Goal: Task Accomplishment & Management: Manage account settings

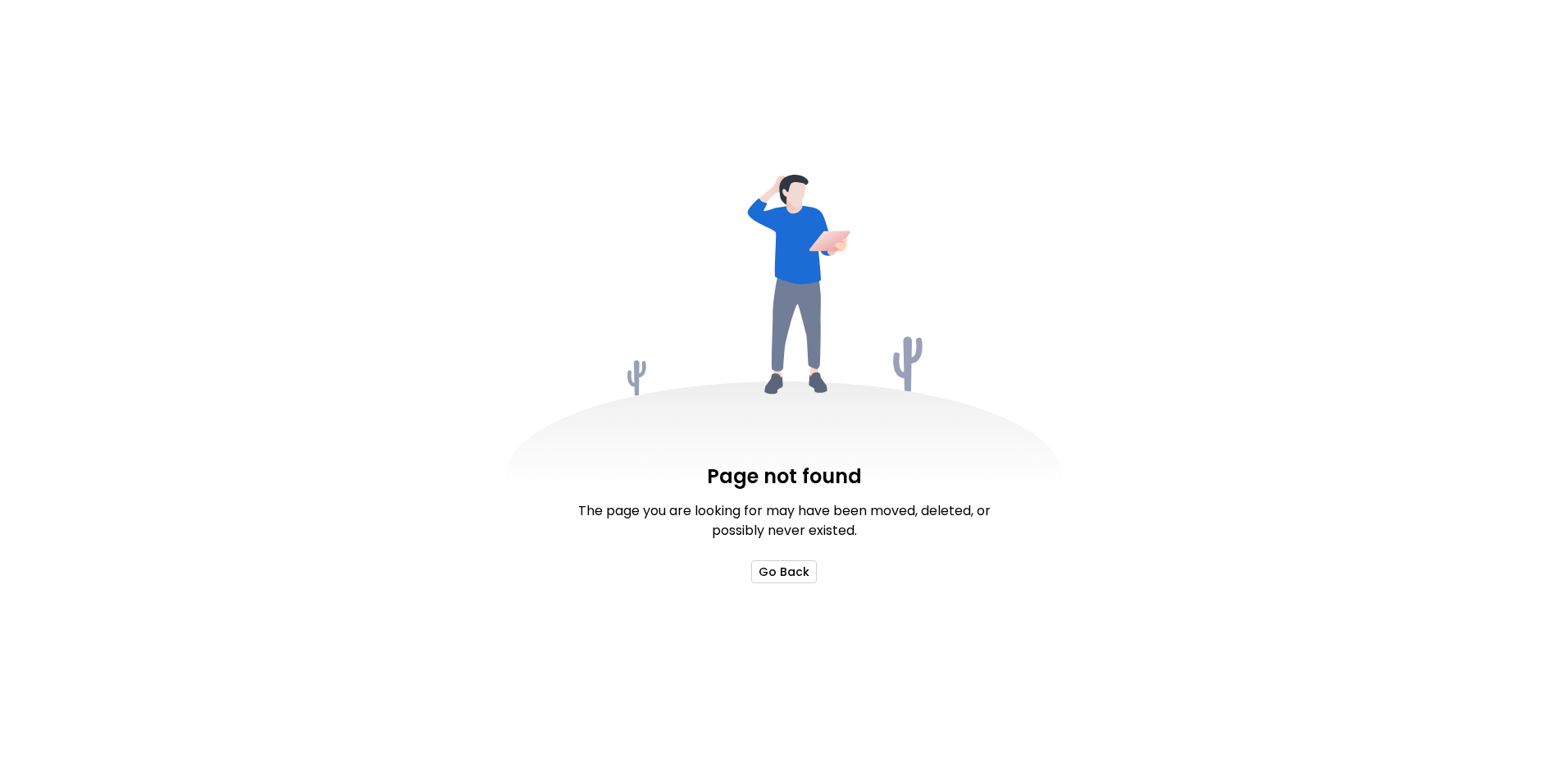
click at [793, 577] on button "Go Back" at bounding box center [784, 572] width 66 height 23
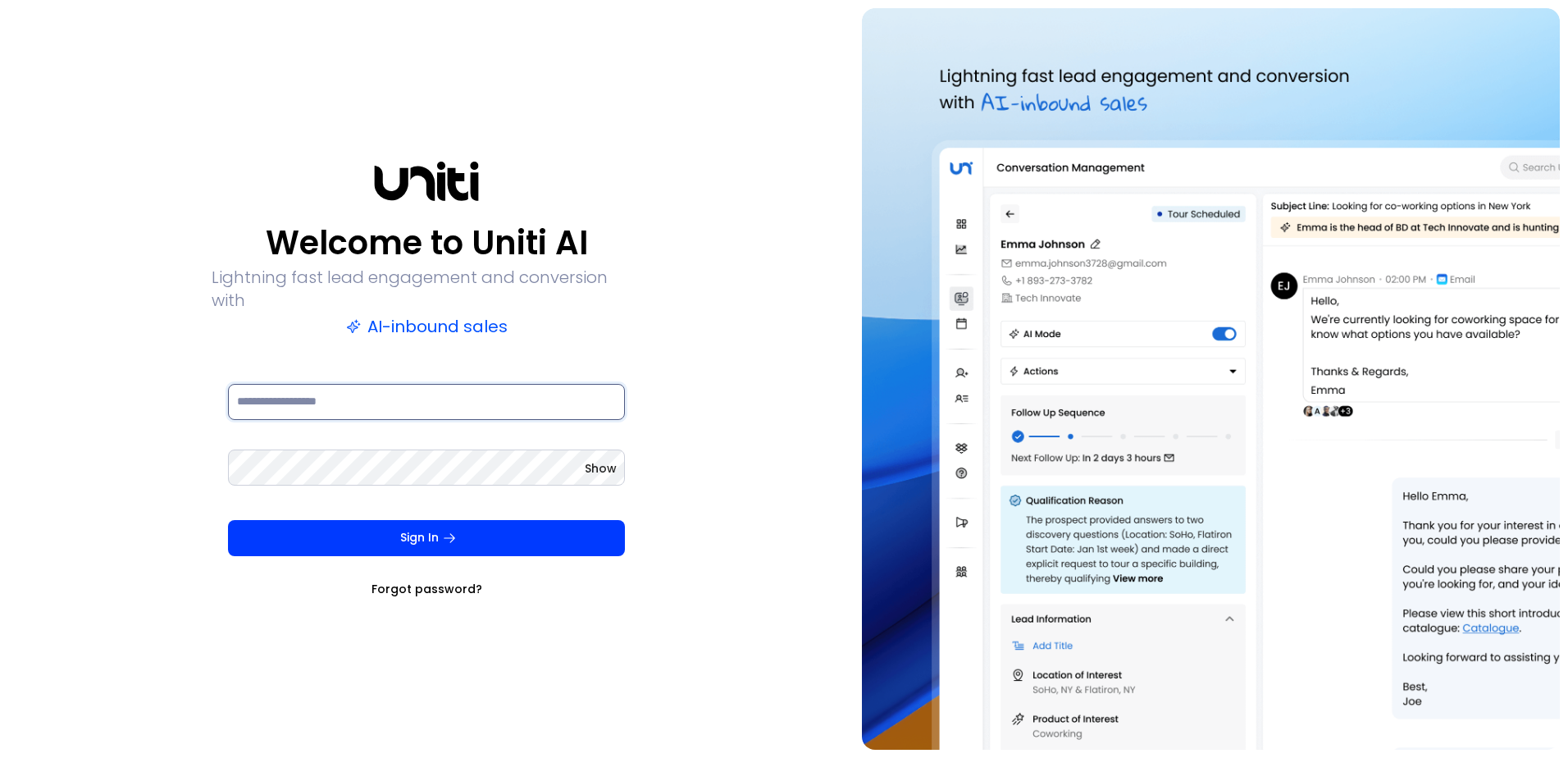
click at [372, 390] on input at bounding box center [427, 401] width 397 height 36
type input "**********"
click at [228, 520] on button "Sign In" at bounding box center [427, 538] width 397 height 36
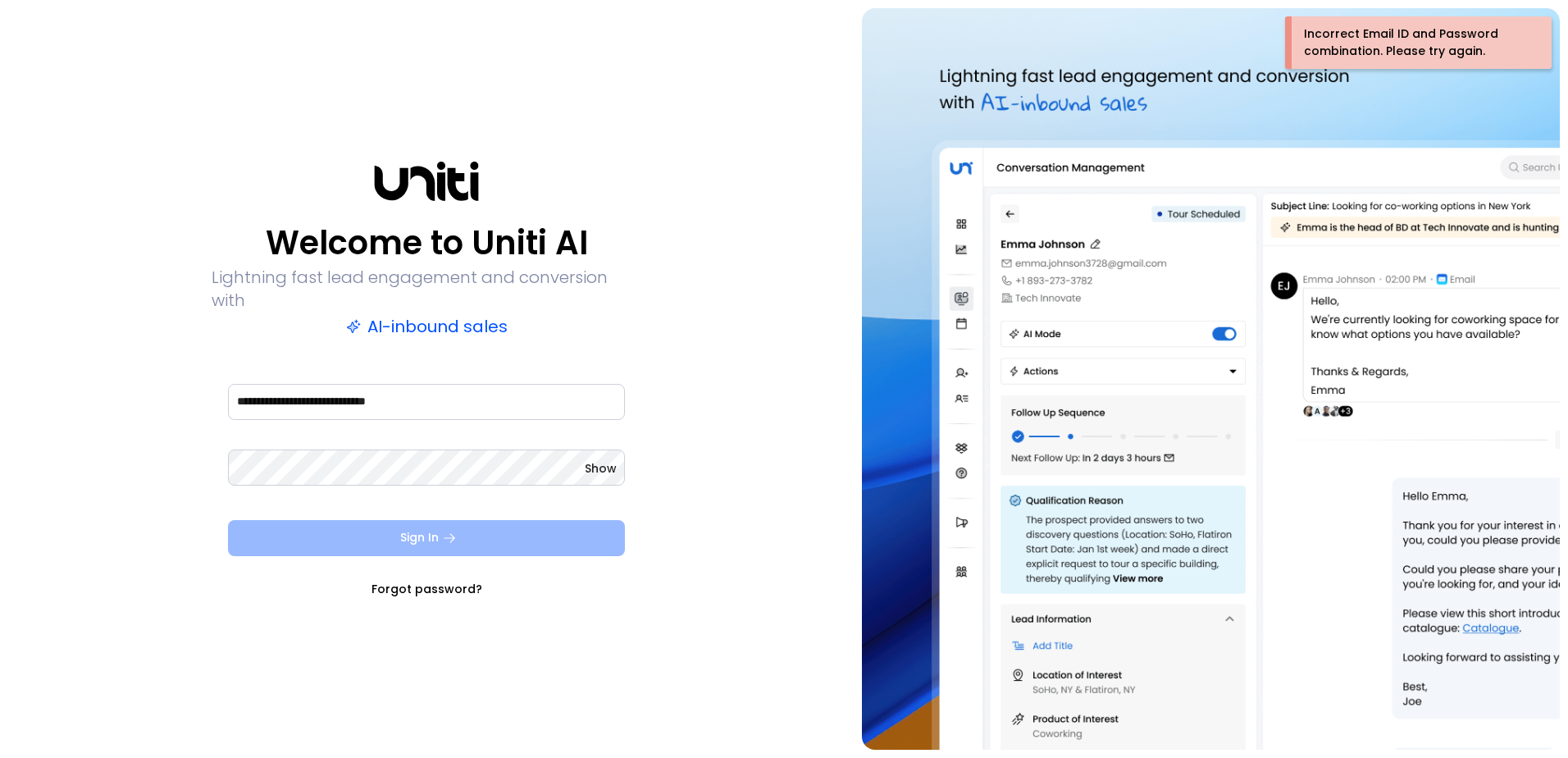
click at [429, 532] on button "Sign In" at bounding box center [427, 538] width 397 height 36
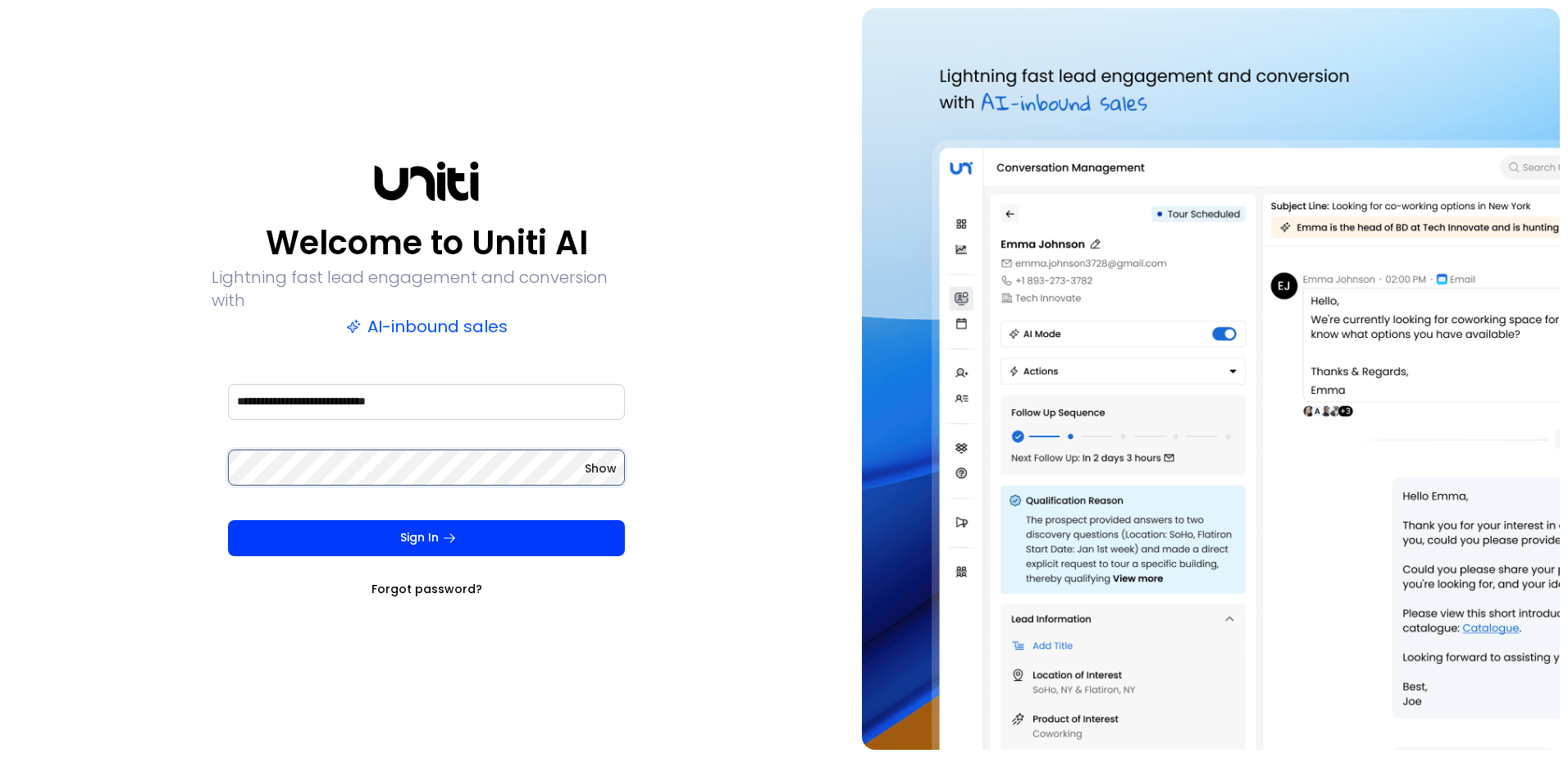
click at [228, 520] on button "Sign In" at bounding box center [427, 538] width 397 height 36
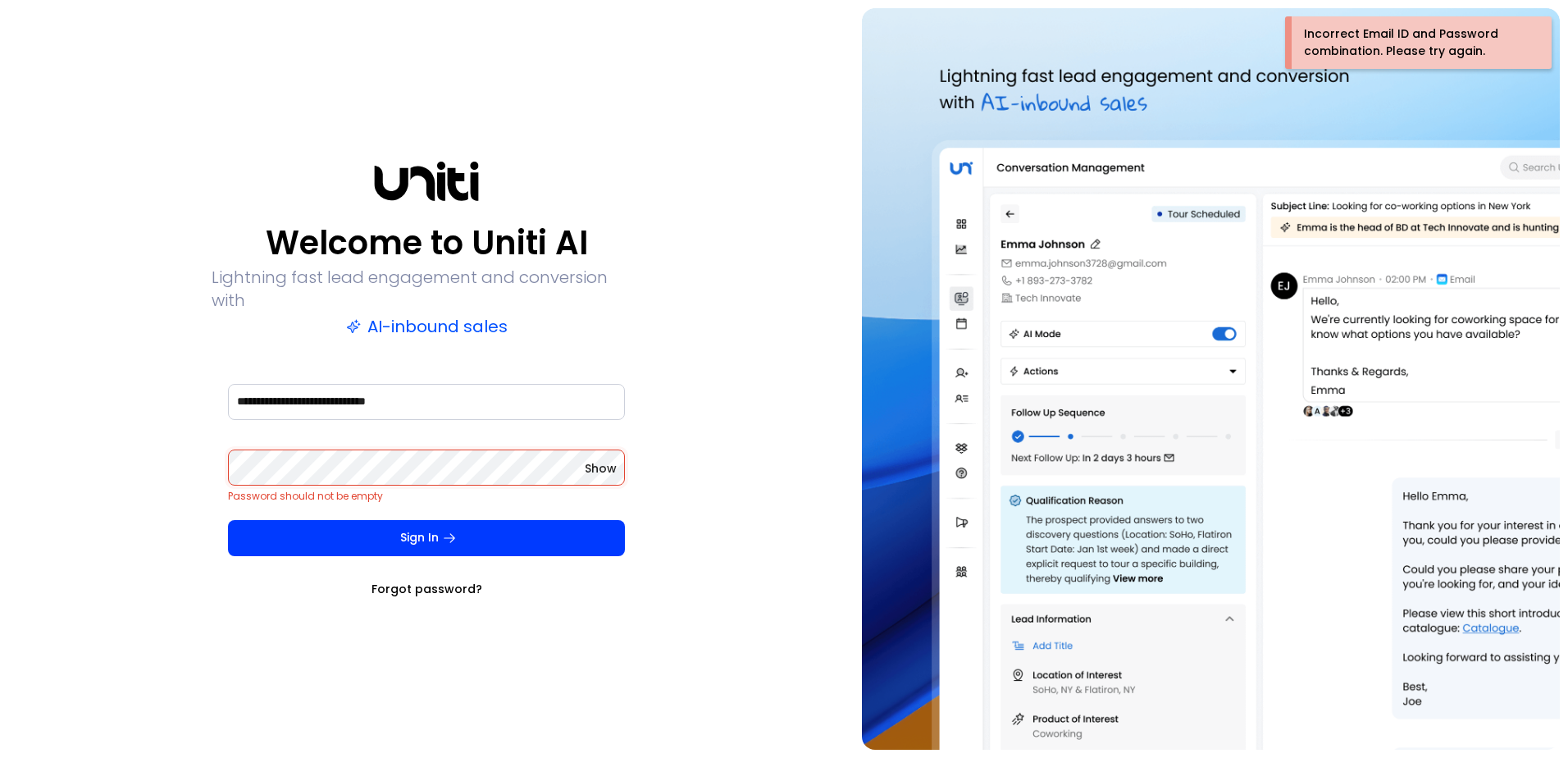
click at [433, 580] on link "Forgot password?" at bounding box center [427, 588] width 111 height 16
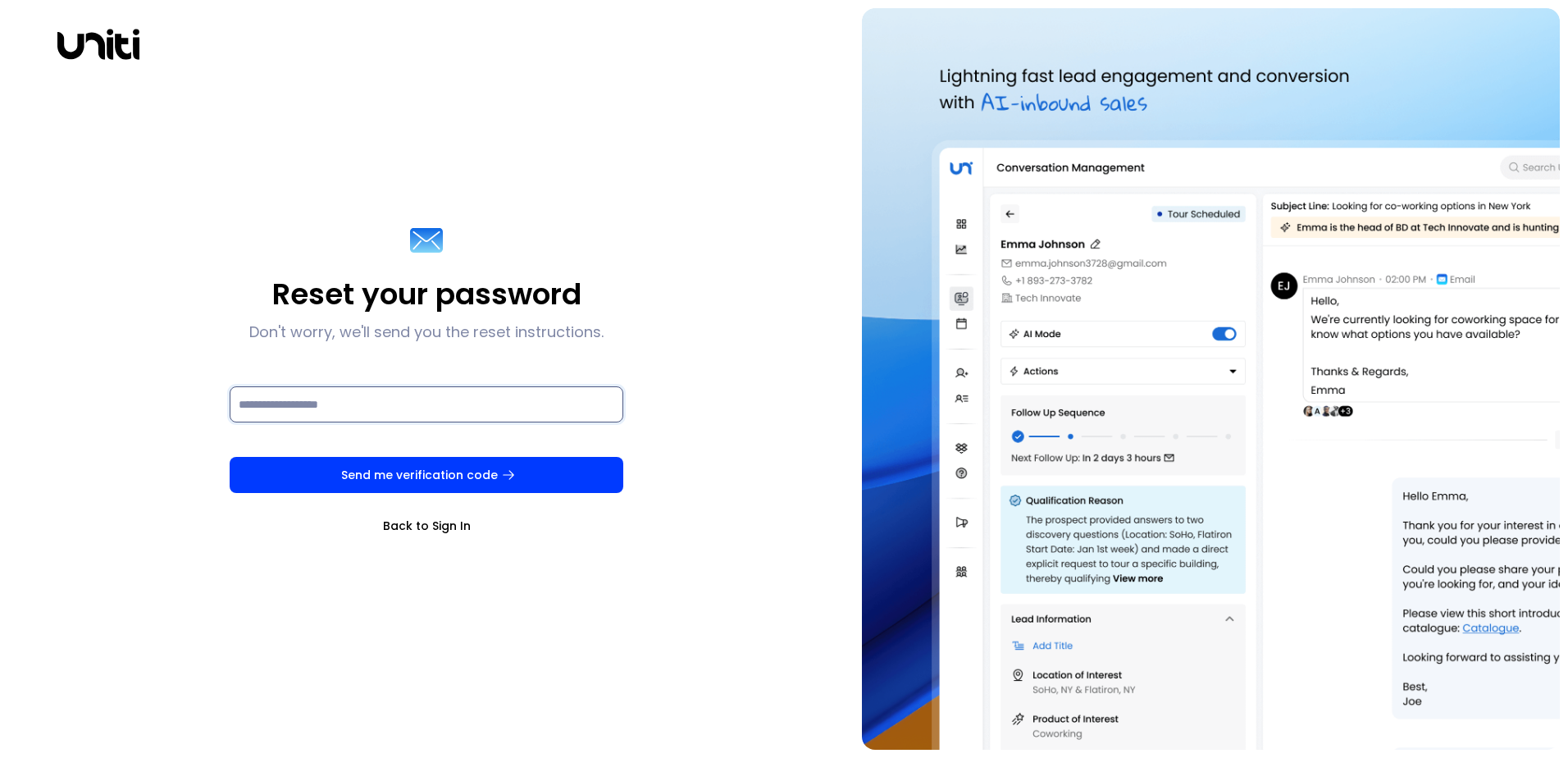
click at [362, 407] on input at bounding box center [427, 404] width 394 height 36
type input "**********"
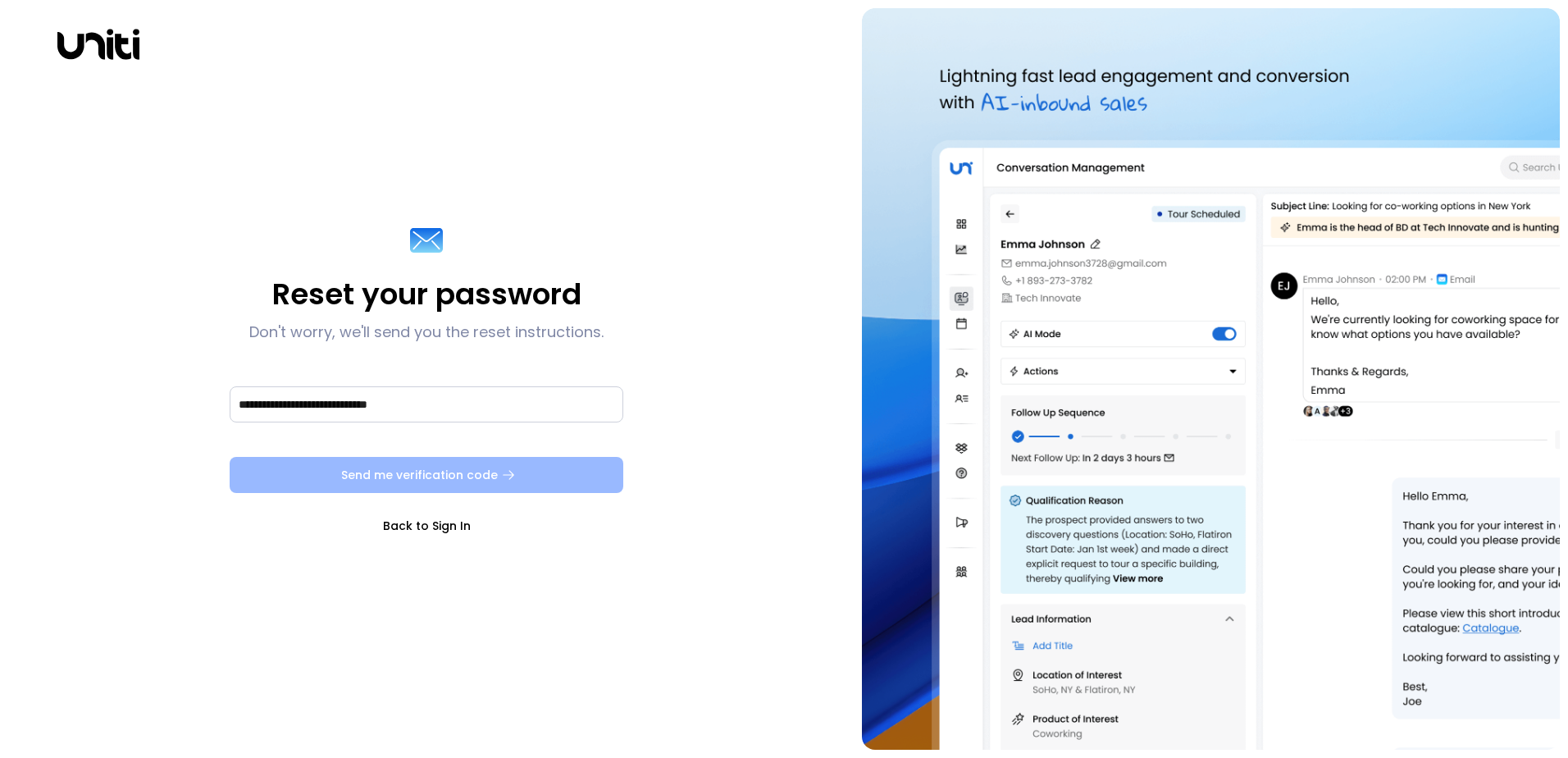
click at [426, 472] on button "Send me verification code" at bounding box center [427, 475] width 394 height 36
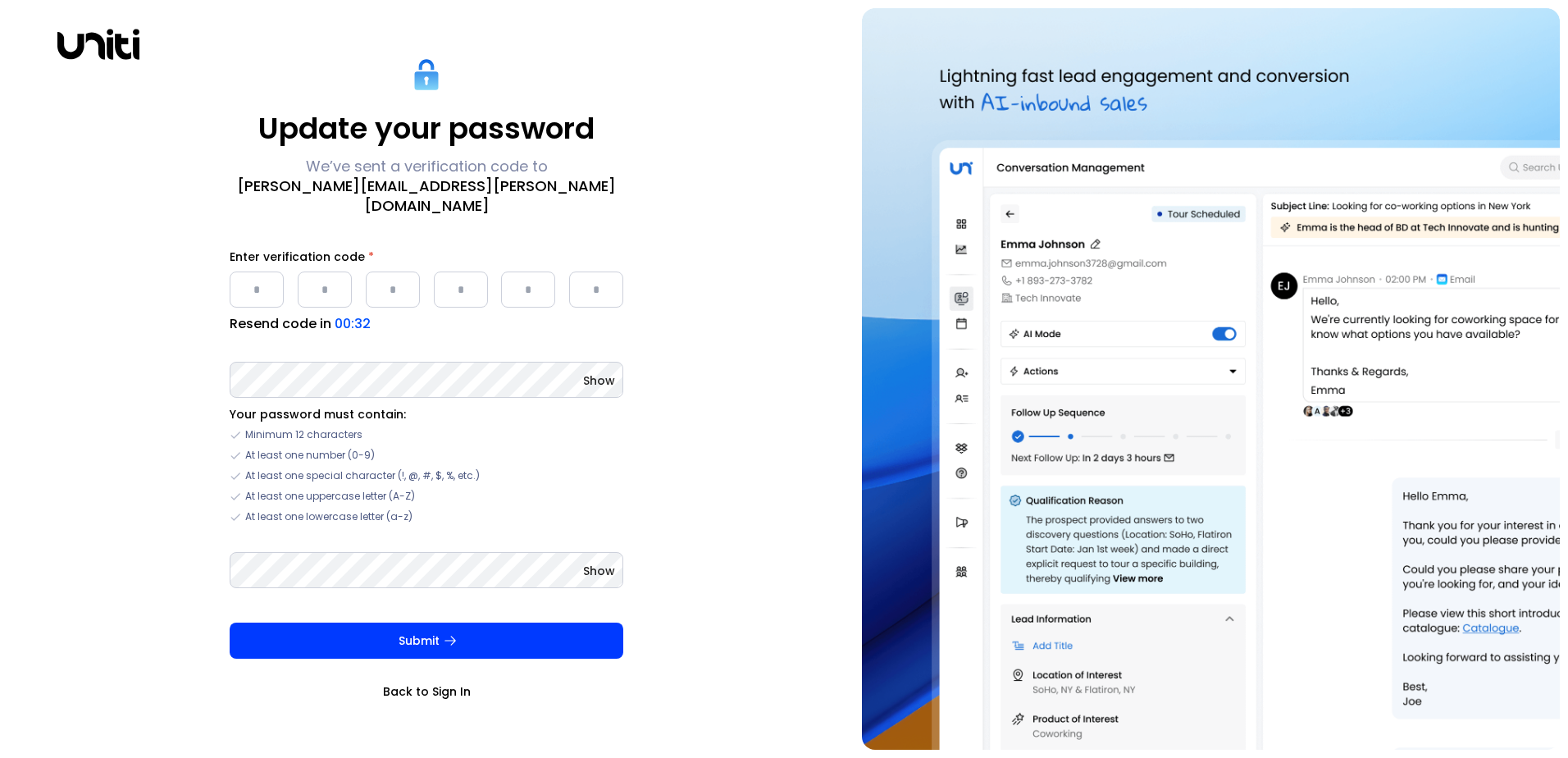
click at [60, 483] on div "Update your password We’ve sent a verification code to [PERSON_NAME][EMAIL_ADDR…" at bounding box center [427, 378] width 838 height 742
click at [264, 283] on input "Please enter OTP character 1" at bounding box center [256, 289] width 54 height 36
type input "*"
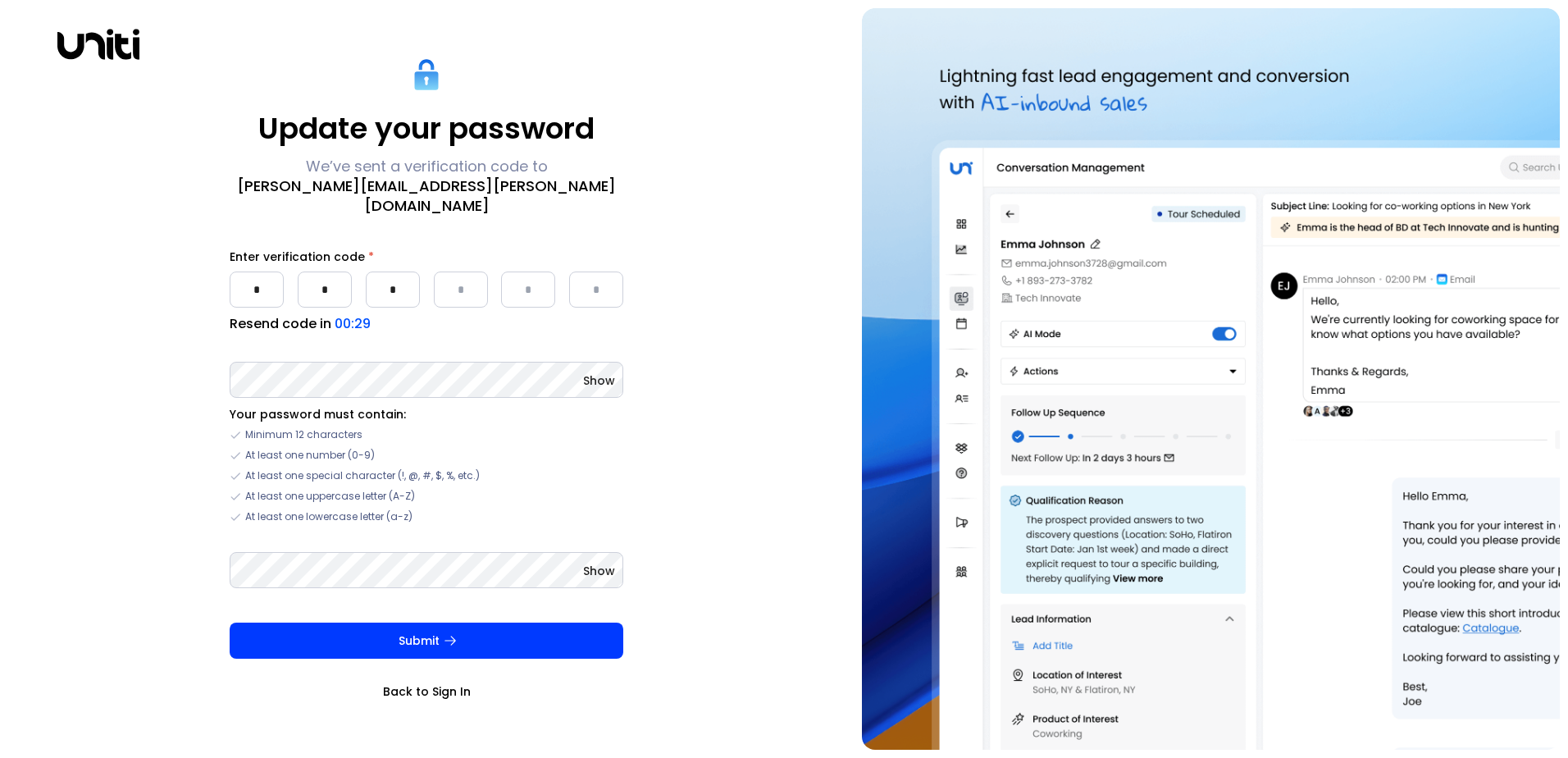
type input "*"
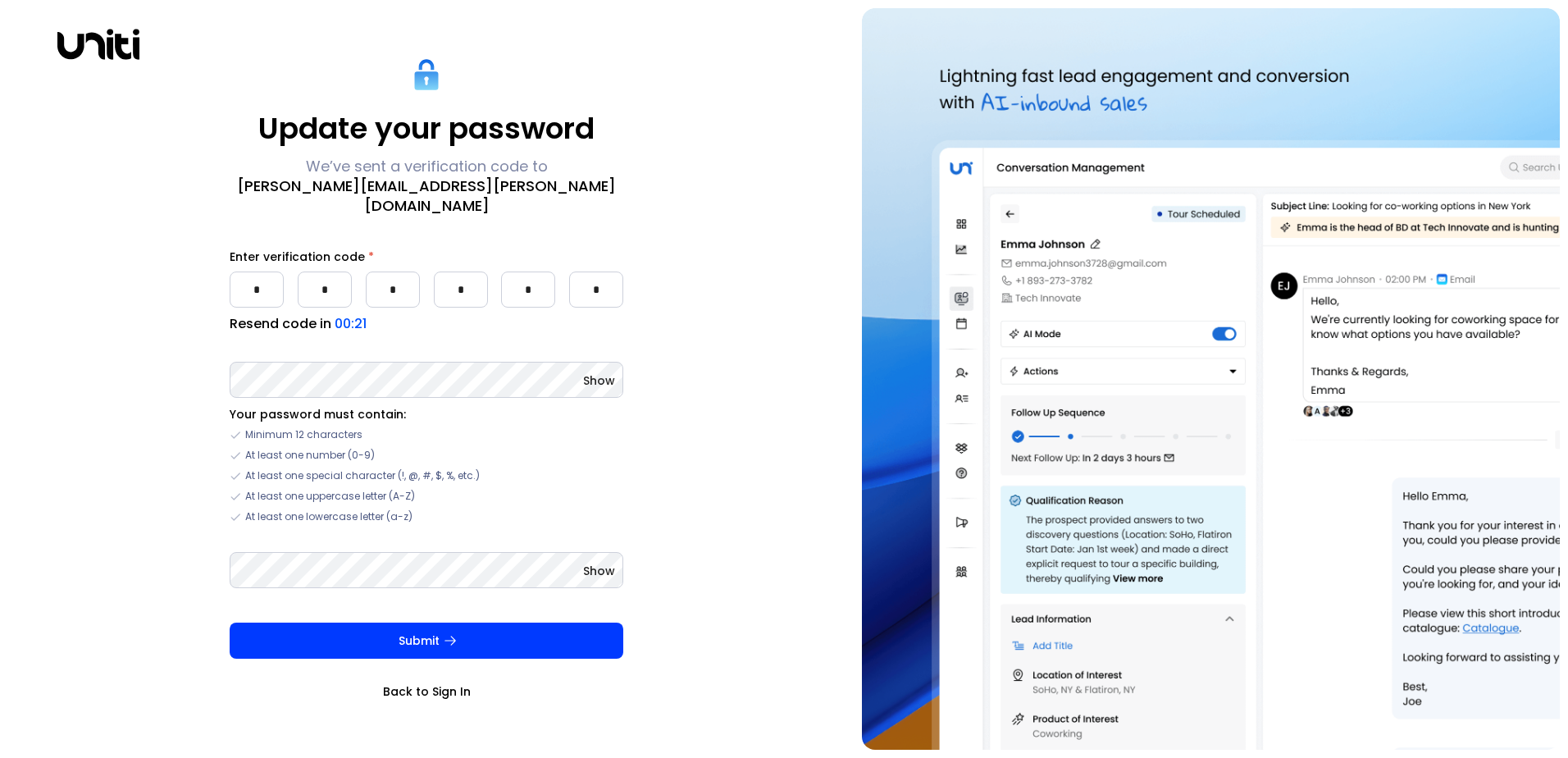
click at [230, 622] on button "Submit" at bounding box center [427, 641] width 394 height 36
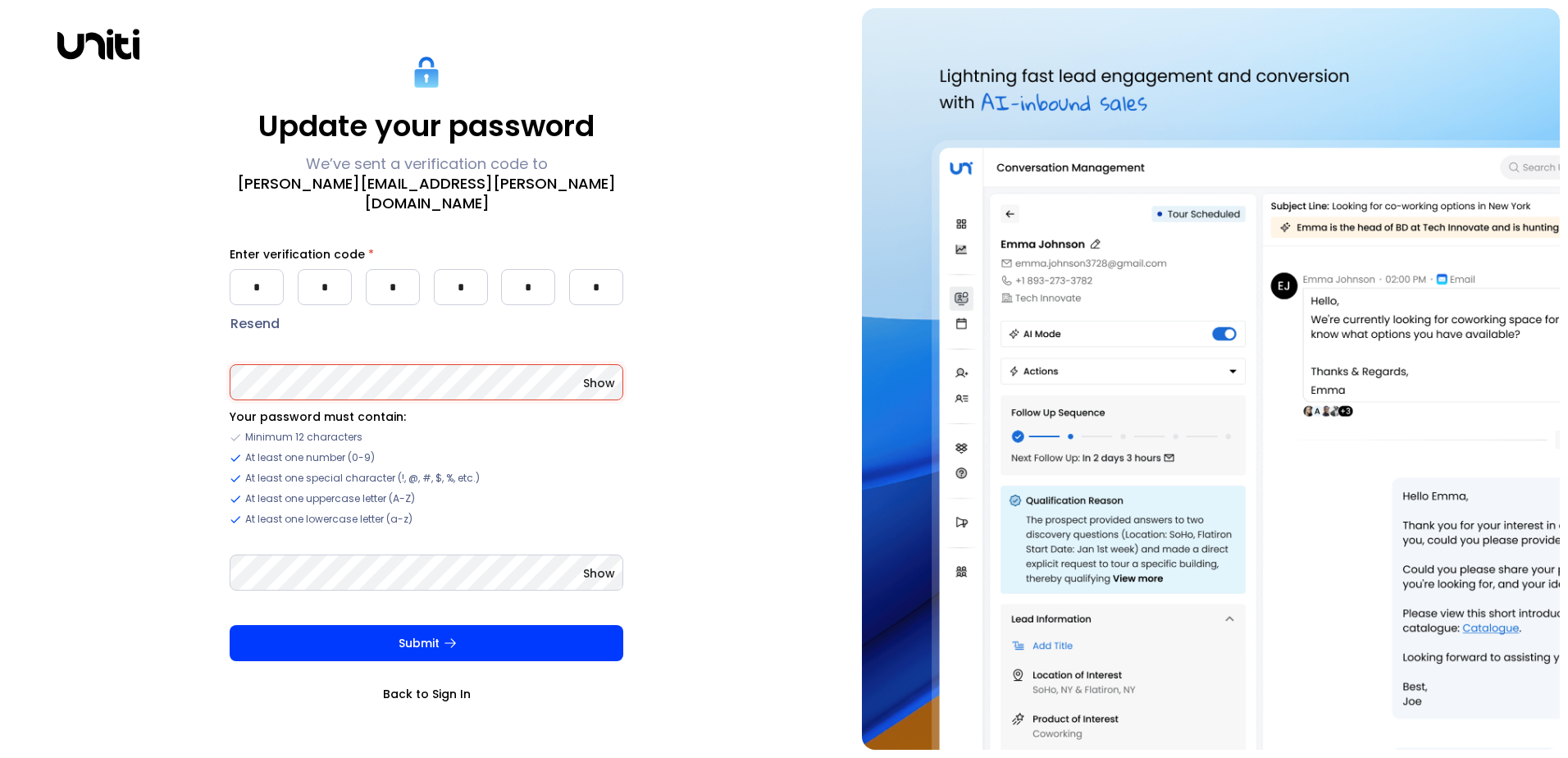
click at [699, 466] on div "Update your password We’ve sent a verification code to [PERSON_NAME][EMAIL_ADDR…" at bounding box center [427, 378] width 838 height 742
click at [600, 565] on span "Show" at bounding box center [598, 572] width 32 height 16
click at [600, 377] on span "Show" at bounding box center [598, 382] width 32 height 16
click at [604, 375] on span "Hide" at bounding box center [602, 382] width 26 height 16
click at [605, 570] on span "Hide" at bounding box center [602, 572] width 26 height 16
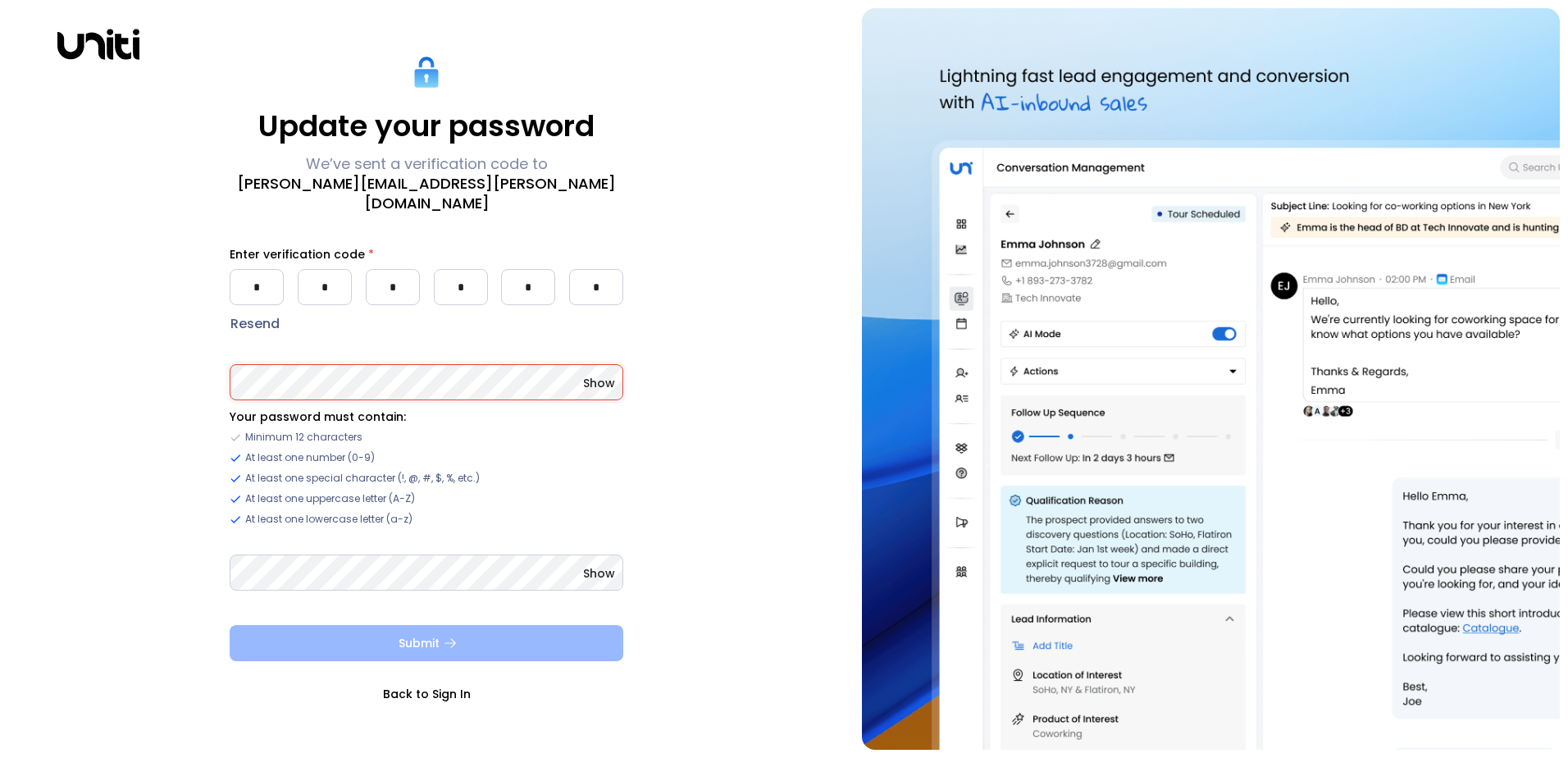
click at [453, 635] on icon "submit" at bounding box center [450, 642] width 15 height 15
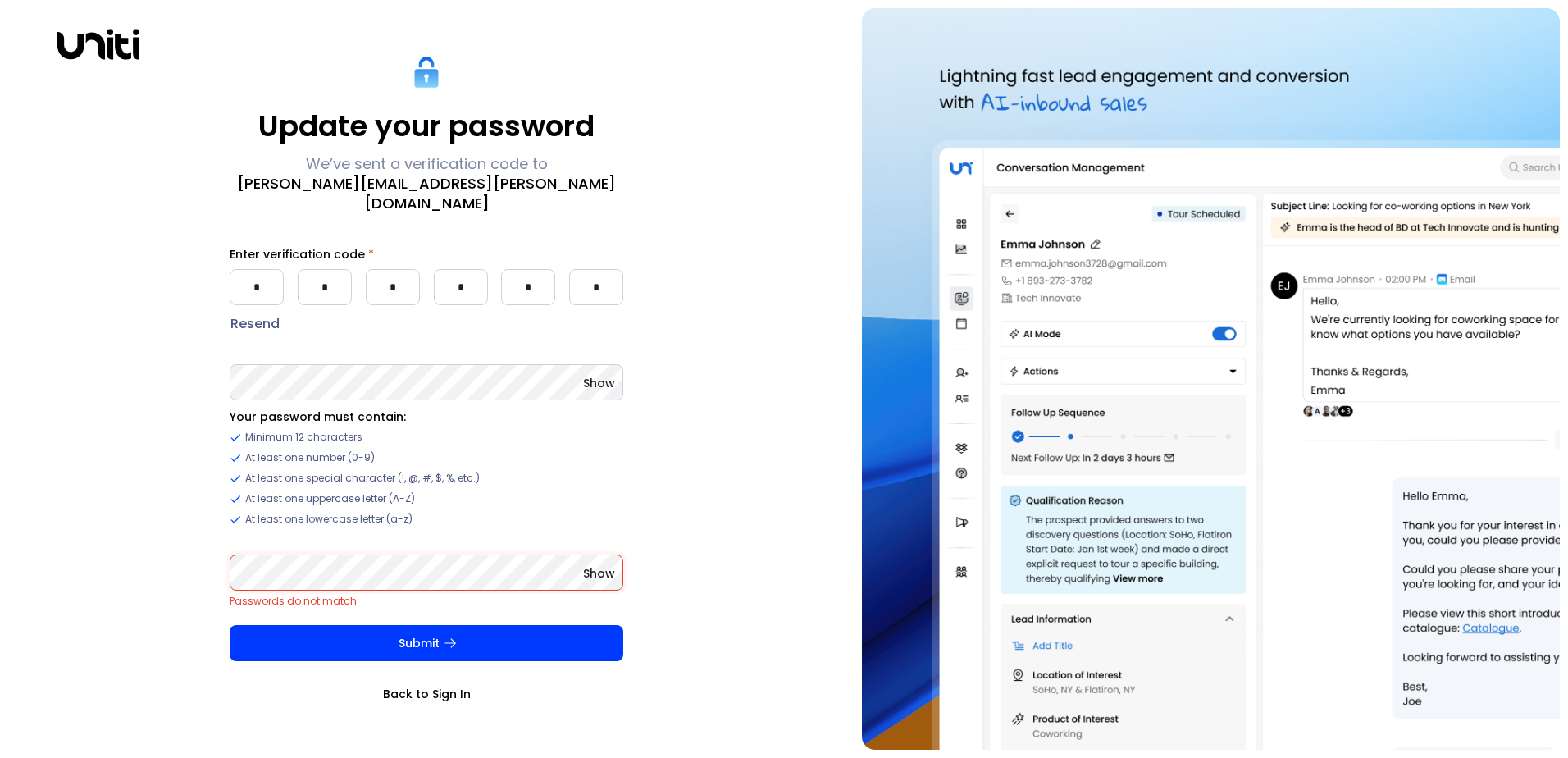
click at [220, 573] on div "Update your password We’ve sent a verification code to [PERSON_NAME][EMAIL_ADDR…" at bounding box center [427, 378] width 838 height 742
click at [230, 625] on button "Submit" at bounding box center [427, 643] width 394 height 36
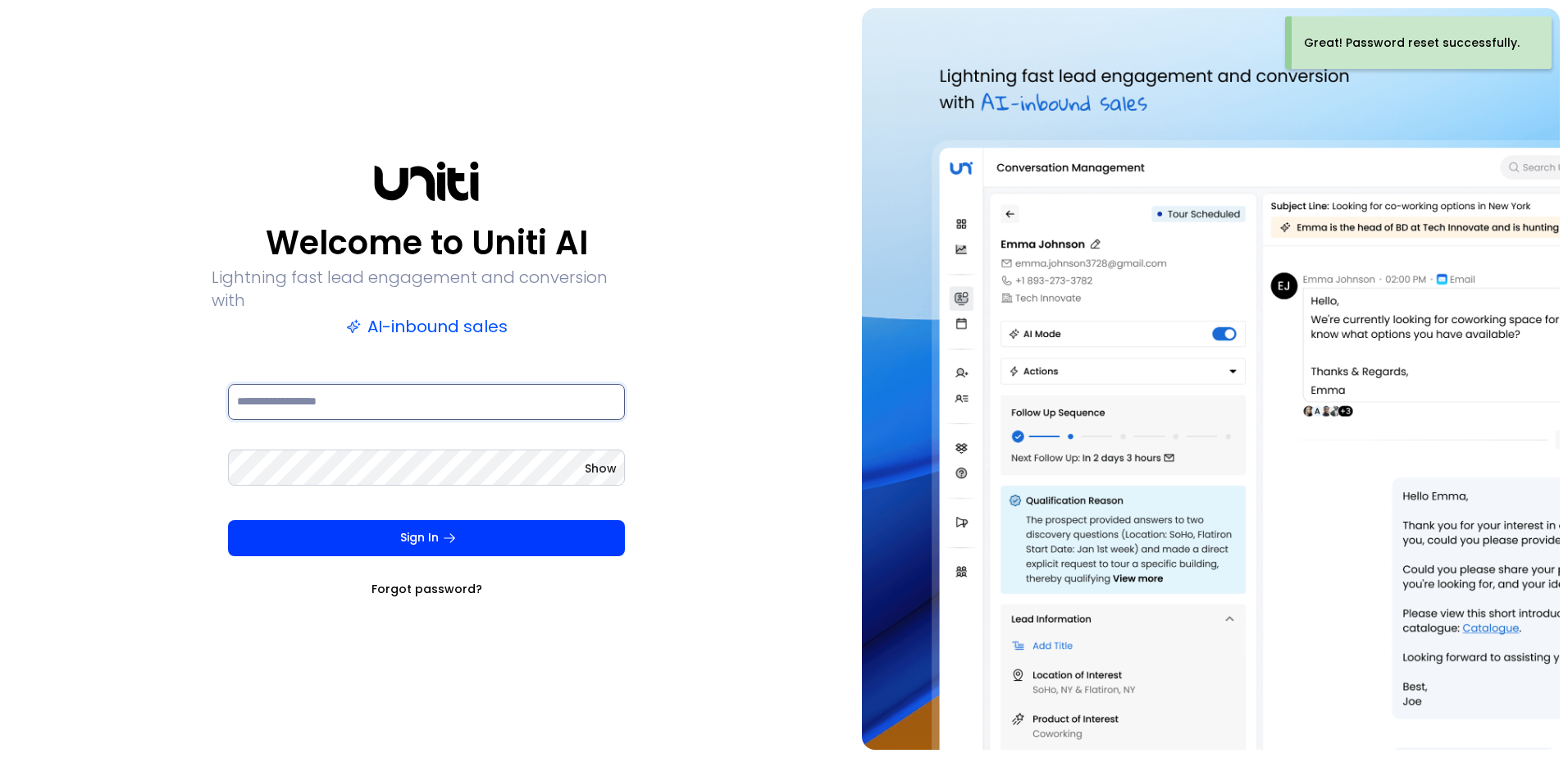
click at [337, 399] on input at bounding box center [427, 401] width 397 height 36
type input "**********"
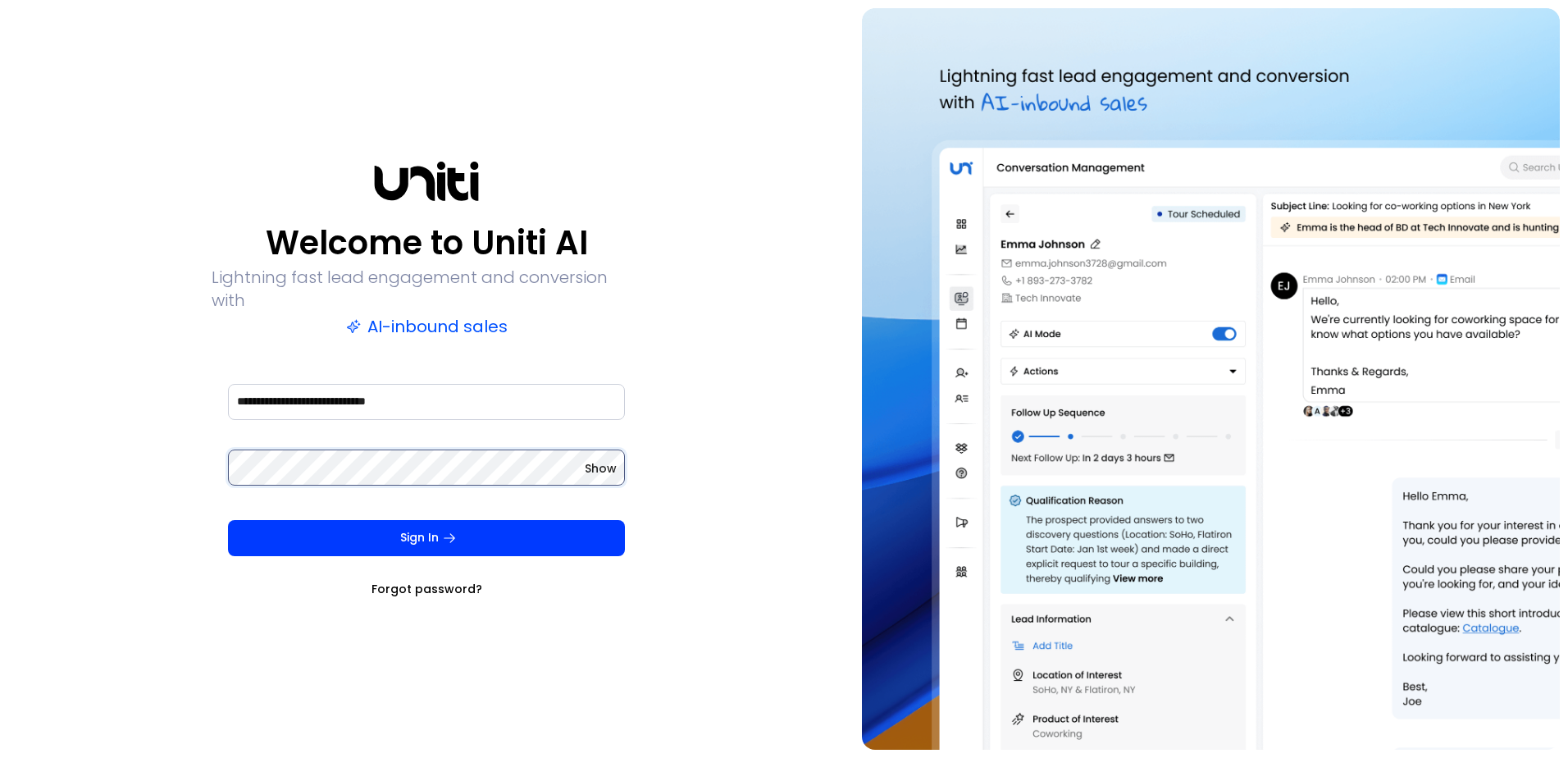
click at [228, 520] on button "Sign In" at bounding box center [427, 538] width 397 height 36
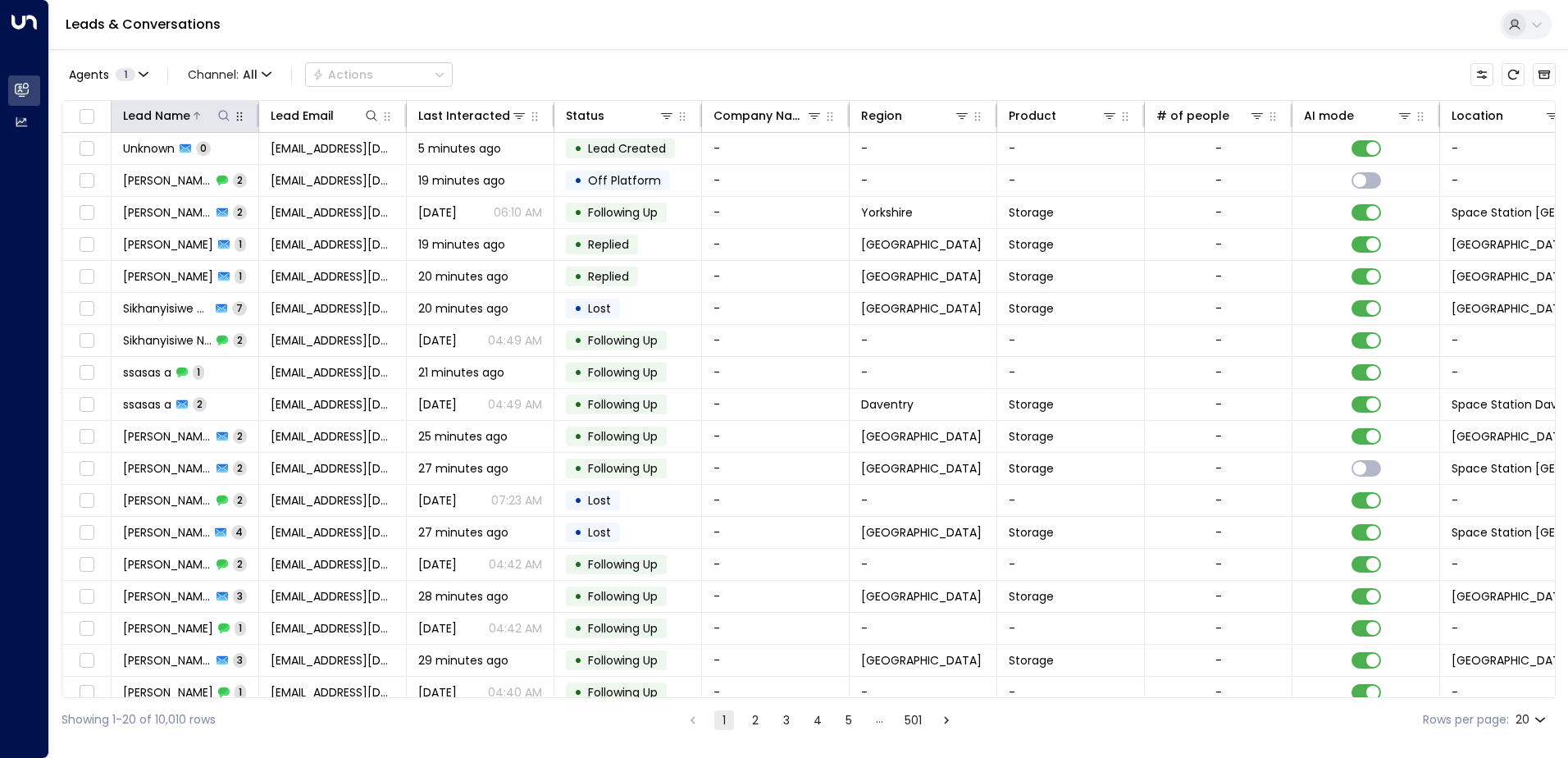
click at [216, 114] on button at bounding box center [224, 115] width 16 height 16
type input "**********"
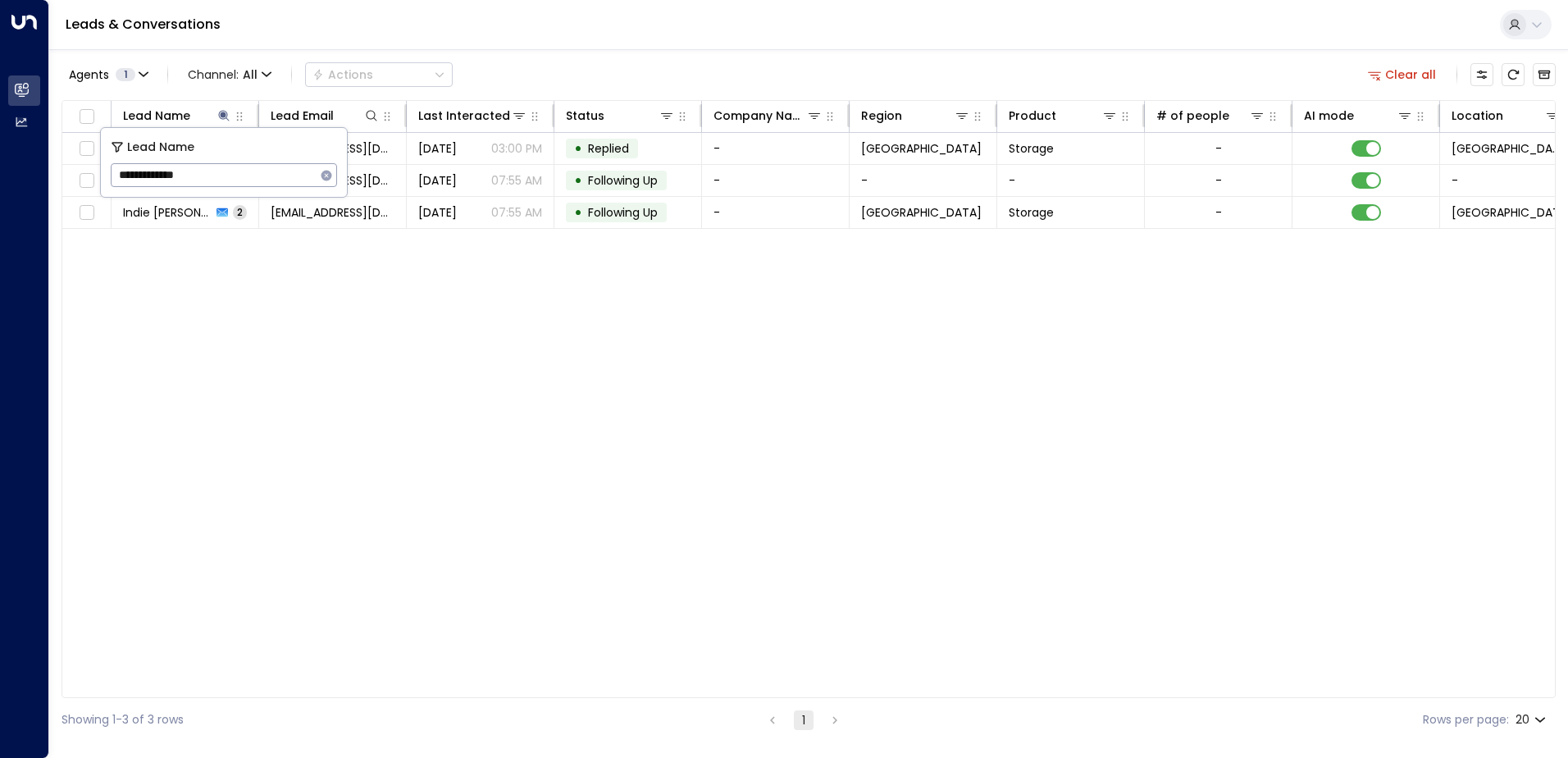
click at [285, 283] on div "Lead Name Lead Email Last Interacted Status Company Name Region Product # of pe…" at bounding box center [808, 399] width 1494 height 597
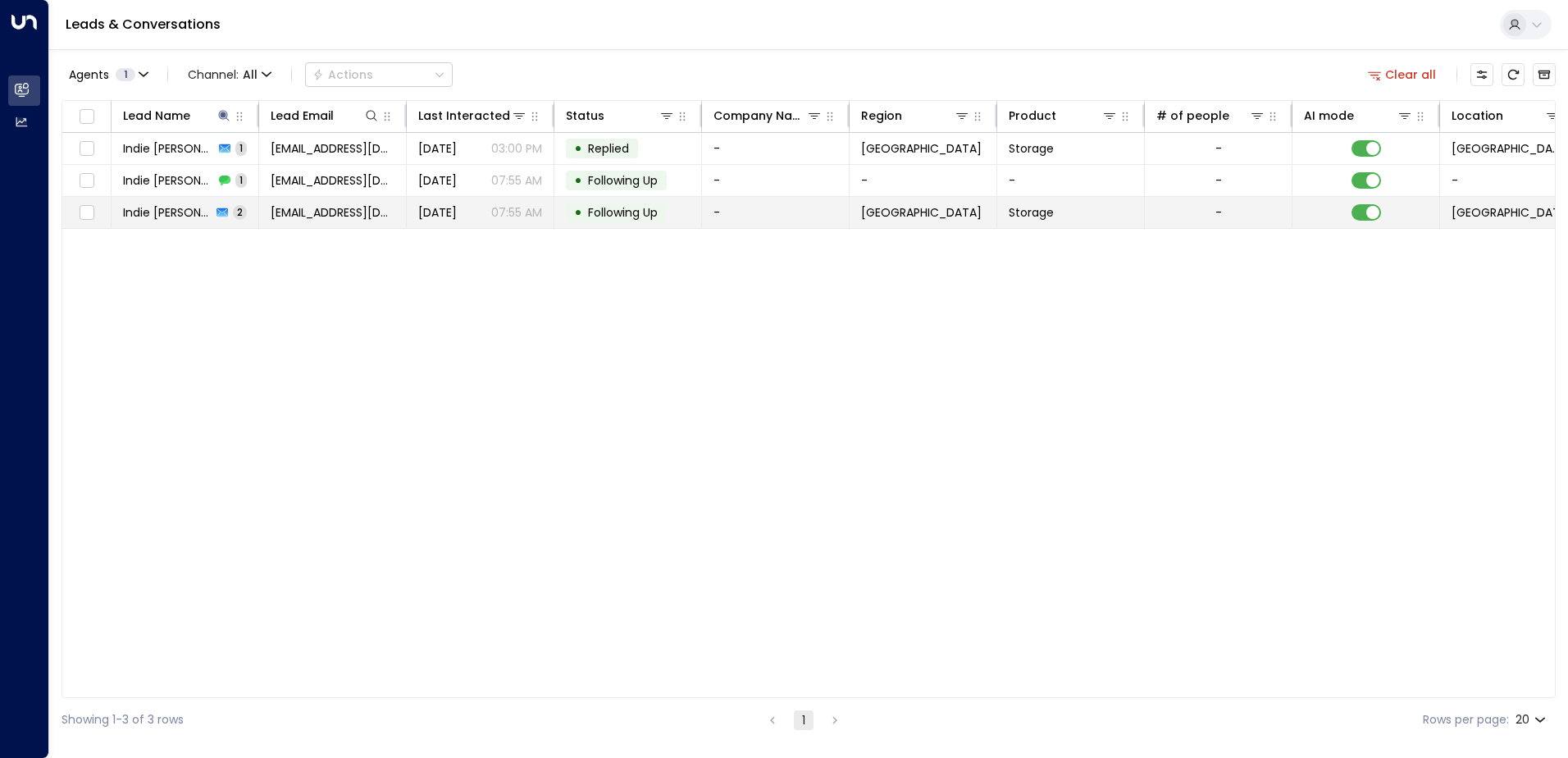
click at [197, 219] on div "Indie [PERSON_NAME] 2" at bounding box center [184, 212] width 123 height 16
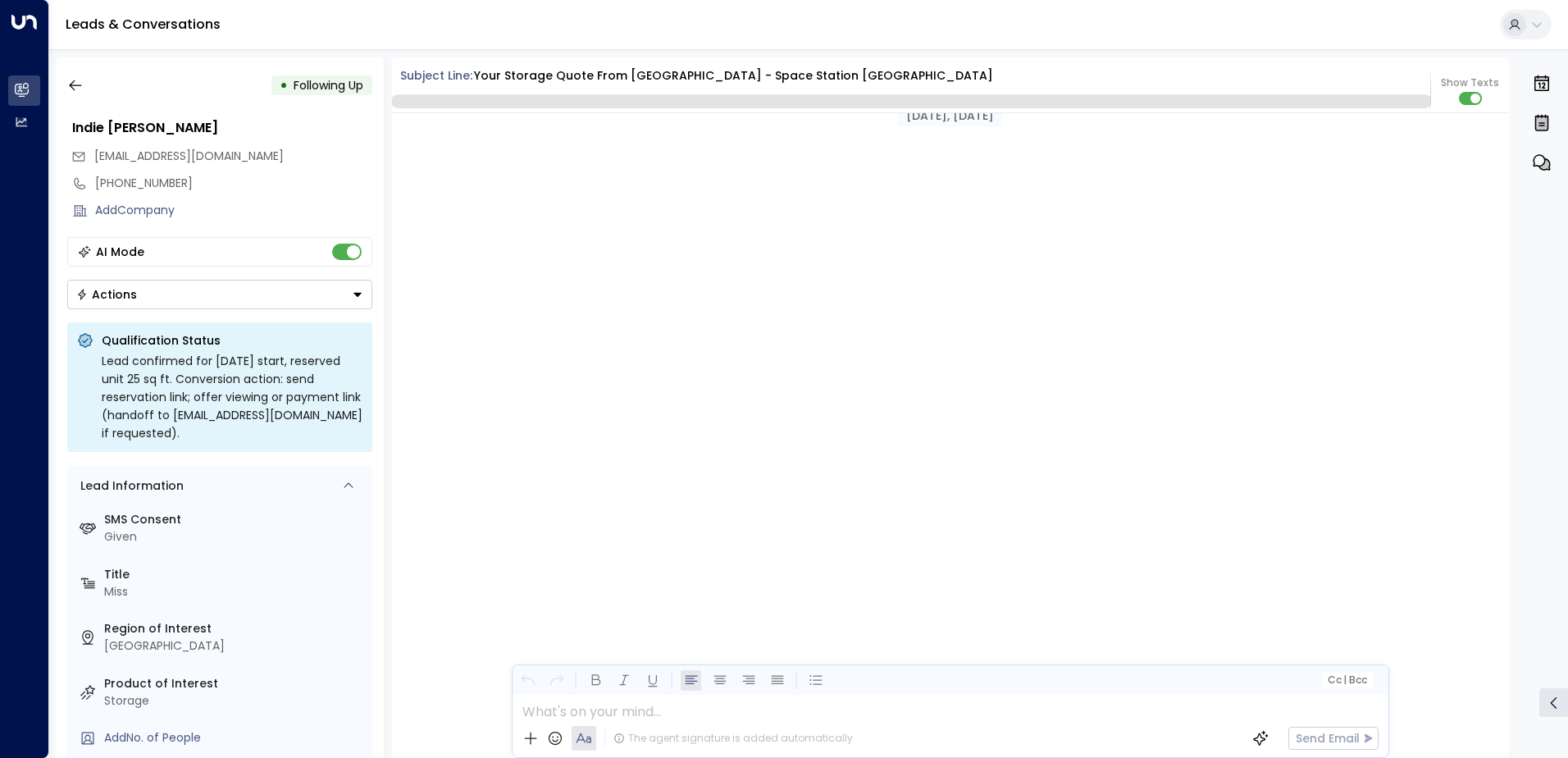
scroll to position [1524, 0]
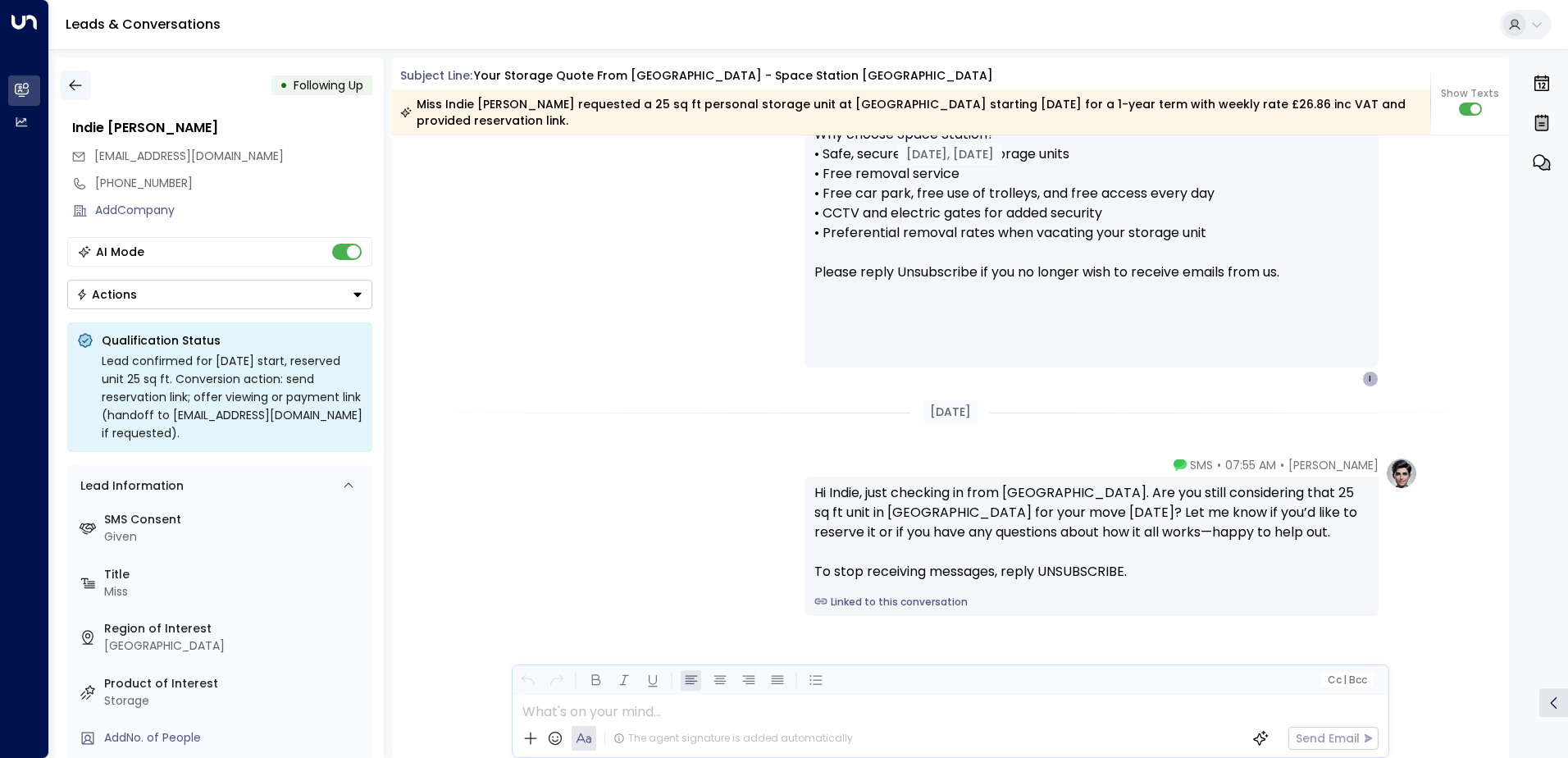
click at [73, 85] on icon "button" at bounding box center [75, 85] width 12 height 10
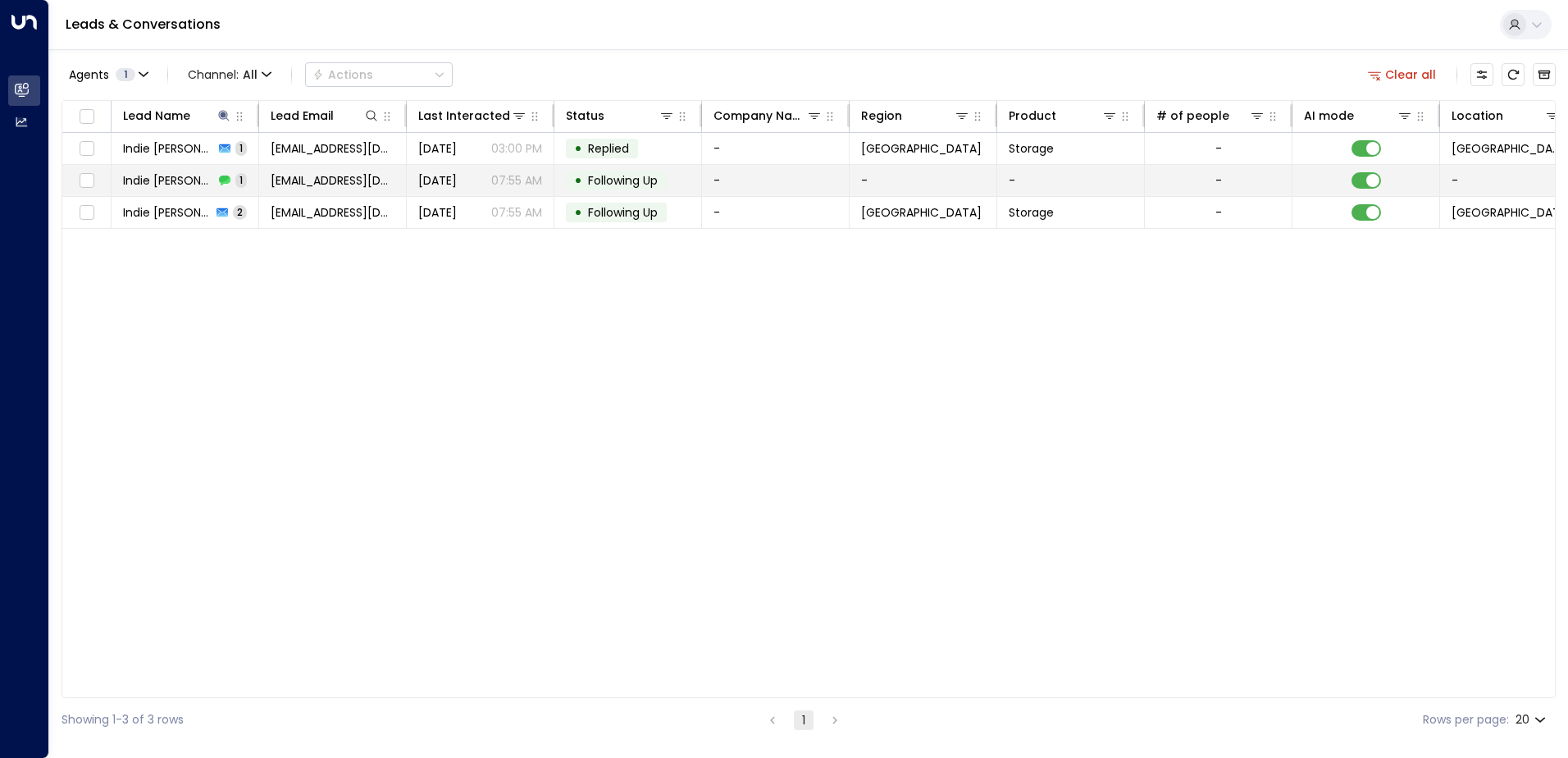
click at [220, 181] on icon at bounding box center [225, 180] width 10 height 9
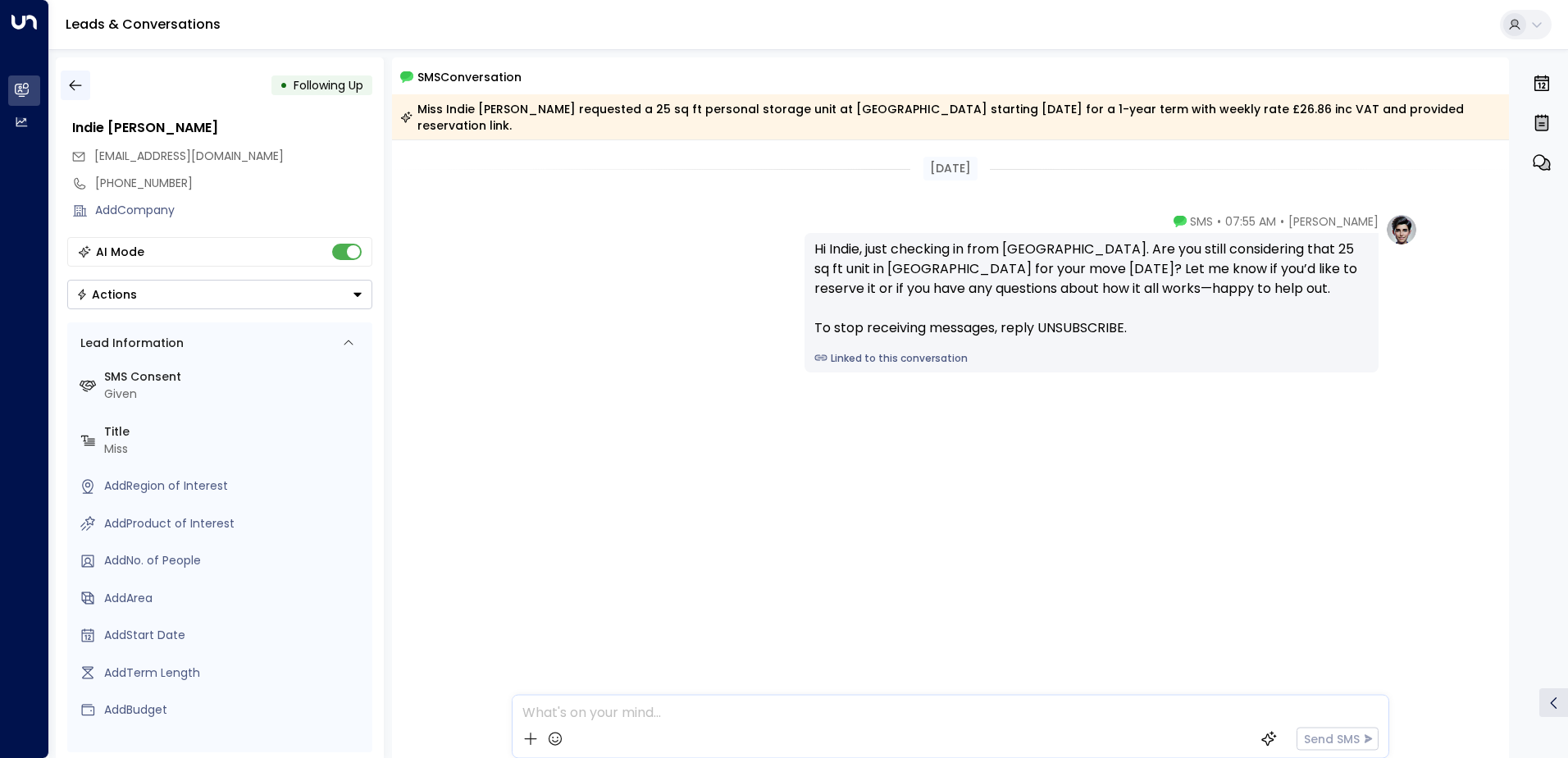
click at [79, 86] on icon "button" at bounding box center [75, 85] width 16 height 16
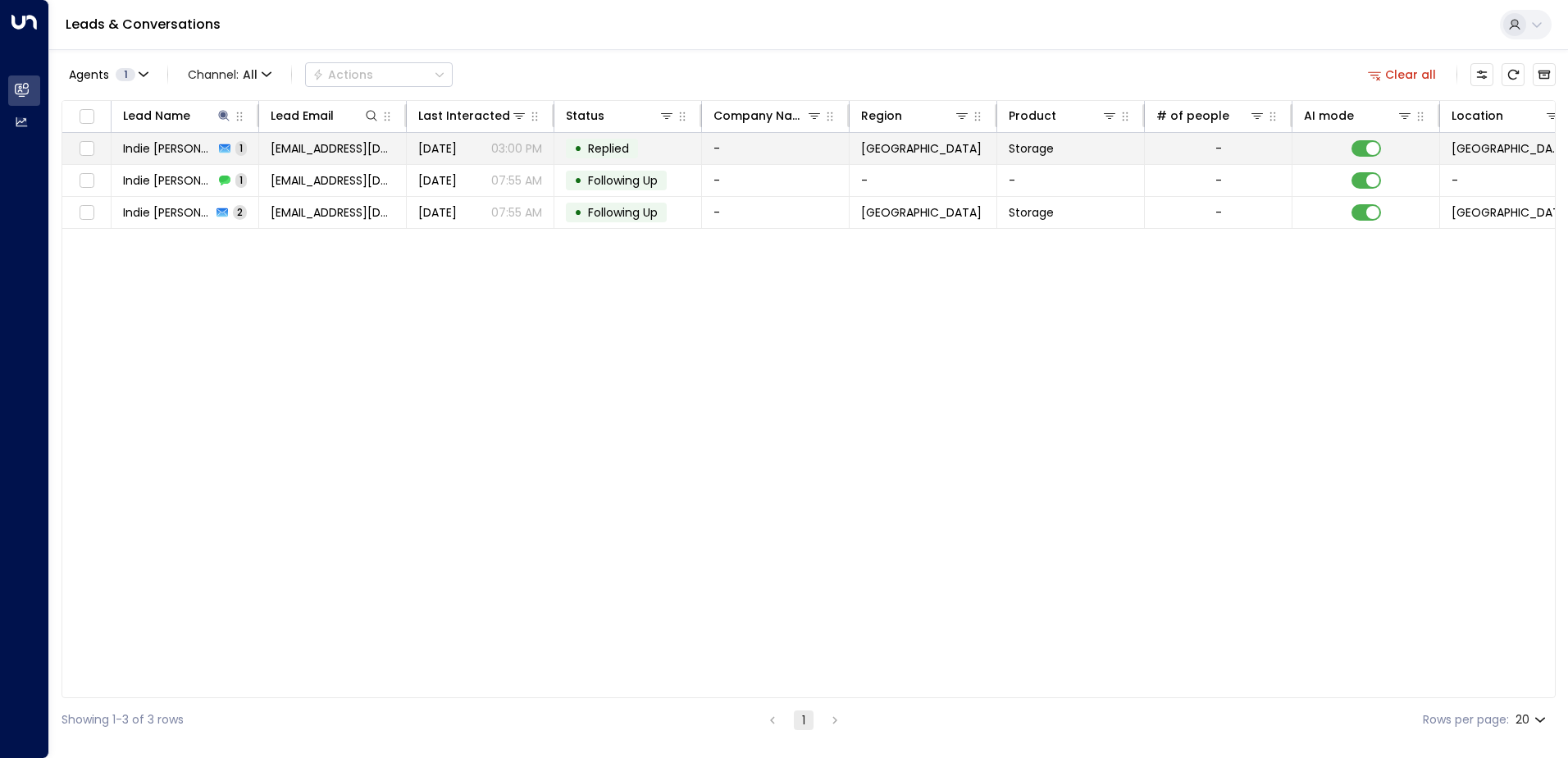
click at [219, 154] on icon at bounding box center [224, 148] width 11 height 11
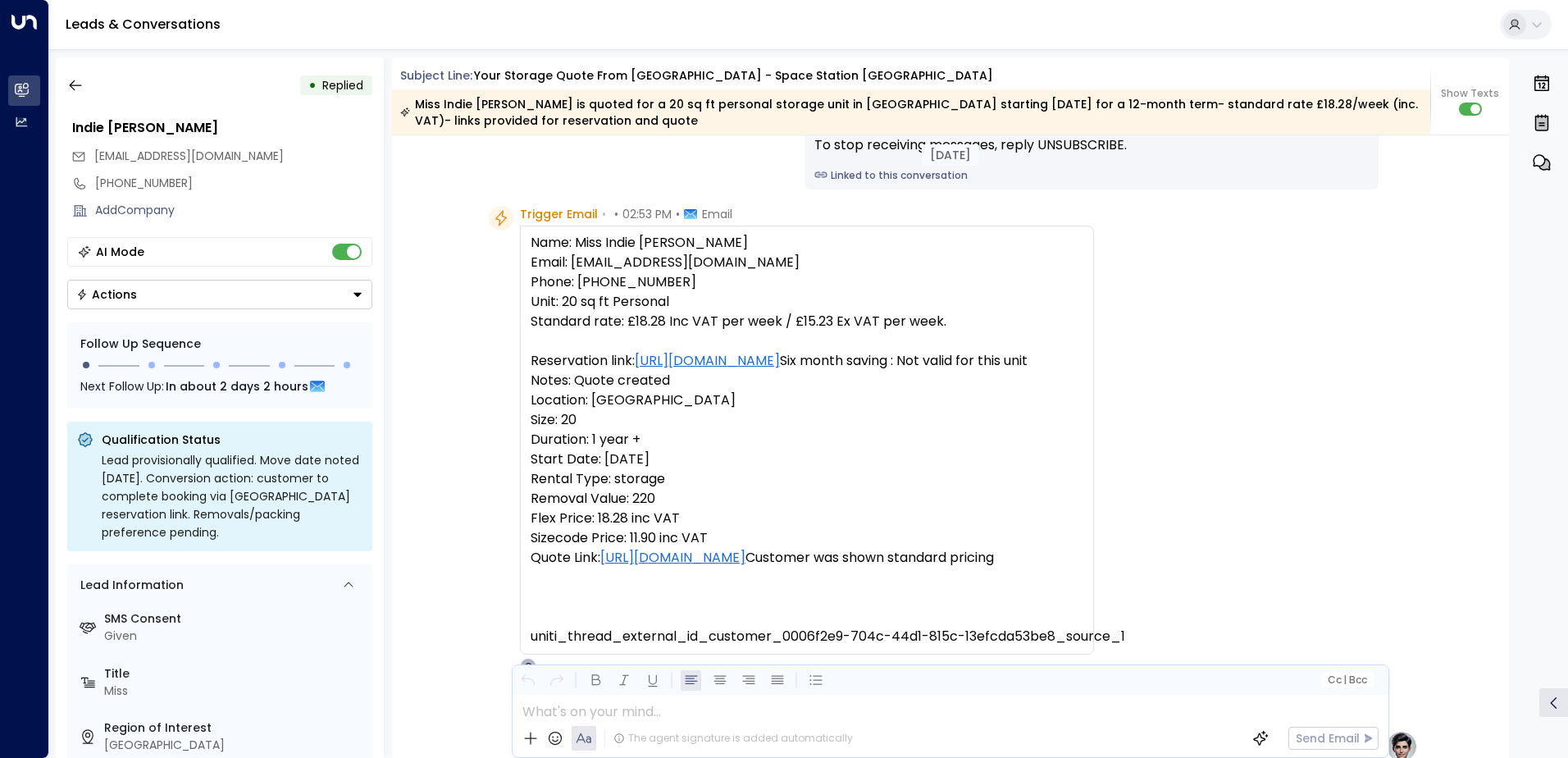
scroll to position [174, 0]
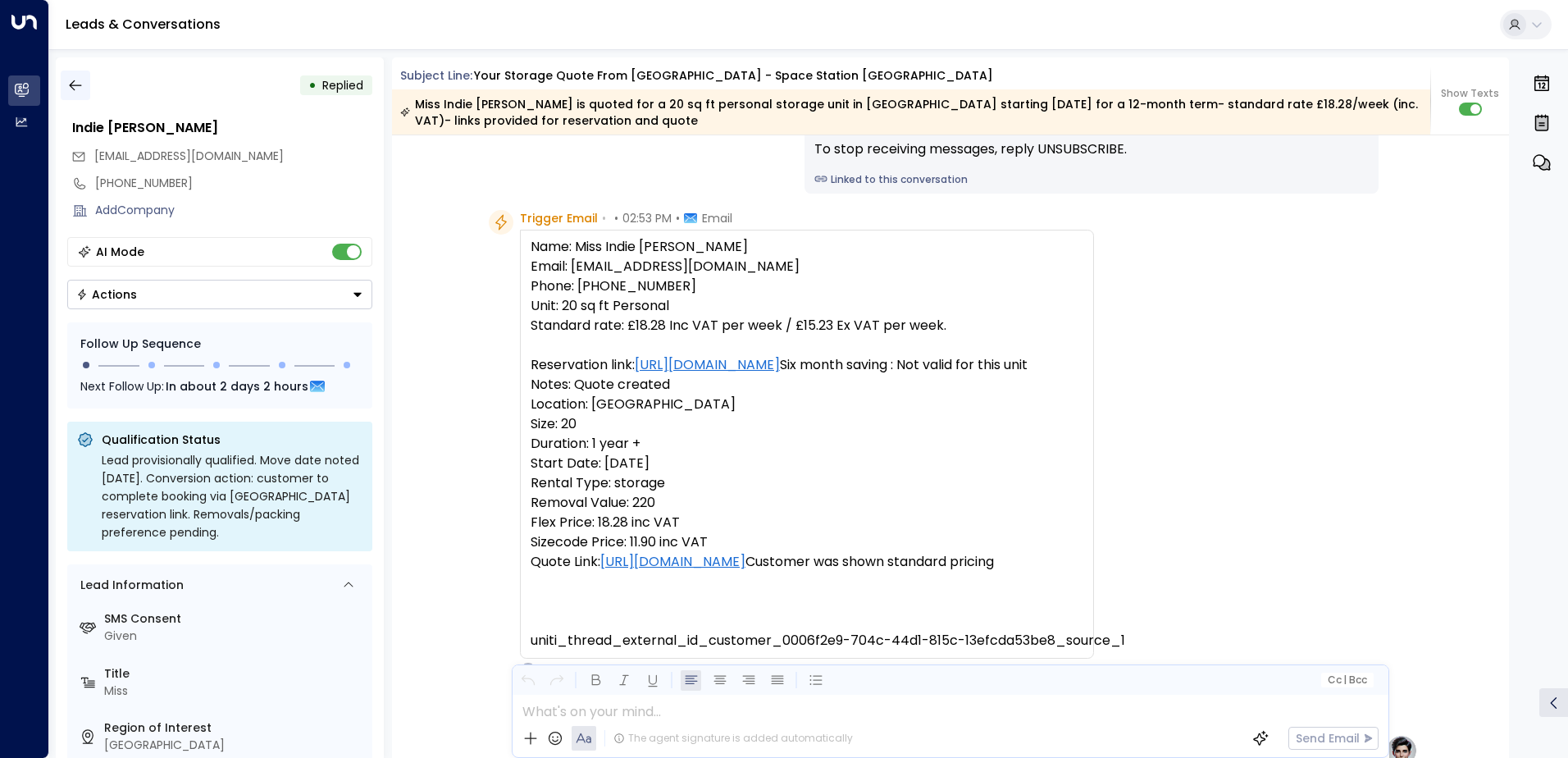
click at [78, 86] on icon "button" at bounding box center [75, 85] width 16 height 16
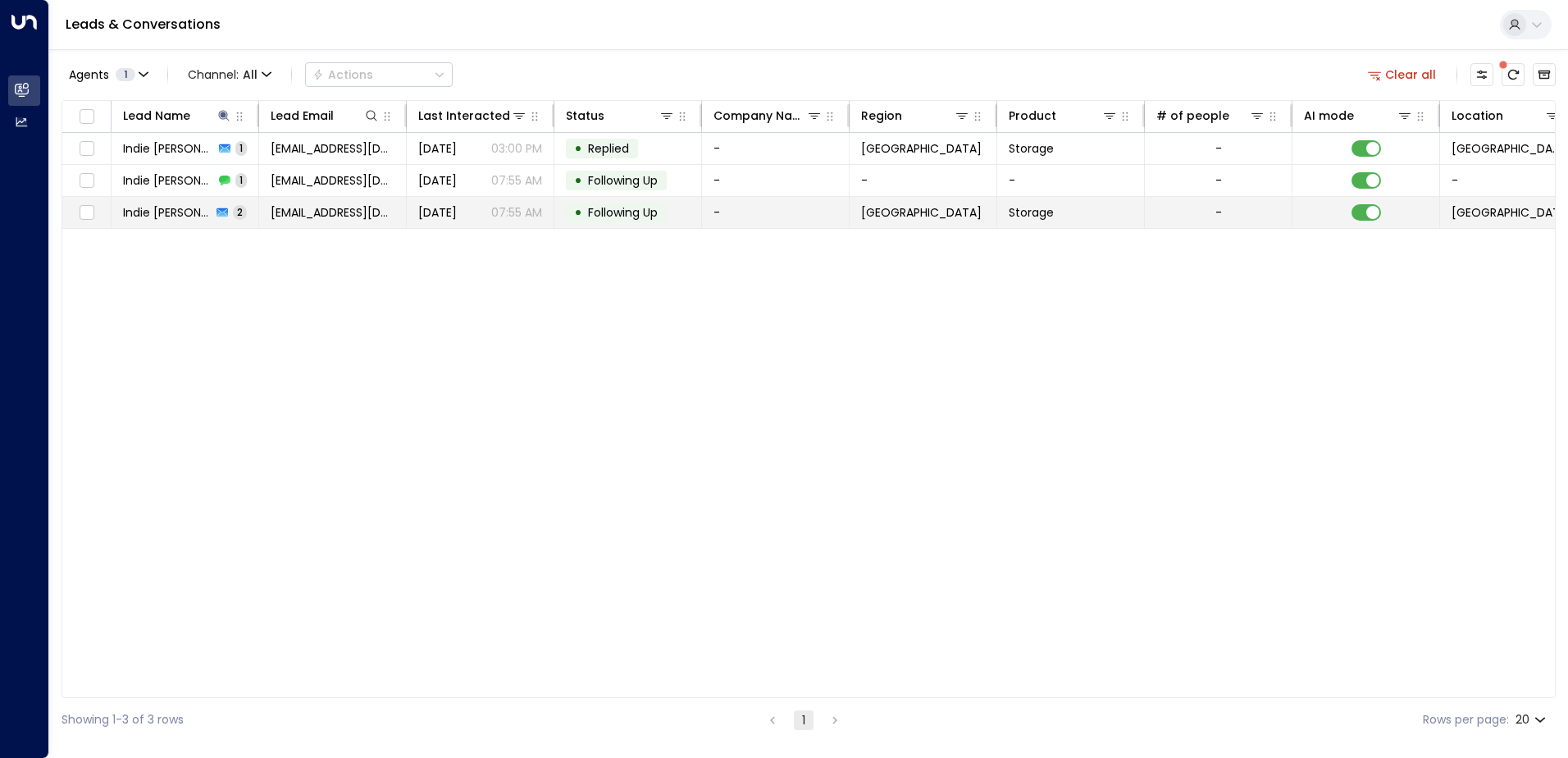
click at [193, 211] on div "Indie [PERSON_NAME] 2" at bounding box center [184, 212] width 123 height 16
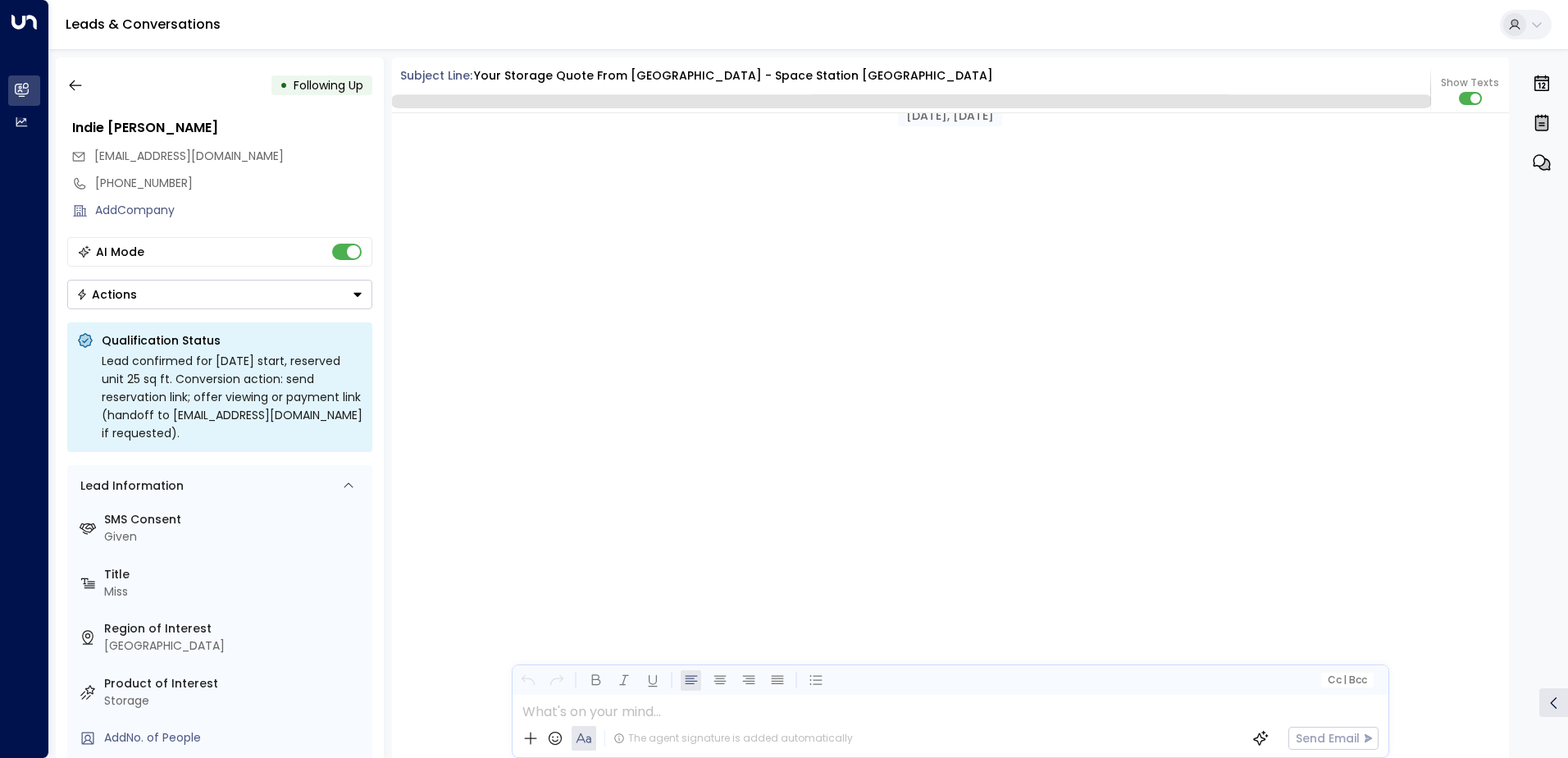
scroll to position [1524, 0]
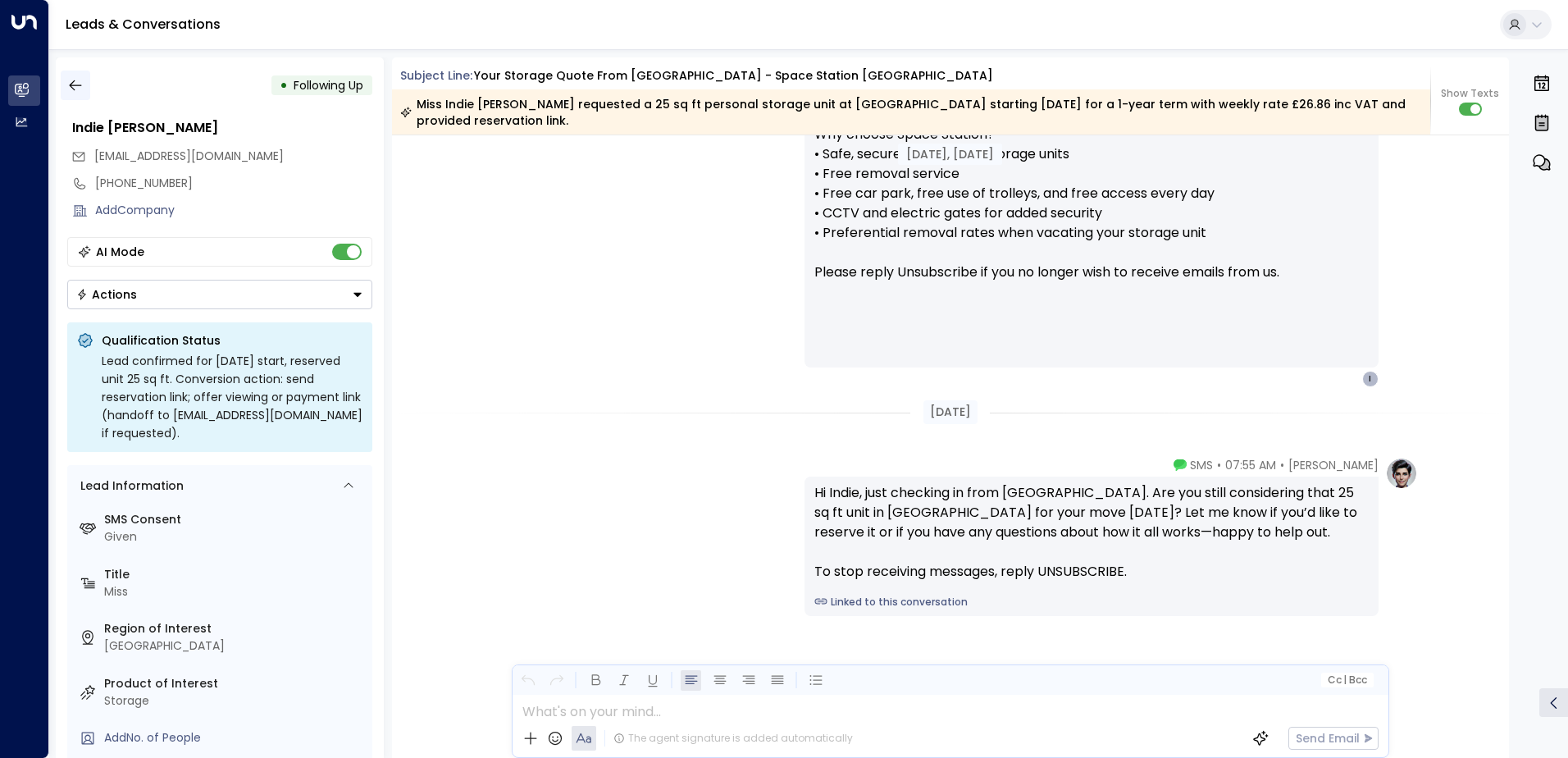
click at [73, 79] on icon "button" at bounding box center [75, 85] width 16 height 16
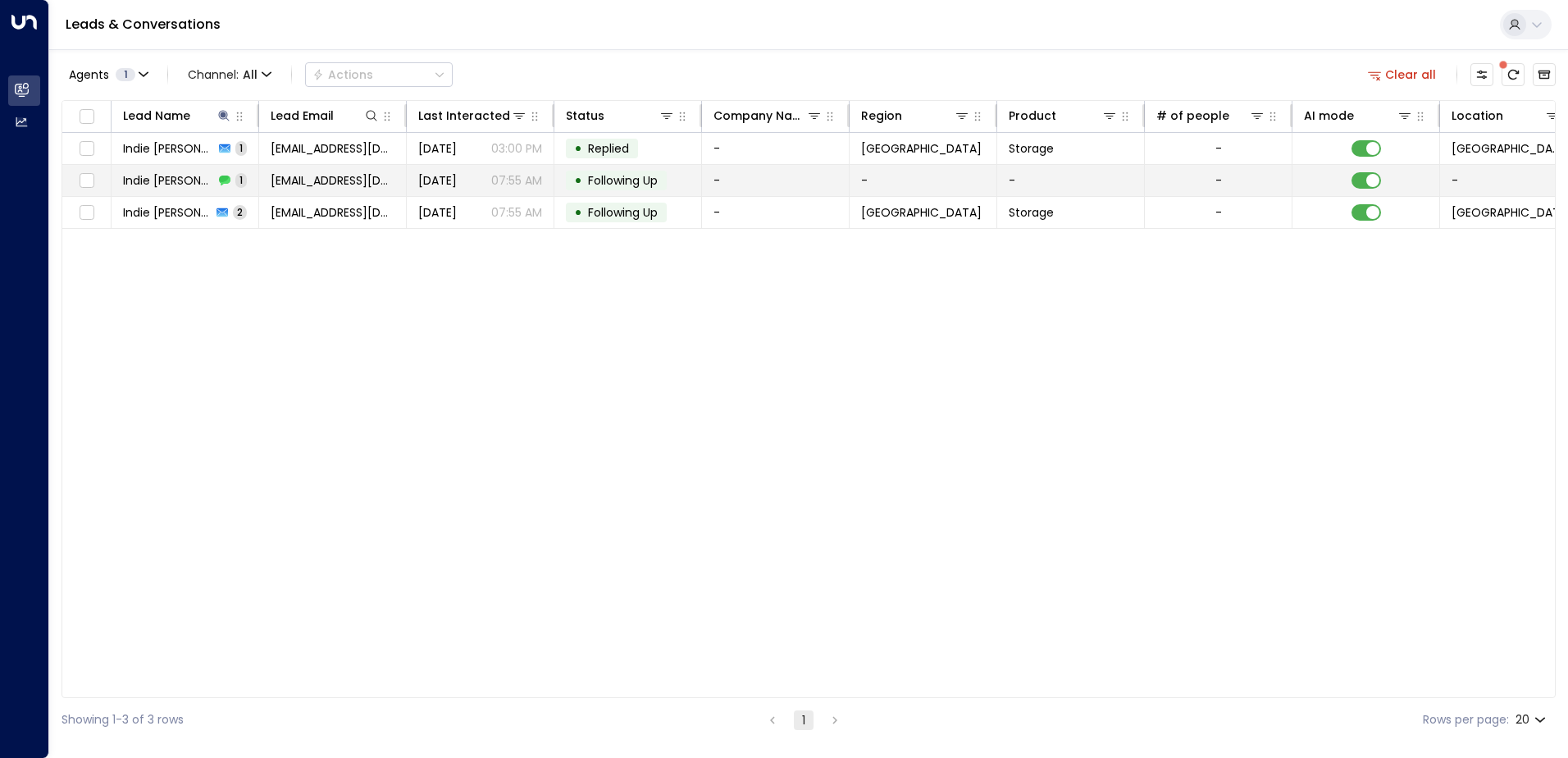
click at [171, 176] on span "Indie [PERSON_NAME]" at bounding box center [168, 180] width 91 height 16
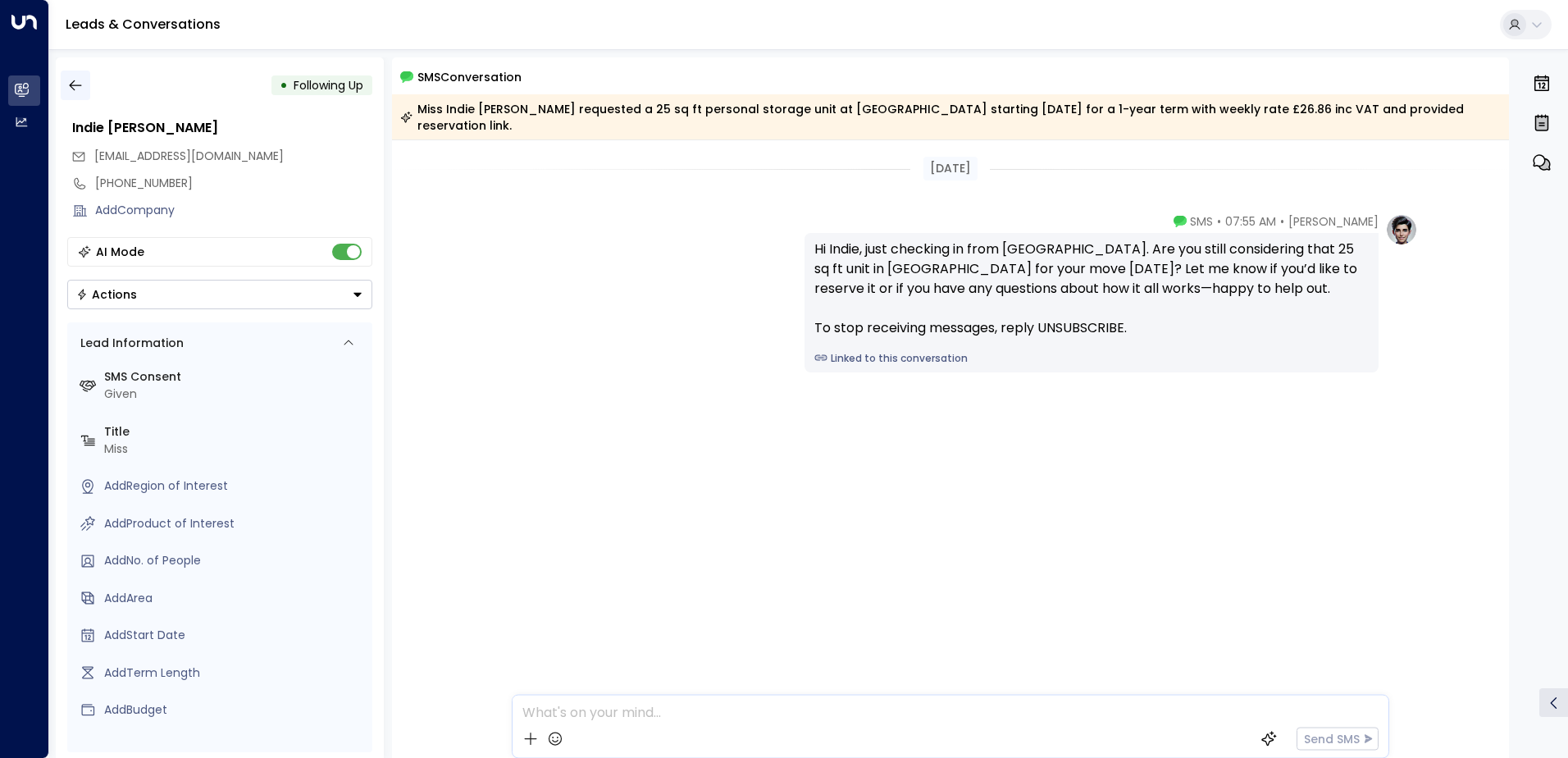
click at [77, 81] on icon "button" at bounding box center [75, 85] width 16 height 16
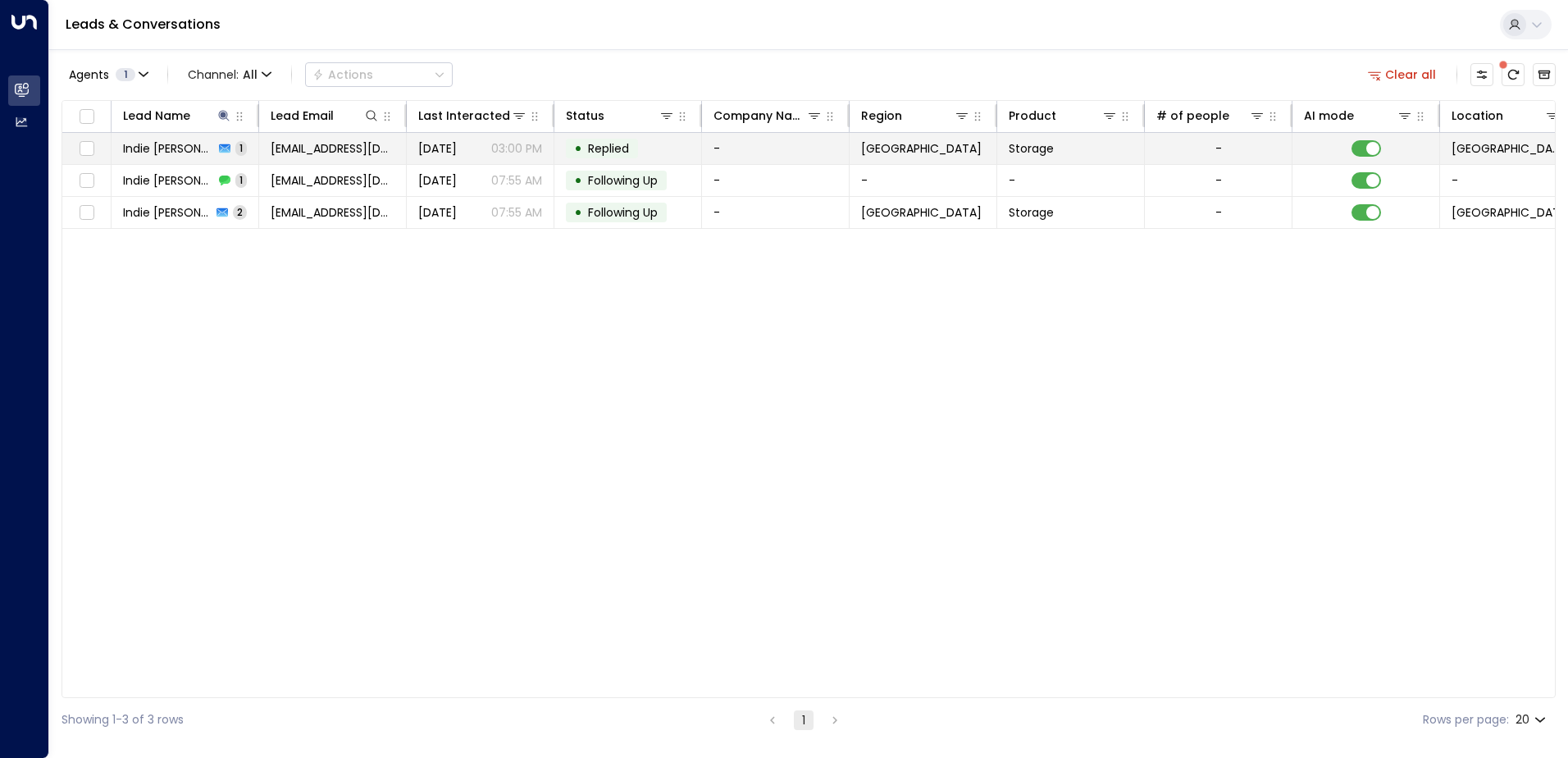
click at [167, 145] on span "Indie [PERSON_NAME]" at bounding box center [168, 148] width 91 height 16
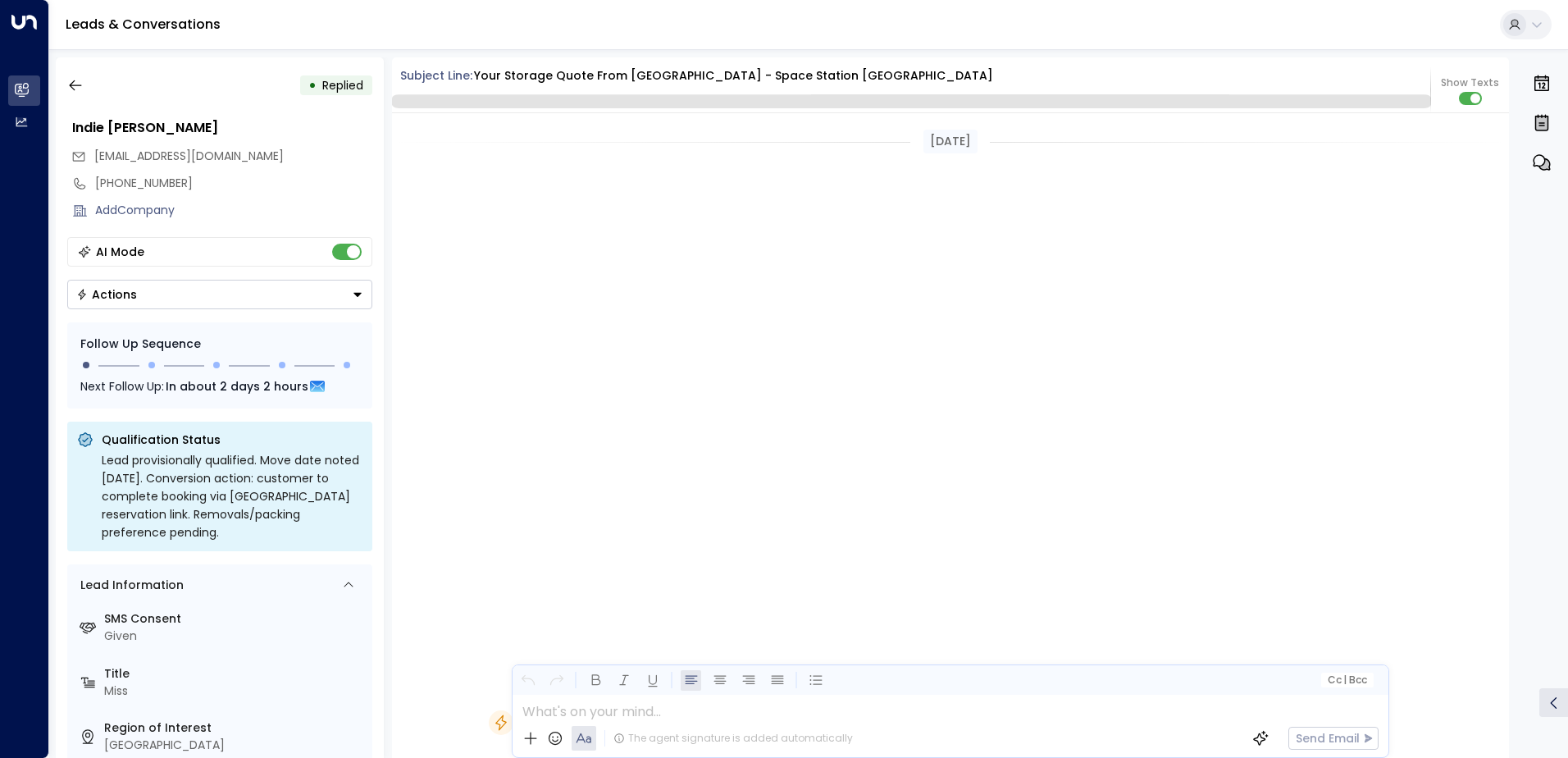
scroll to position [1342, 0]
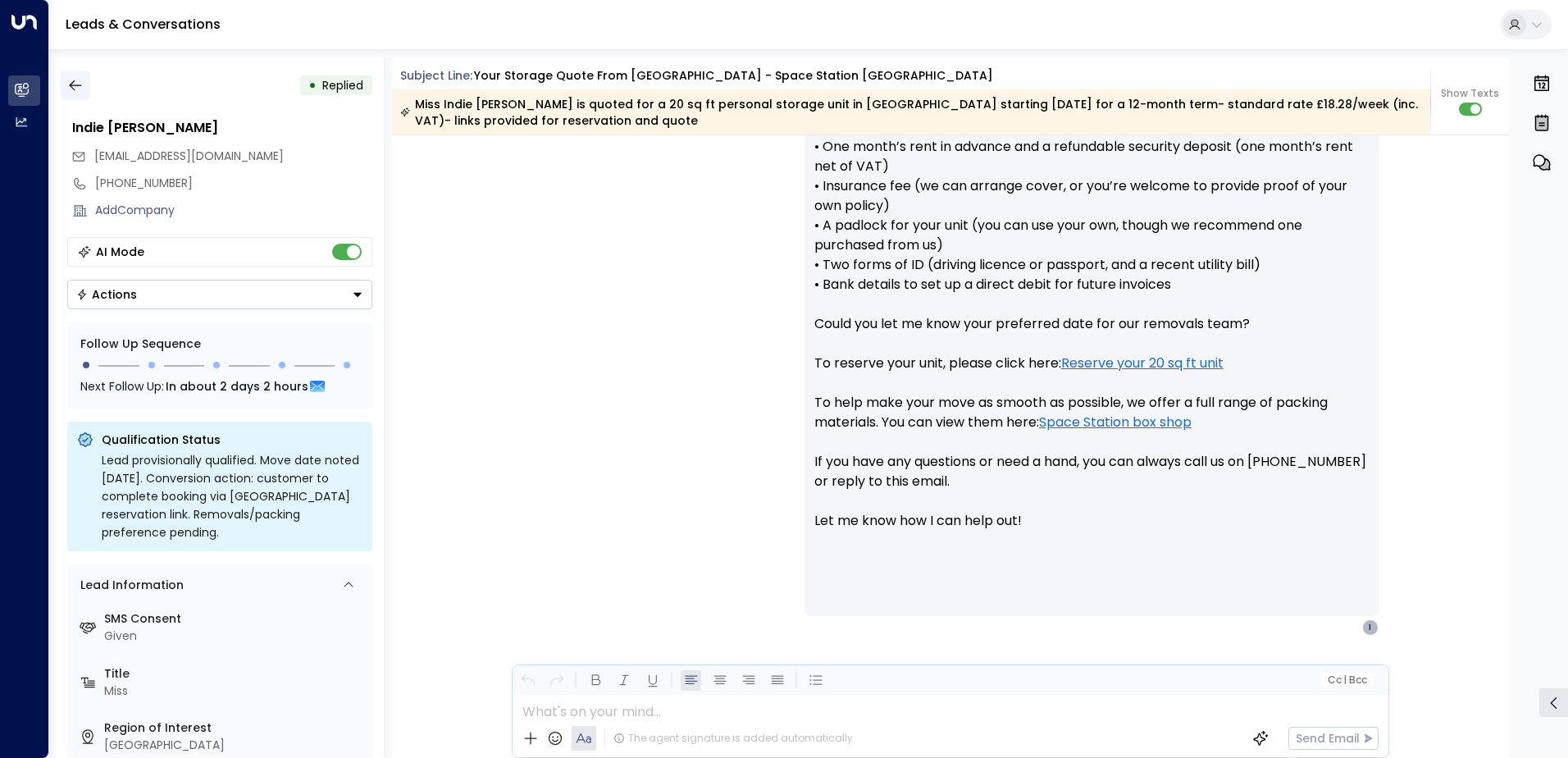
click at [73, 85] on icon "button" at bounding box center [75, 85] width 12 height 10
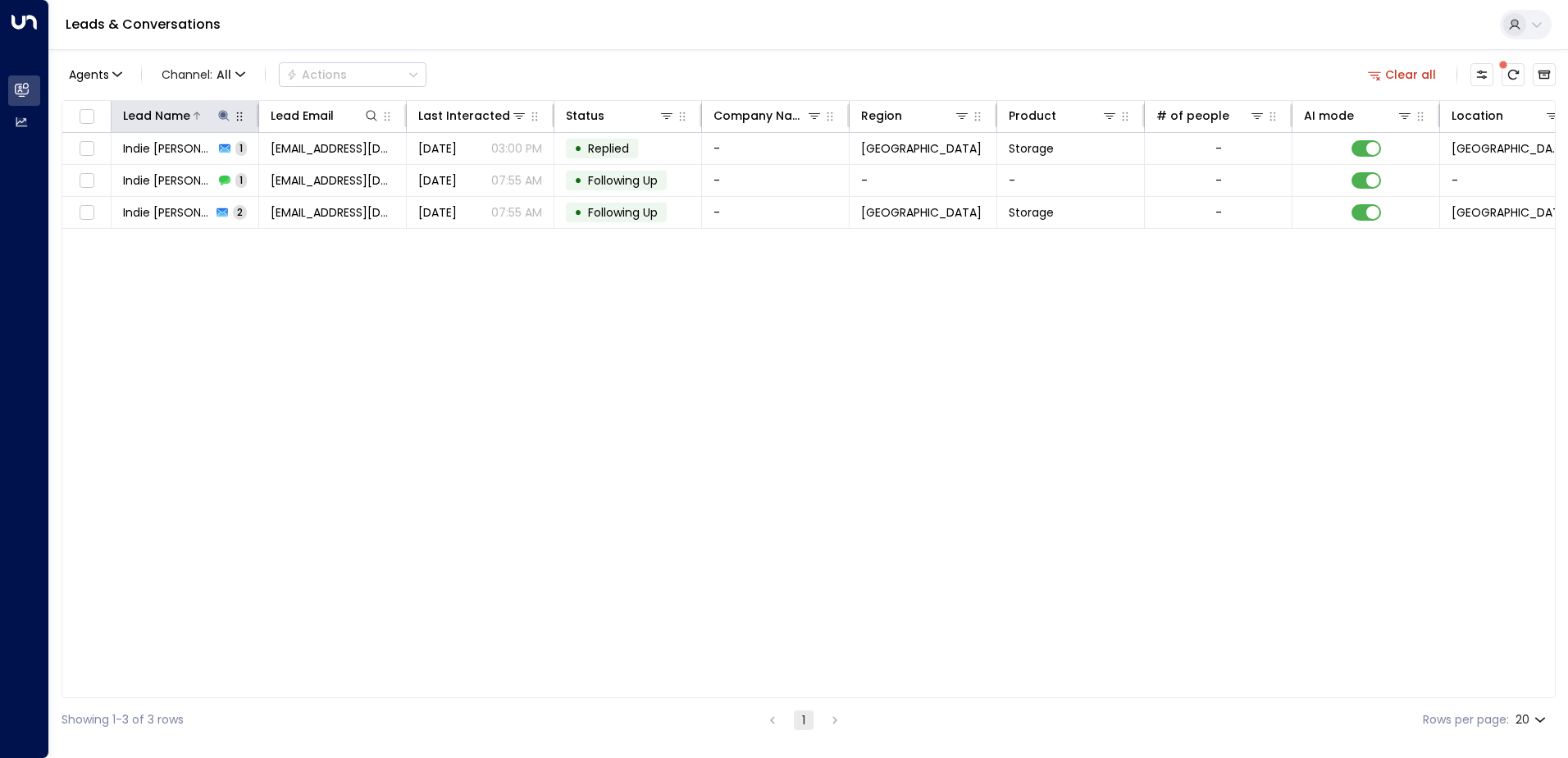
click at [220, 118] on icon at bounding box center [224, 115] width 13 height 13
click at [80, 180] on body "**********" at bounding box center [784, 370] width 1568 height 742
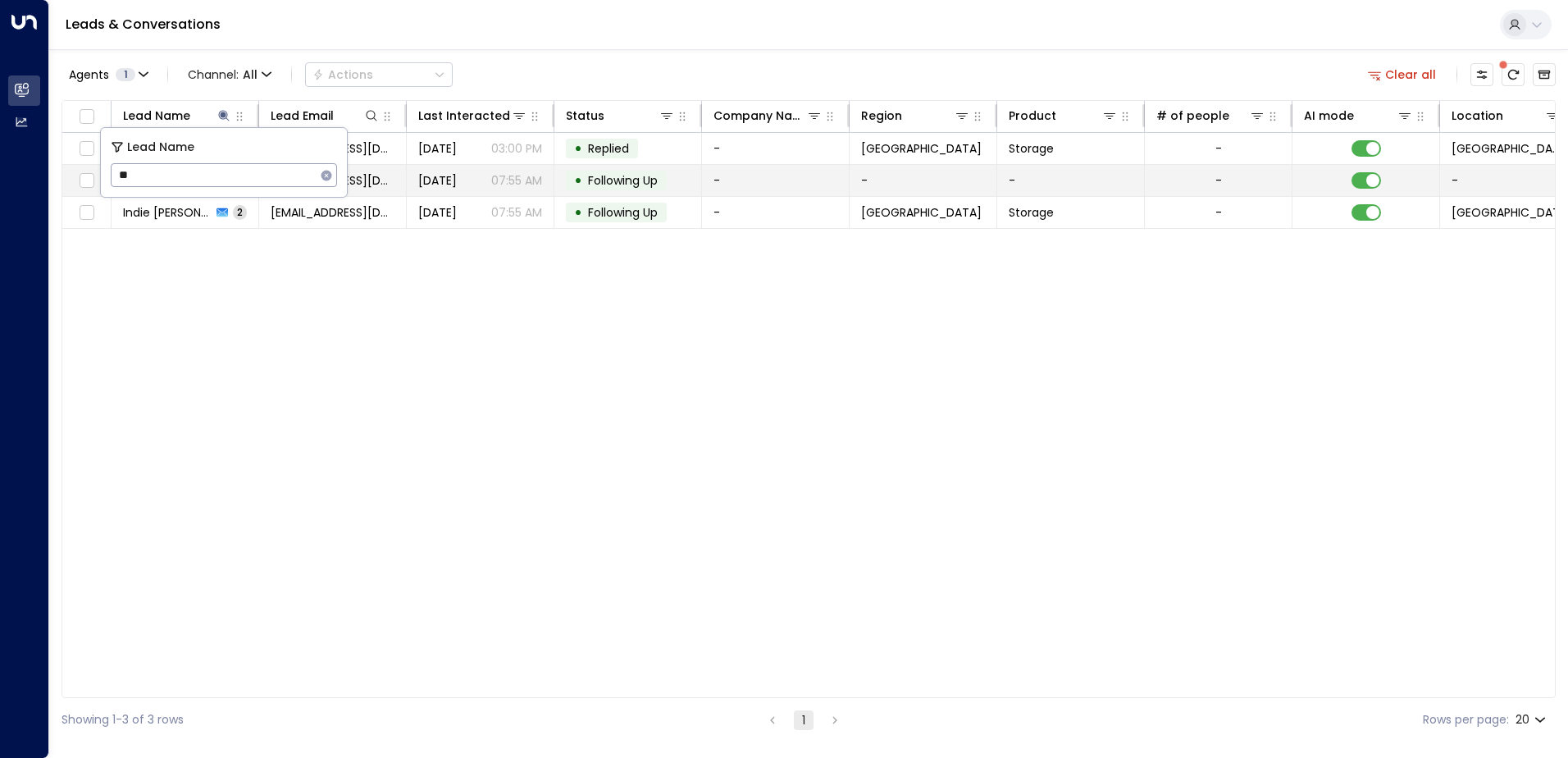
type input "*"
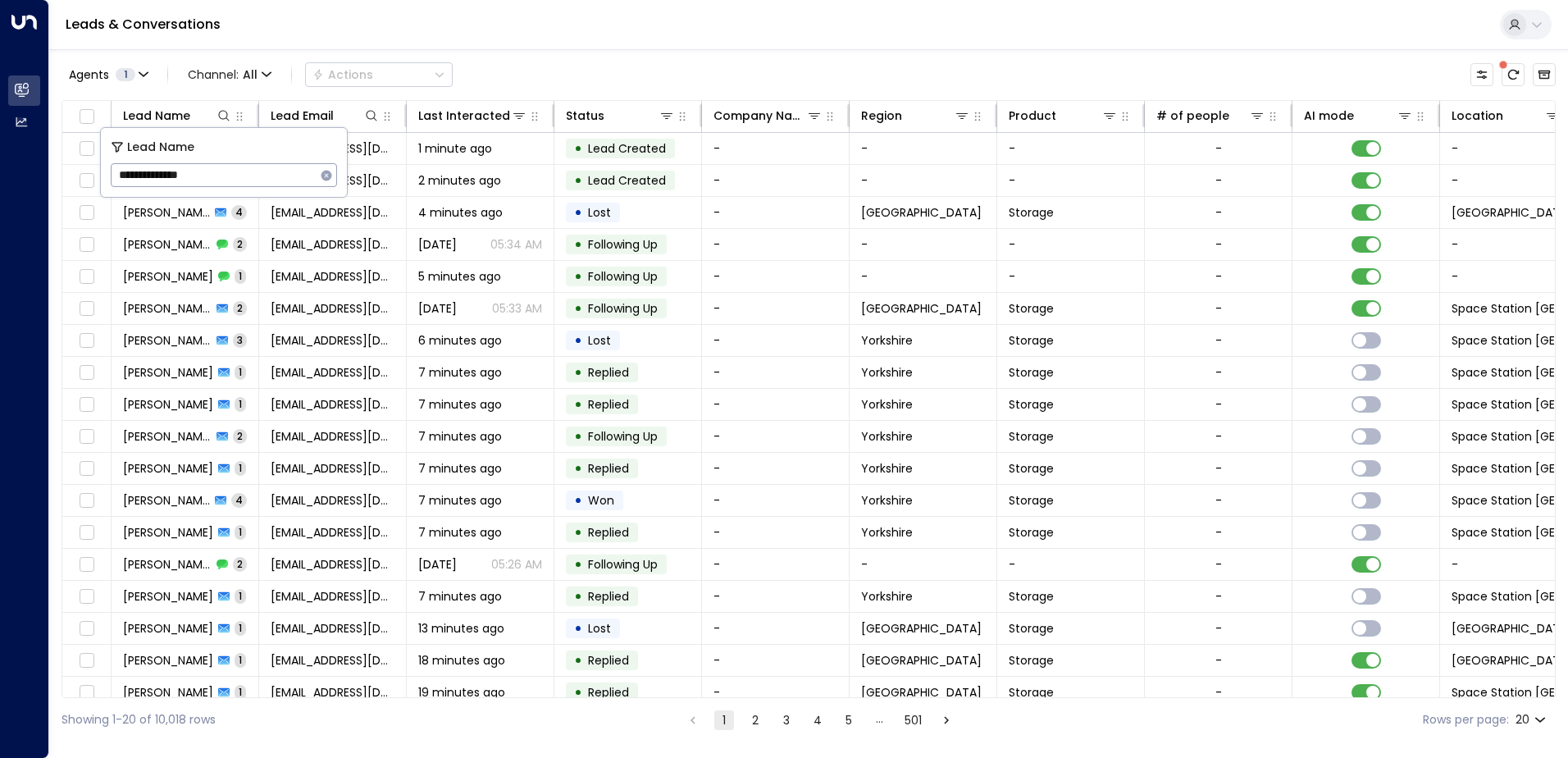
type input "**********"
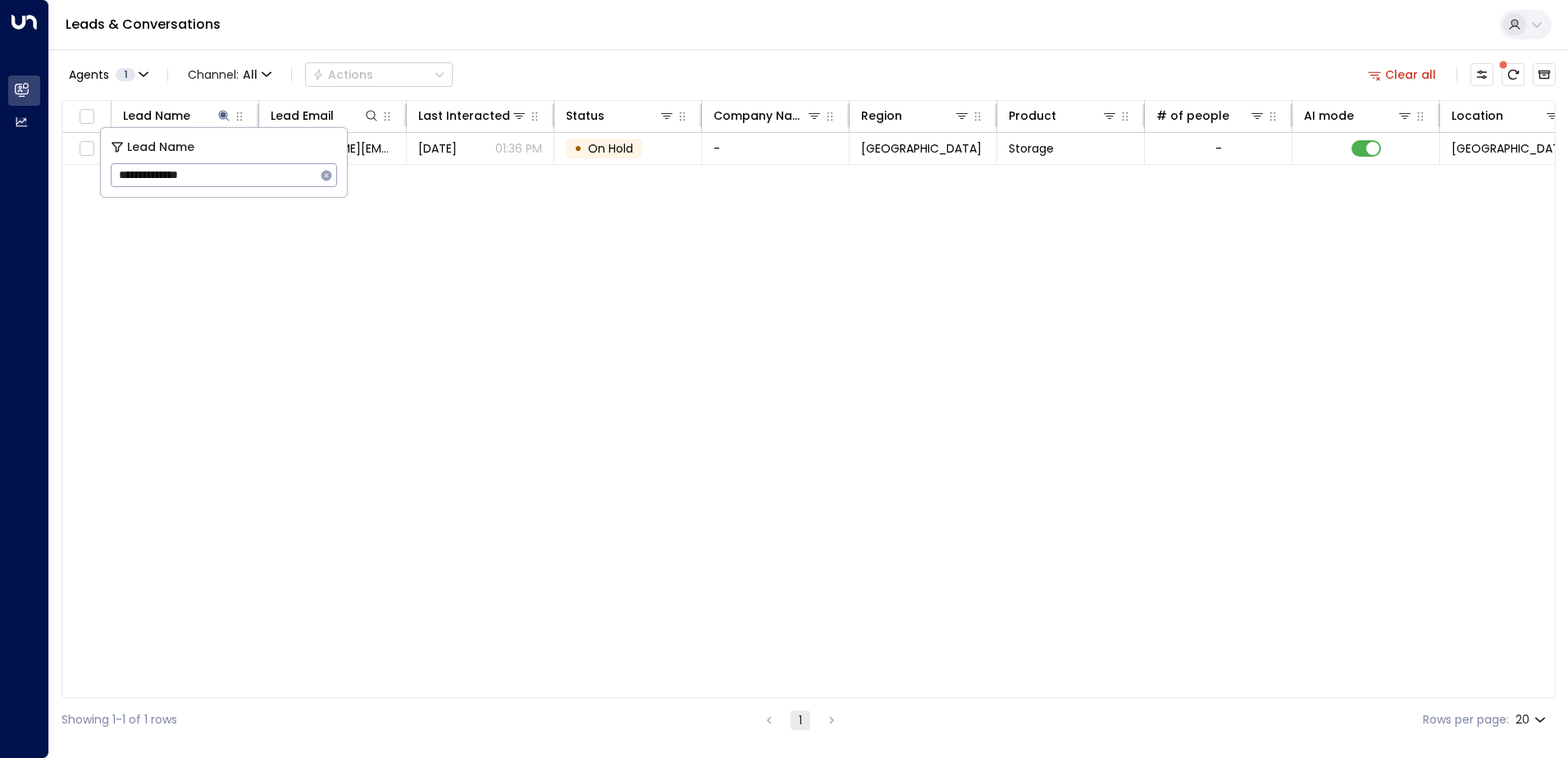
click at [357, 237] on div "Lead Name Lead Email Last Interacted Status Company Name Region Product # of pe…" at bounding box center [808, 399] width 1494 height 597
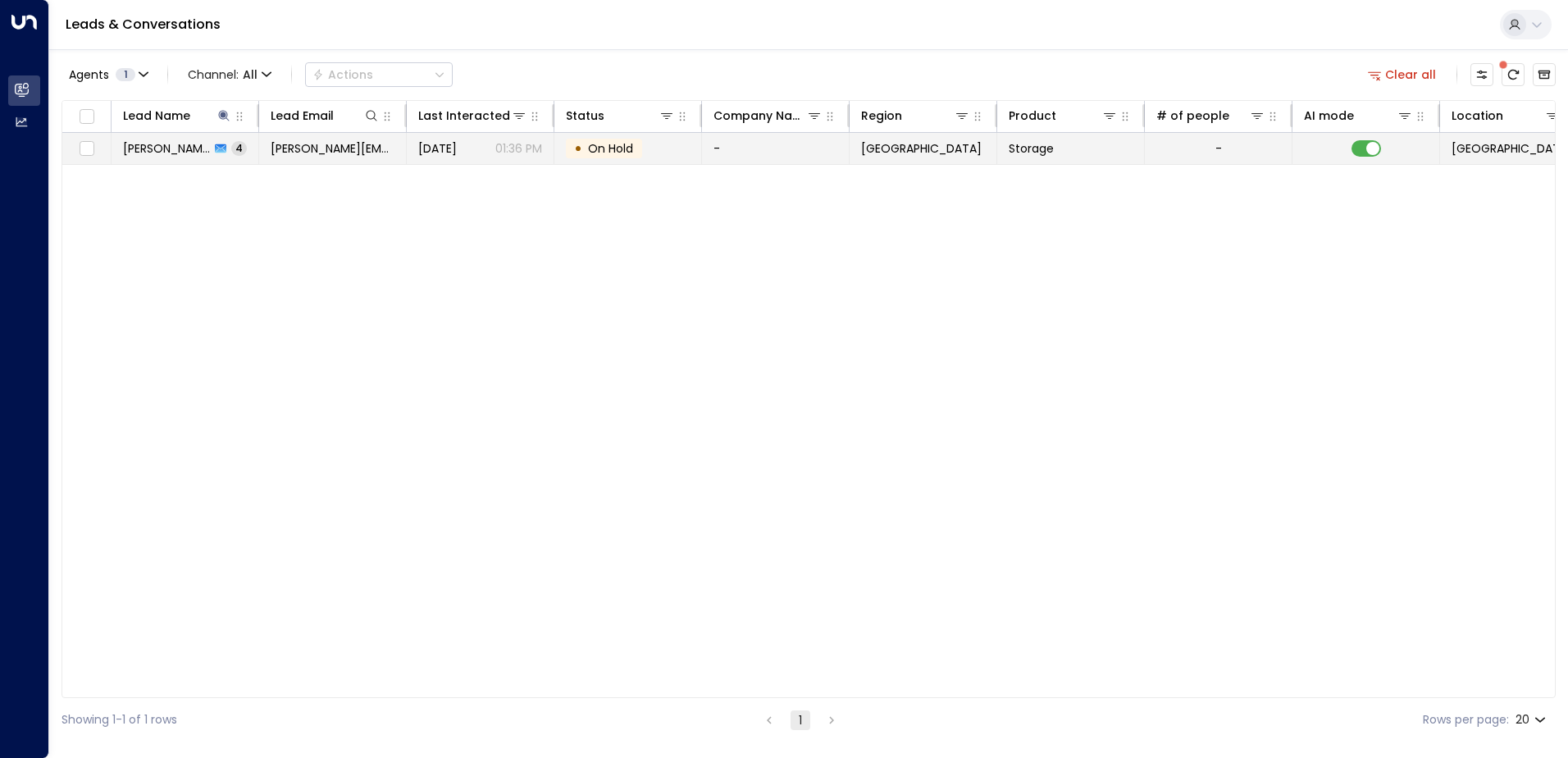
click at [189, 150] on span "[PERSON_NAME]" at bounding box center [166, 148] width 87 height 16
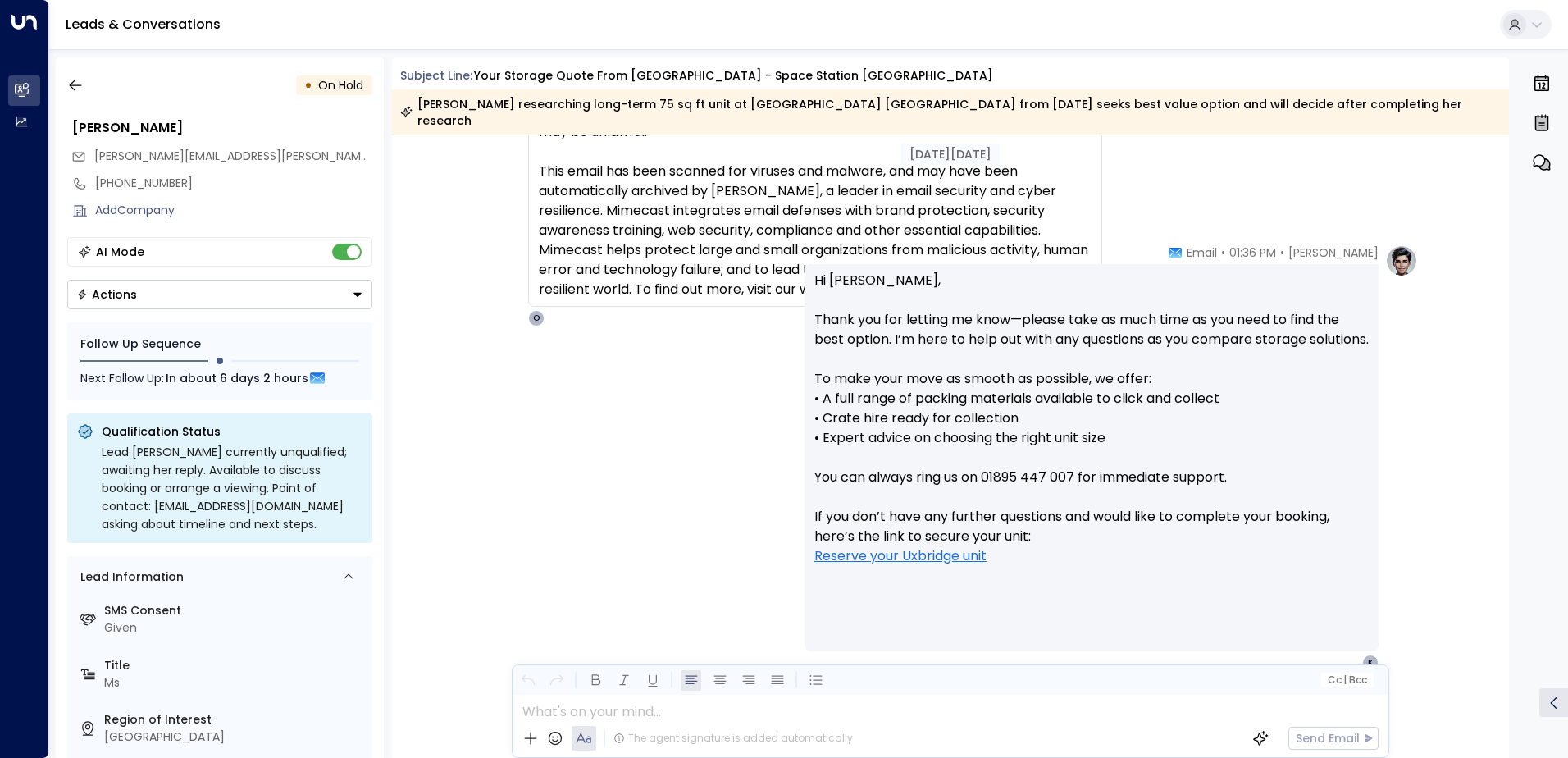
scroll to position [4199, 0]
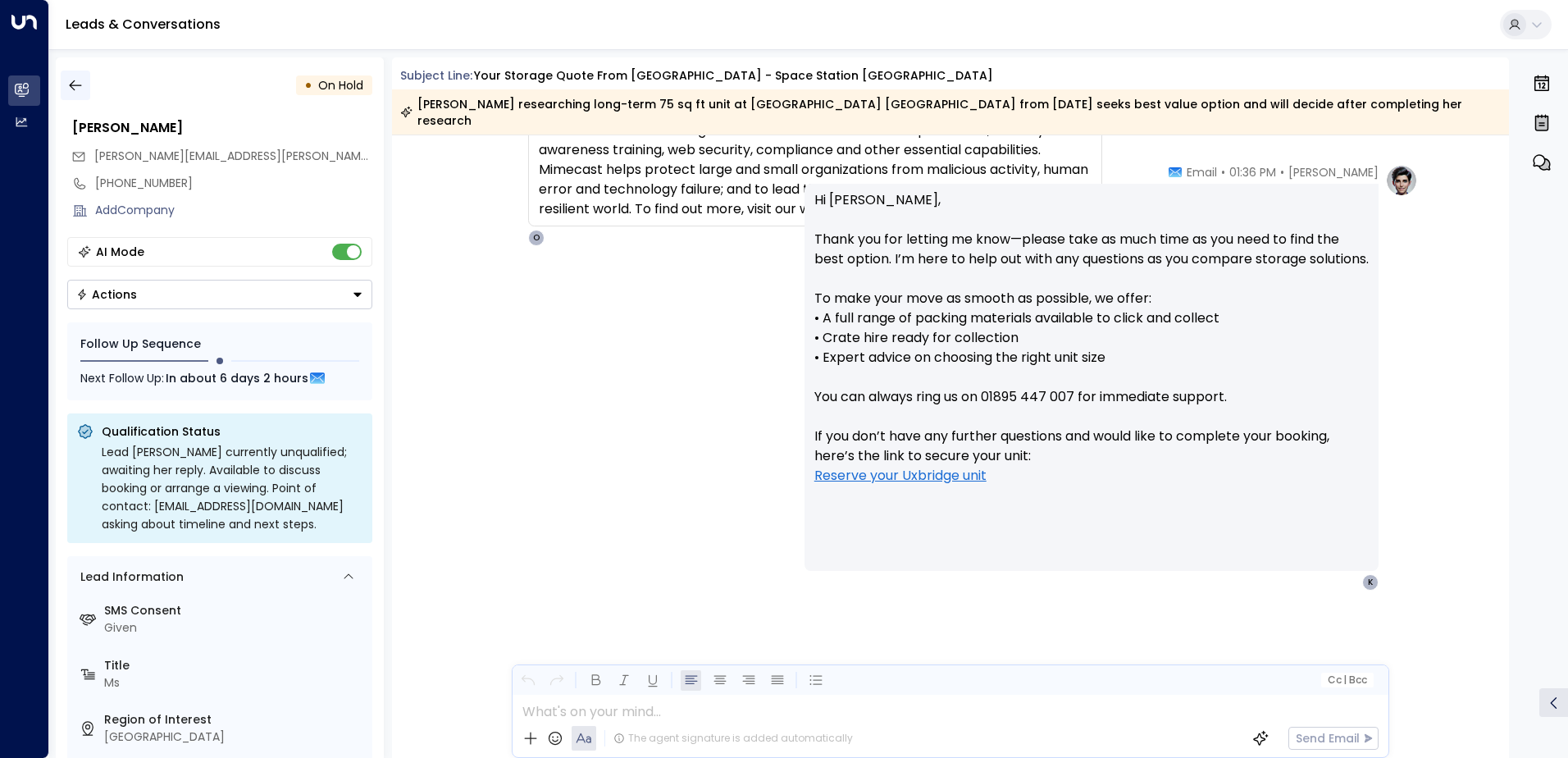
click at [79, 87] on icon "button" at bounding box center [75, 85] width 16 height 16
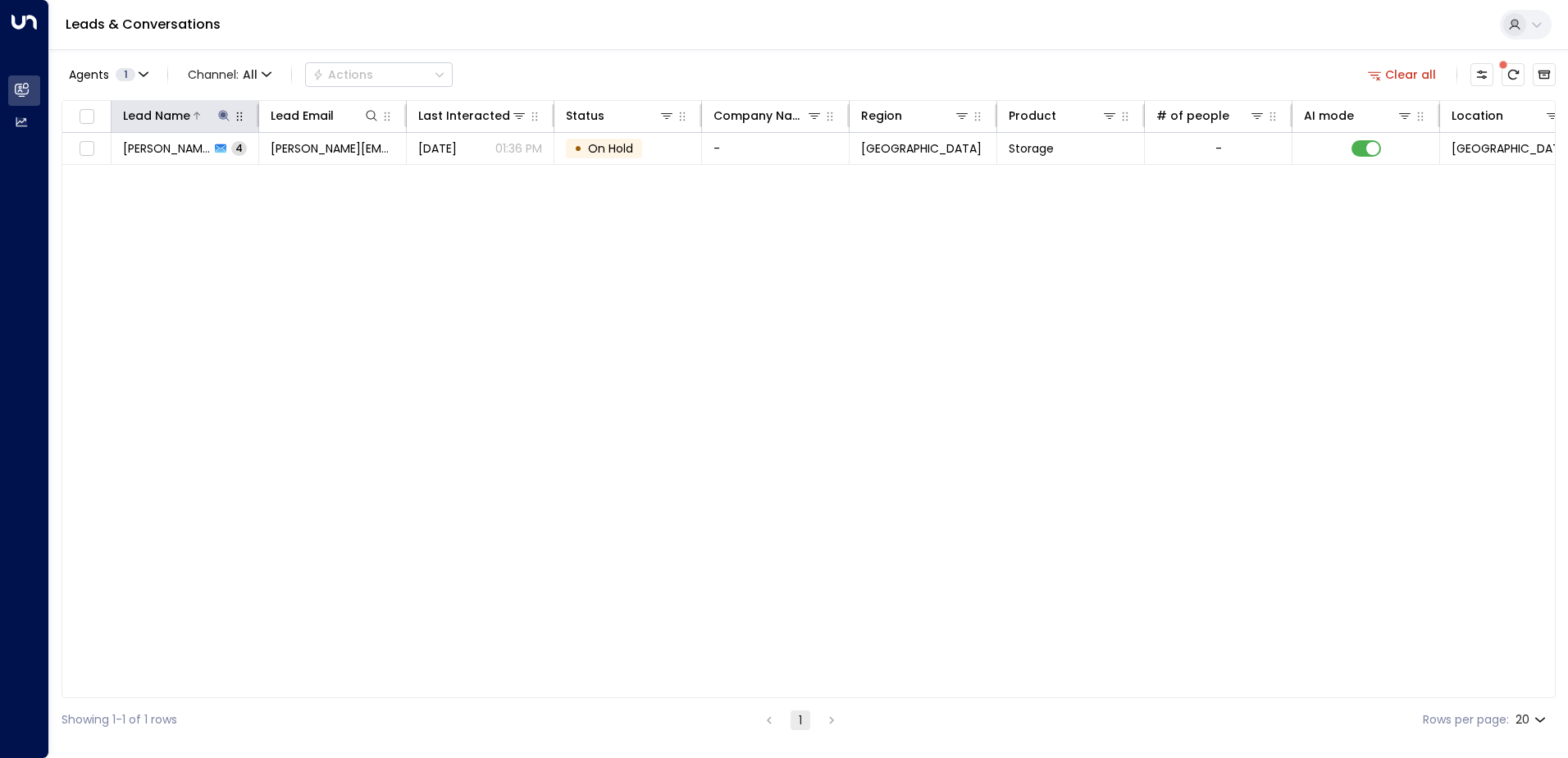
click at [218, 117] on icon at bounding box center [224, 115] width 13 height 13
drag, startPoint x: 209, startPoint y: 181, endPoint x: 98, endPoint y: 184, distance: 111.0
click at [98, 184] on body "**********" at bounding box center [784, 370] width 1568 height 742
type input "*"
type input "**********"
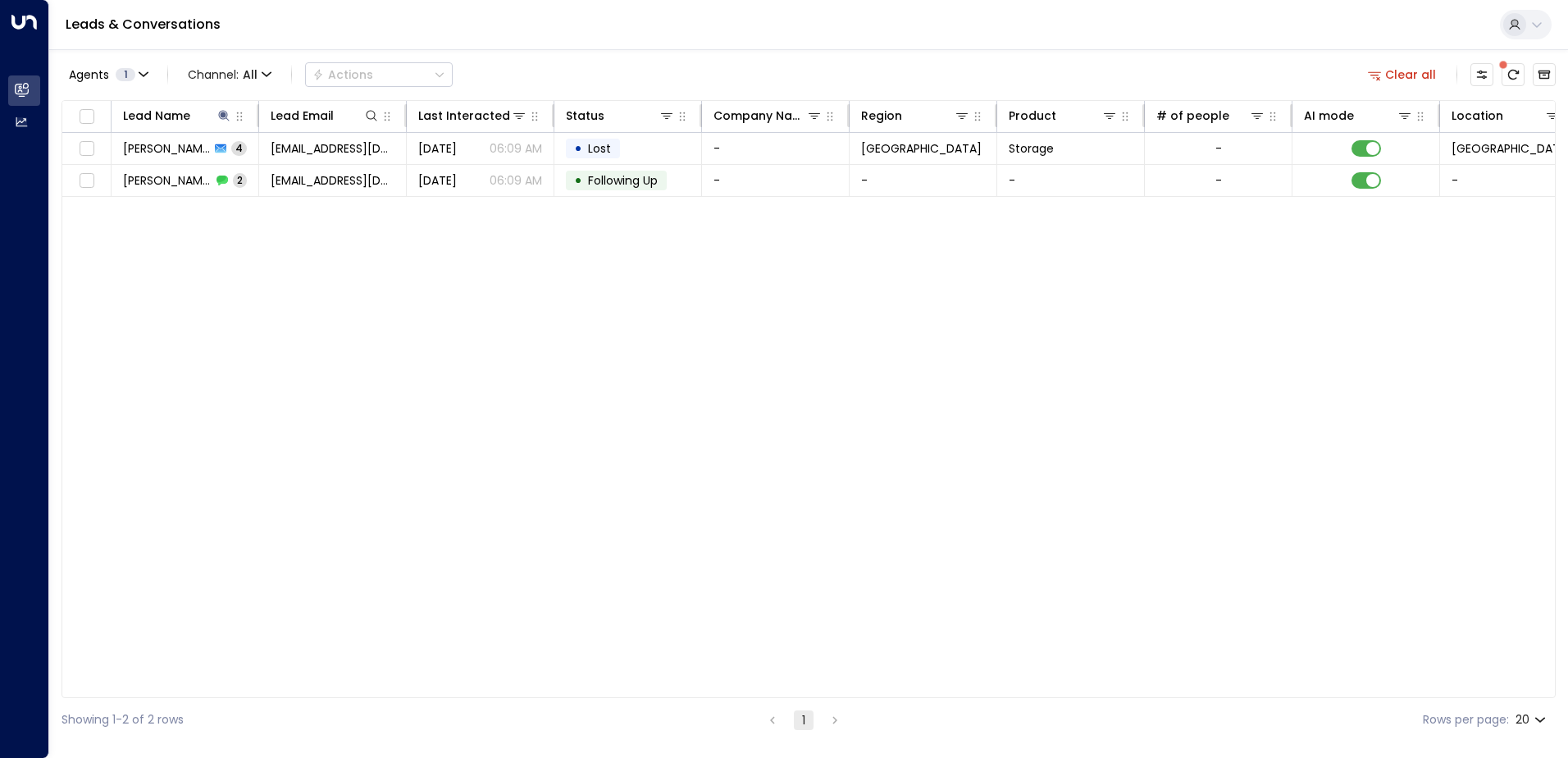
click at [254, 299] on div "Lead Name Lead Email Last Interacted Status Company Name Region Product # of pe…" at bounding box center [808, 399] width 1494 height 597
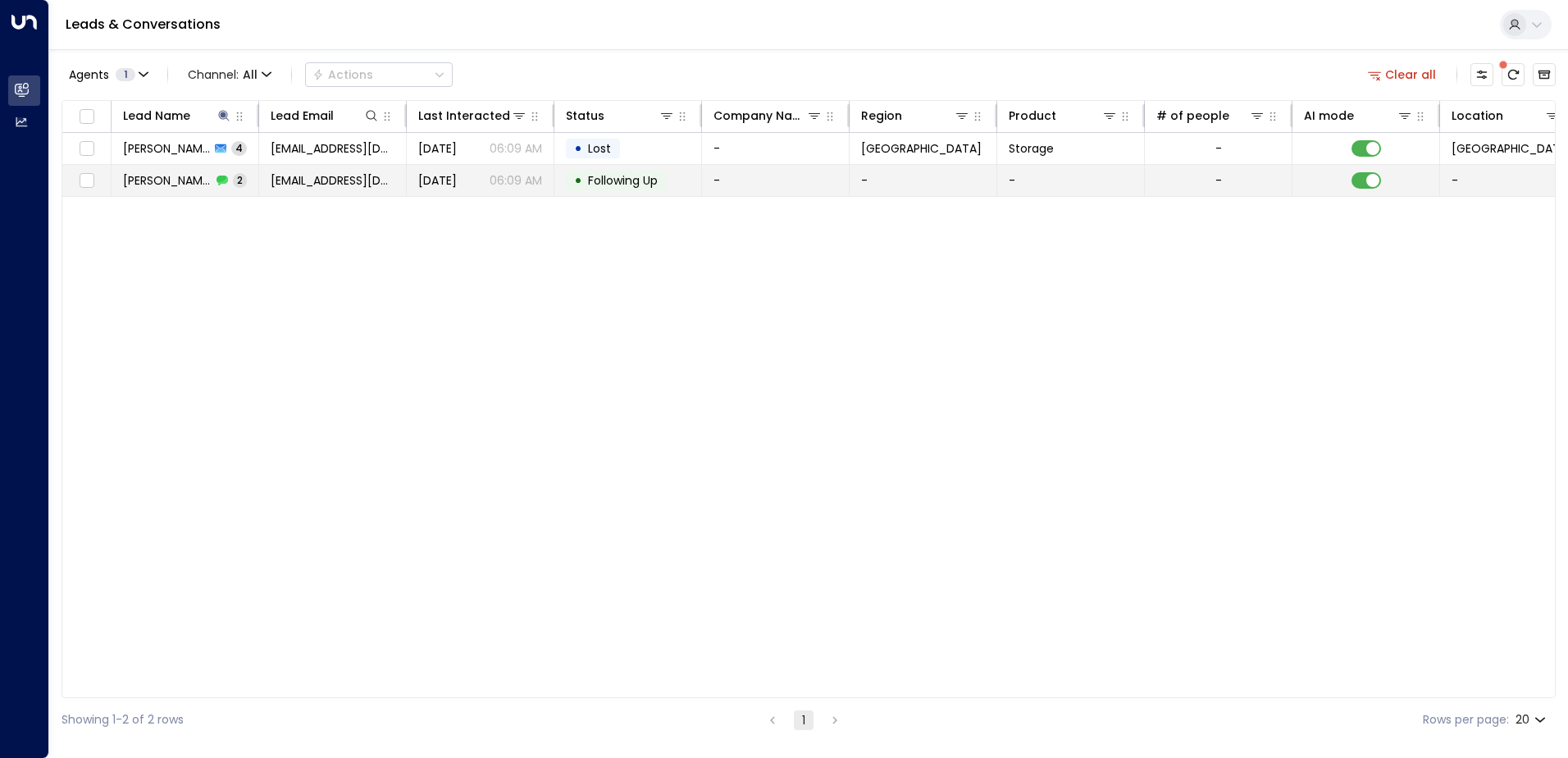
click at [220, 181] on icon at bounding box center [223, 180] width 10 height 9
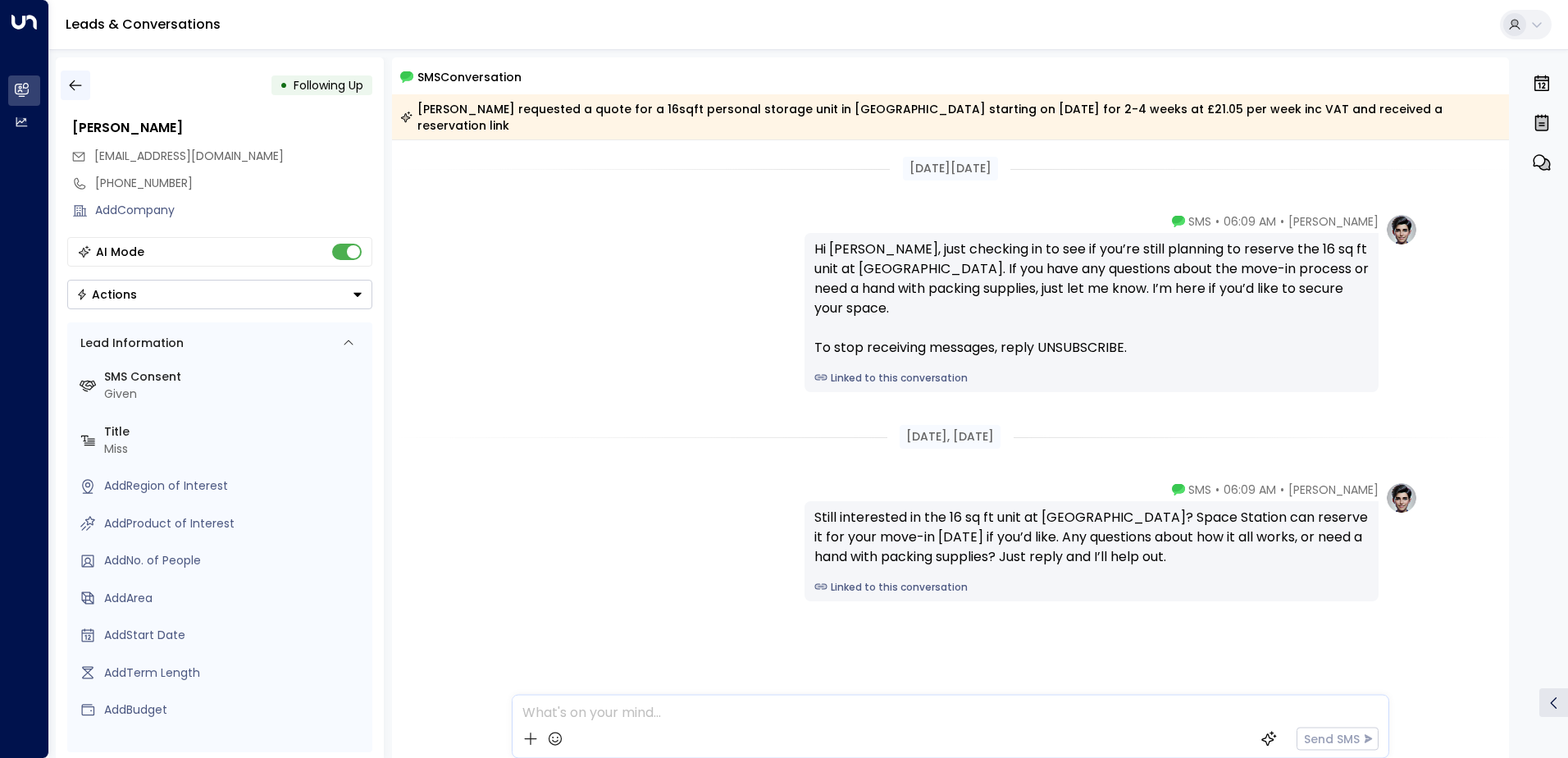
click at [74, 87] on icon "button" at bounding box center [75, 85] width 16 height 16
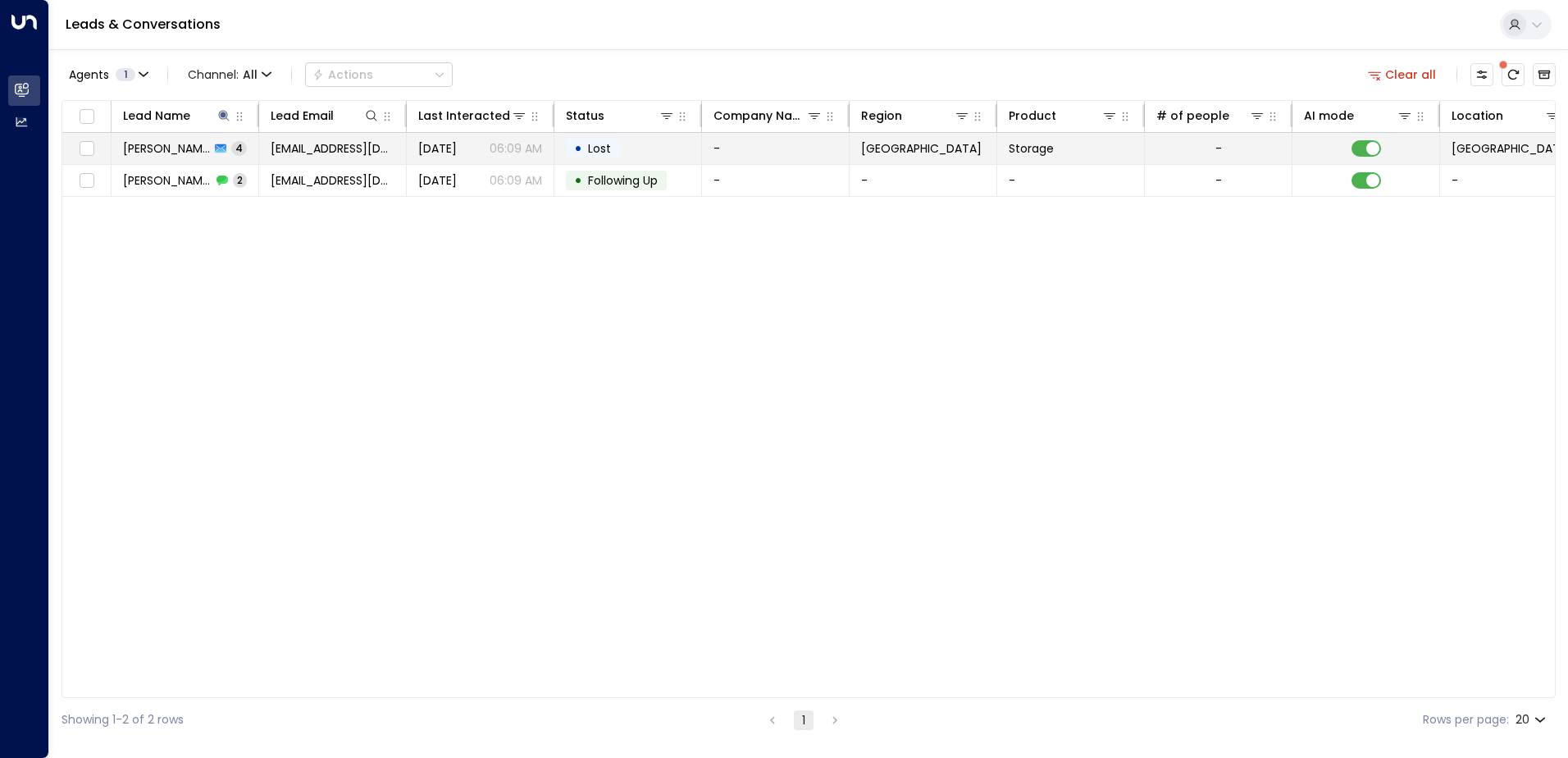
click at [192, 148] on span "[PERSON_NAME]" at bounding box center [166, 148] width 87 height 16
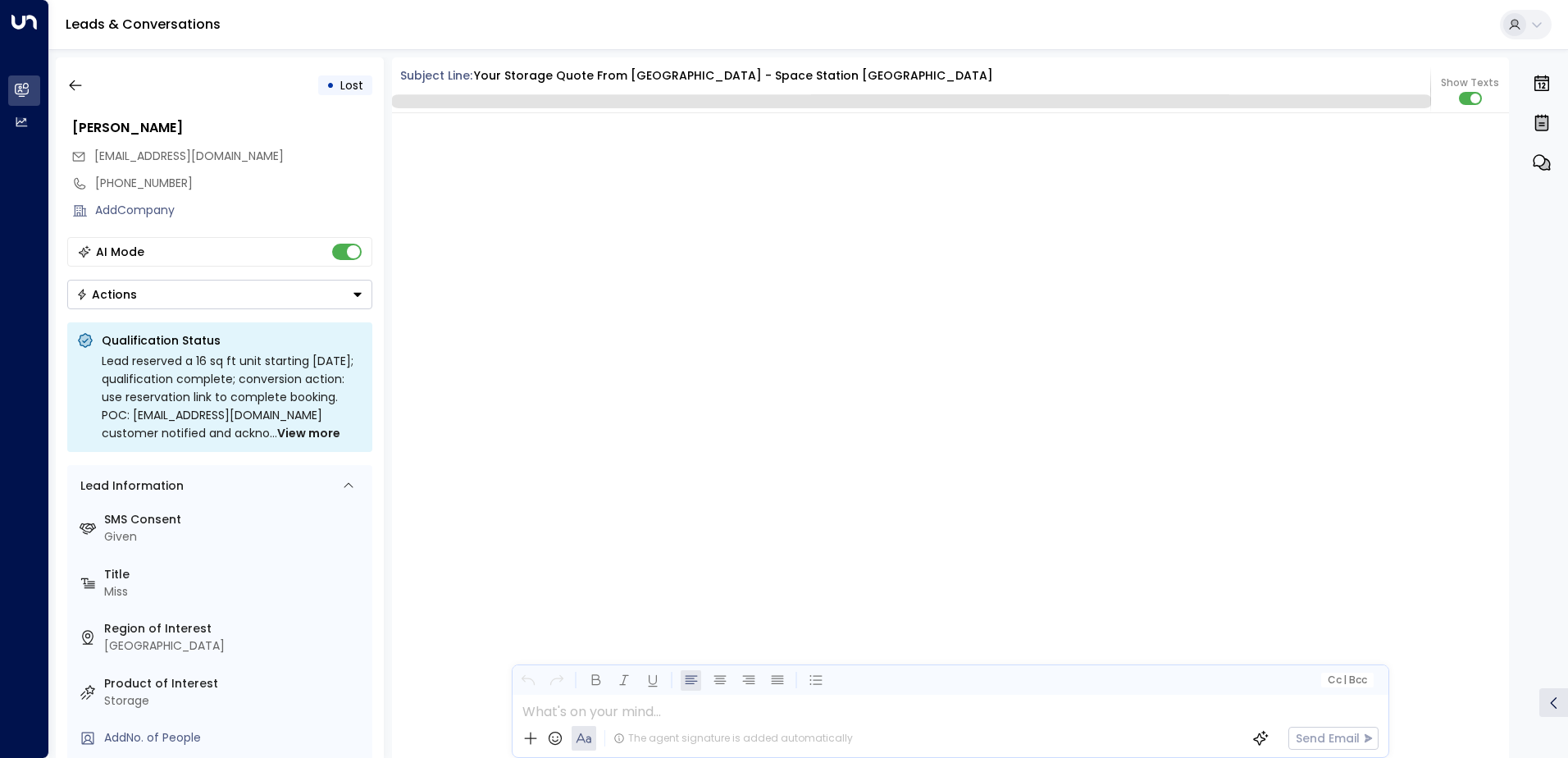
scroll to position [3351, 0]
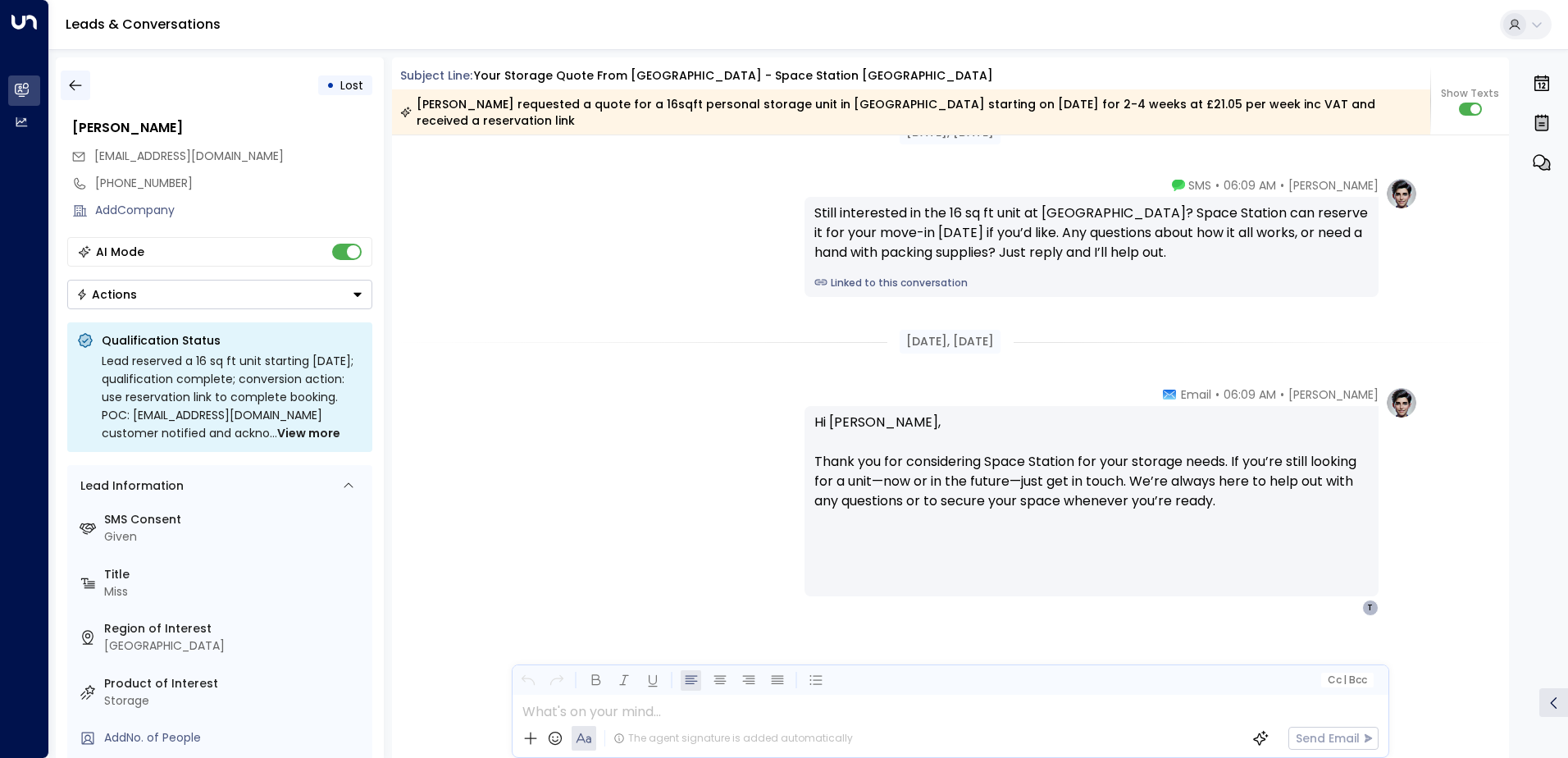
click at [73, 78] on icon "button" at bounding box center [75, 85] width 16 height 16
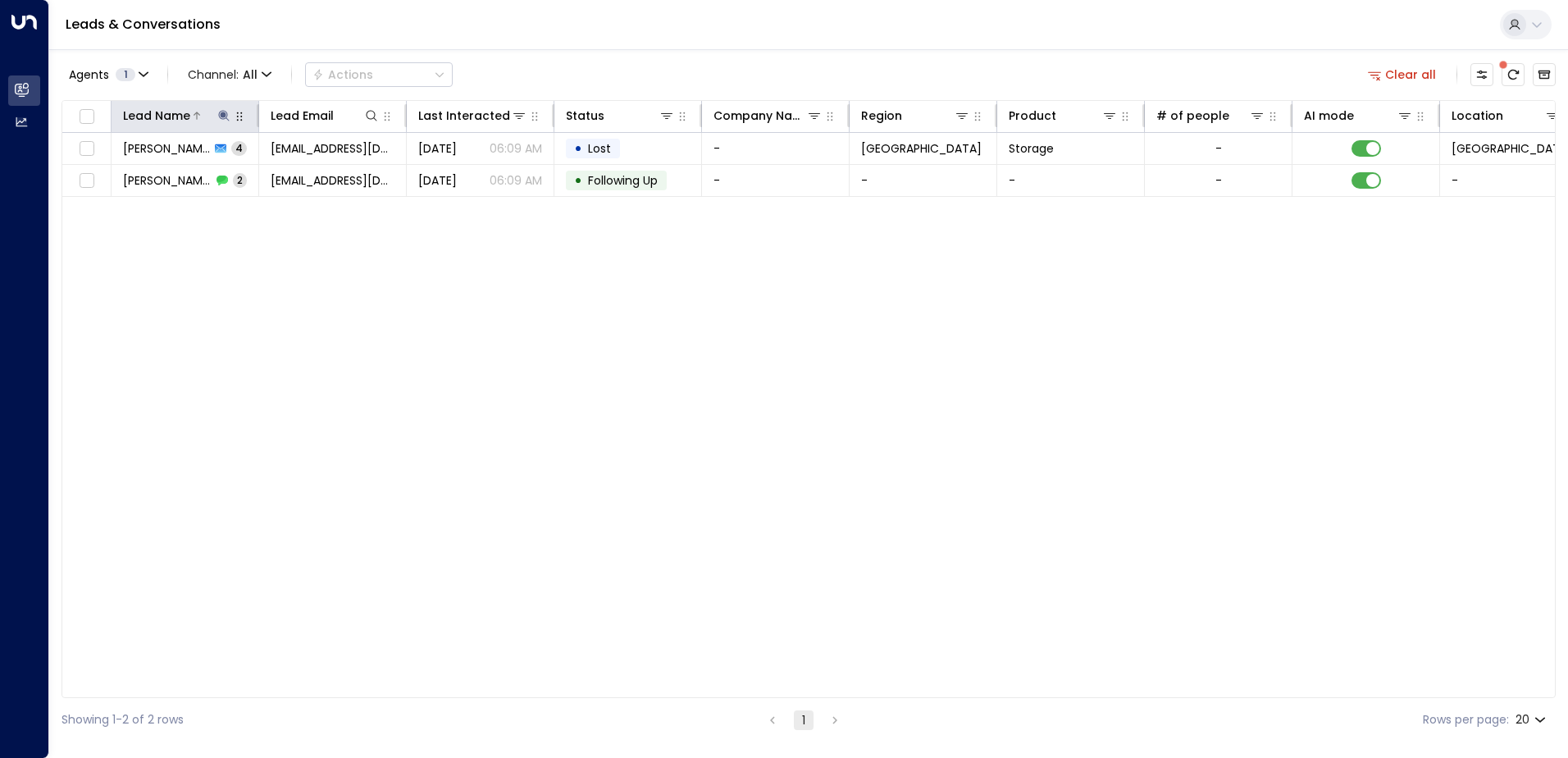
click at [222, 116] on icon at bounding box center [224, 115] width 10 height 10
drag, startPoint x: 220, startPoint y: 180, endPoint x: 111, endPoint y: 182, distance: 109.0
click at [111, 182] on input "**********" at bounding box center [212, 174] width 205 height 30
type input "**********"
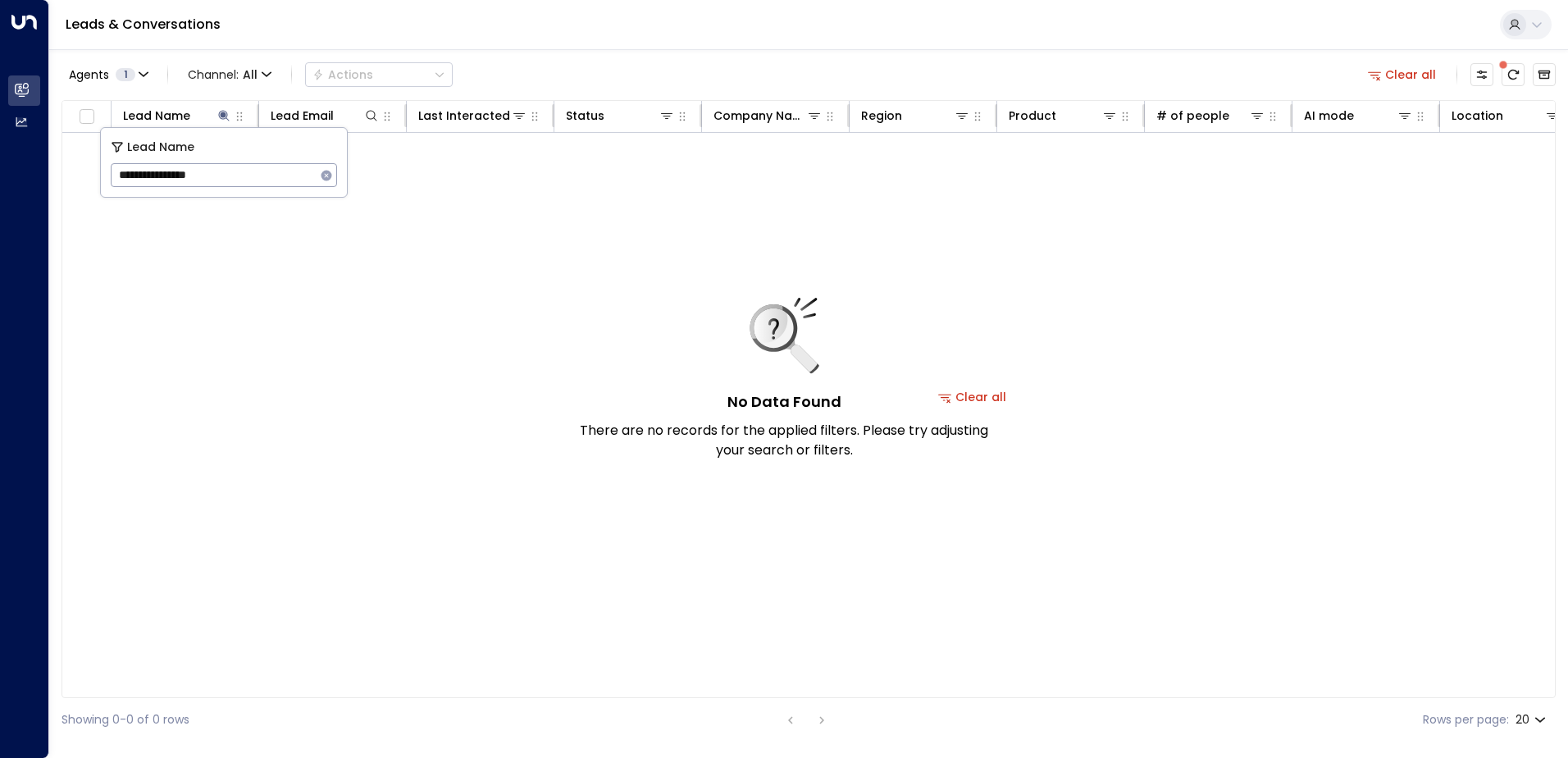
click at [544, 75] on div "Agents 1 Channel: All Actions Clear all" at bounding box center [808, 74] width 1494 height 35
click at [234, 118] on icon "button" at bounding box center [239, 116] width 13 height 13
click at [223, 129] on th "Lead Name" at bounding box center [185, 117] width 148 height 32
click at [223, 114] on icon at bounding box center [224, 115] width 10 height 10
drag, startPoint x: 232, startPoint y: 176, endPoint x: 122, endPoint y: 170, distance: 110.2
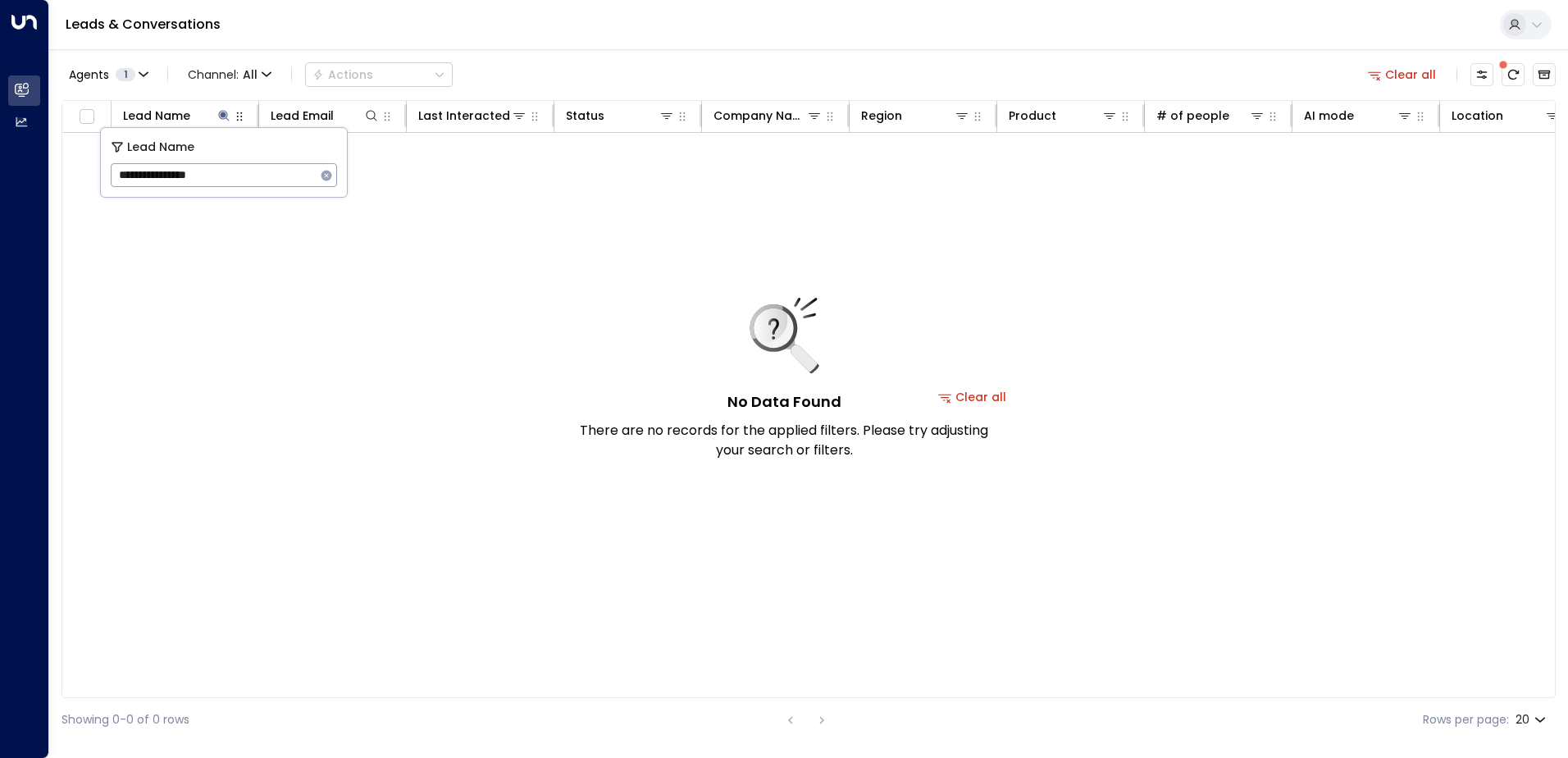
click at [122, 170] on input "**********" at bounding box center [212, 174] width 205 height 30
type input "**********"
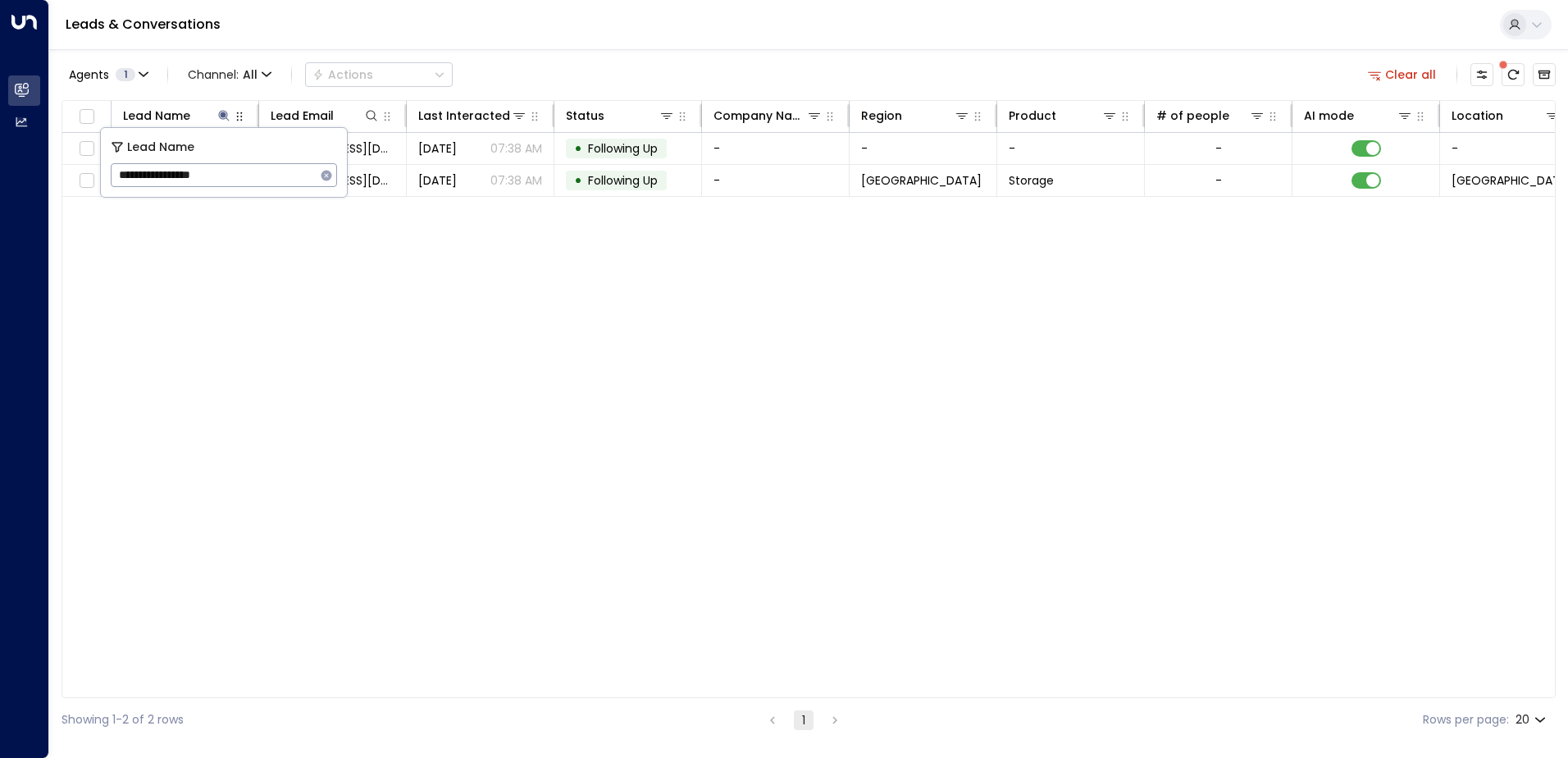
click at [440, 24] on div "Leads & Conversations" at bounding box center [808, 25] width 1519 height 50
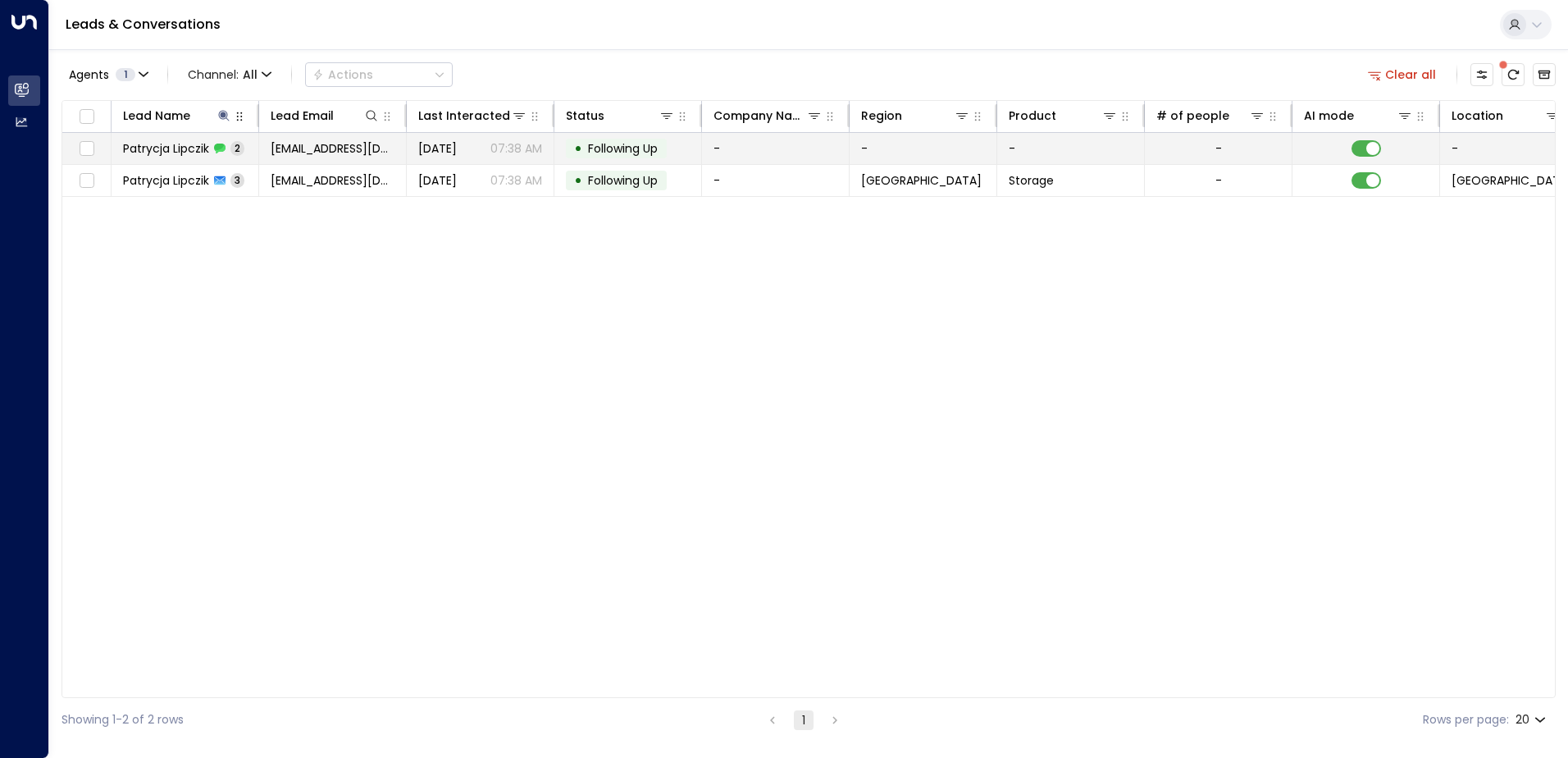
click at [237, 154] on span "2" at bounding box center [237, 148] width 14 height 14
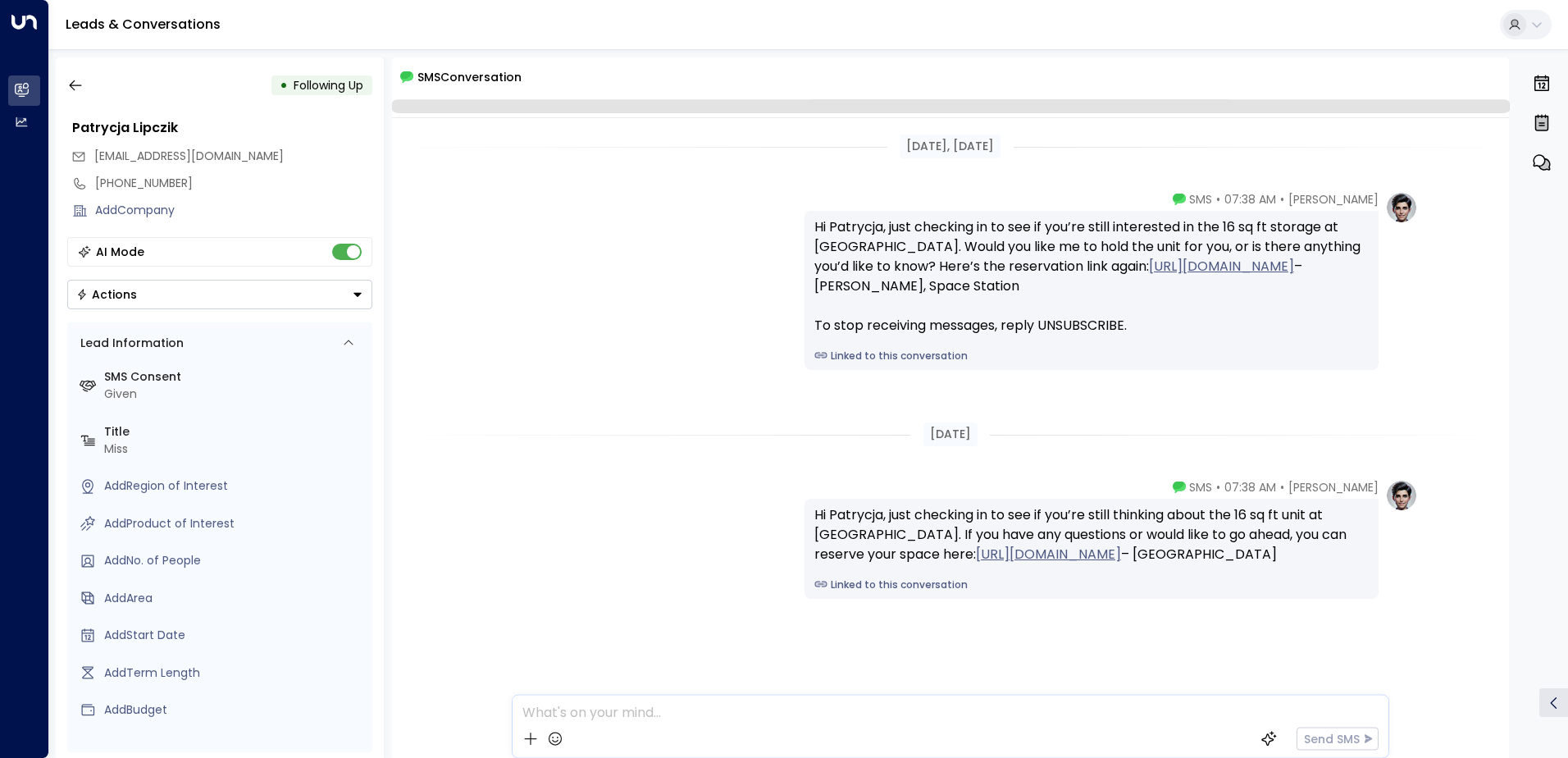
scroll to position [24, 0]
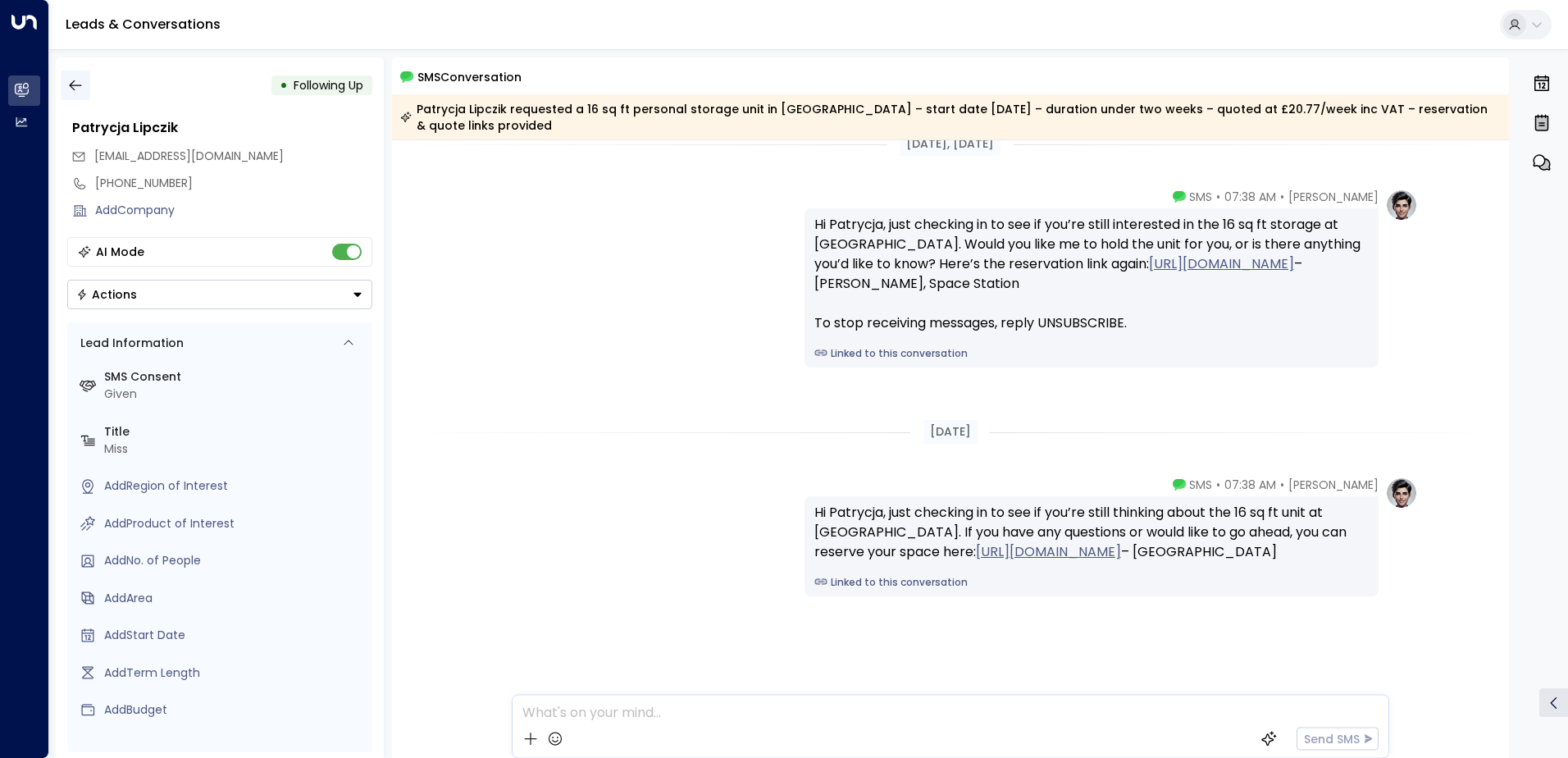
click at [75, 83] on icon "button" at bounding box center [75, 85] width 16 height 16
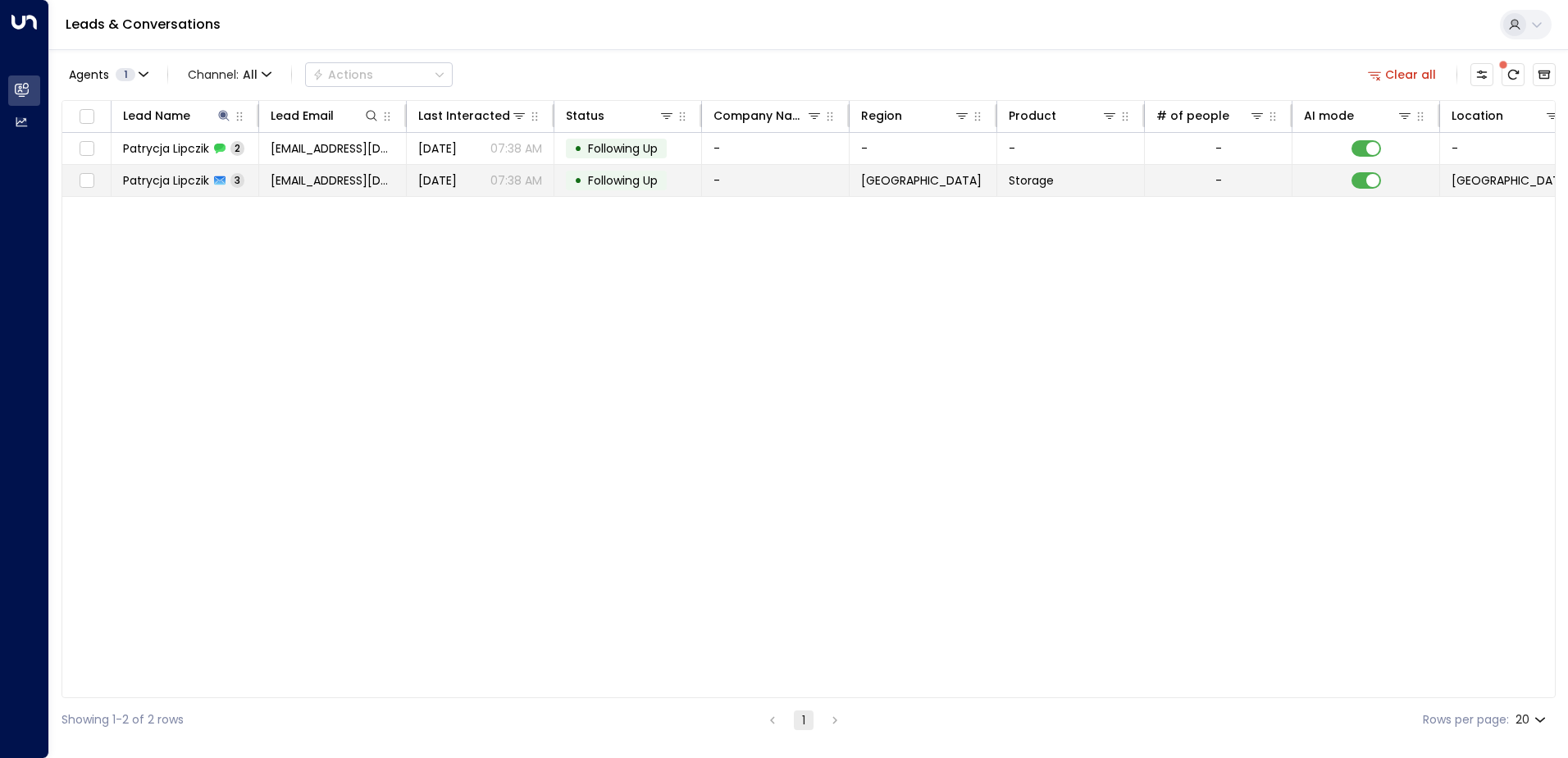
click at [174, 183] on span "Patrycja Lipczik" at bounding box center [166, 180] width 86 height 16
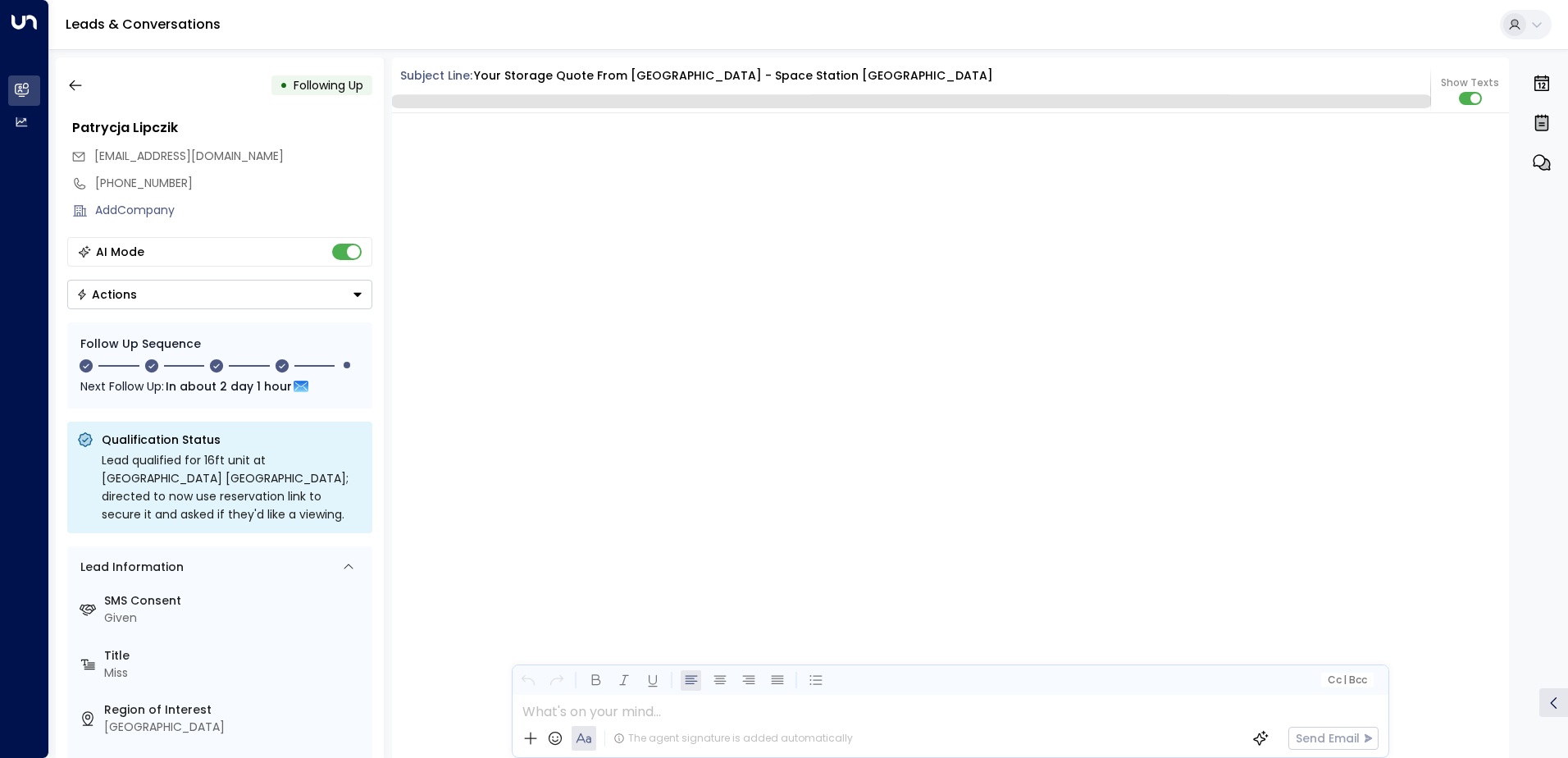
scroll to position [2369, 0]
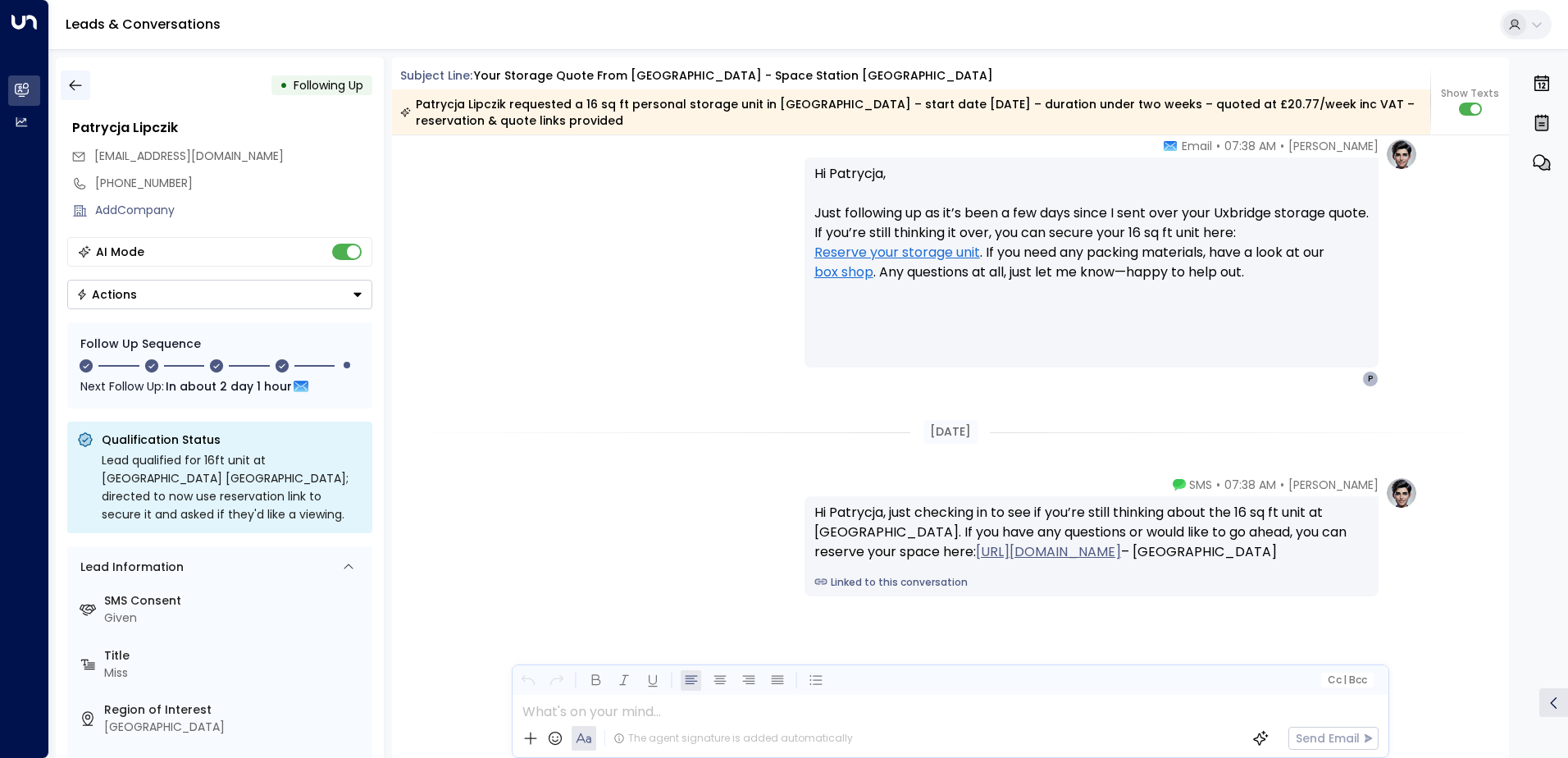
click at [67, 85] on icon "button" at bounding box center [75, 85] width 16 height 16
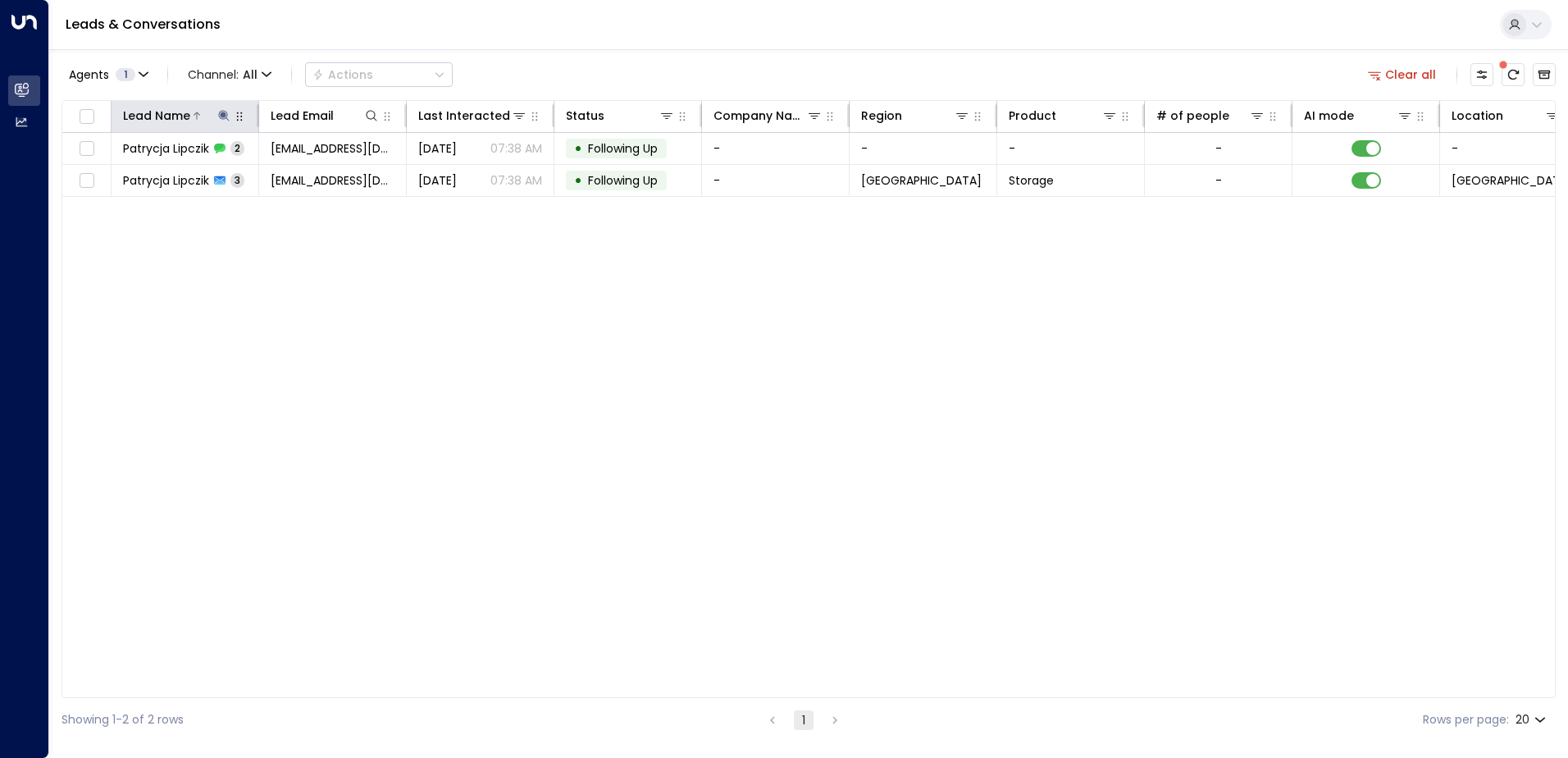
click at [224, 113] on icon at bounding box center [224, 115] width 10 height 10
drag, startPoint x: 227, startPoint y: 183, endPoint x: 114, endPoint y: 179, distance: 113.1
click at [114, 179] on input "**********" at bounding box center [212, 174] width 205 height 30
type input "**********"
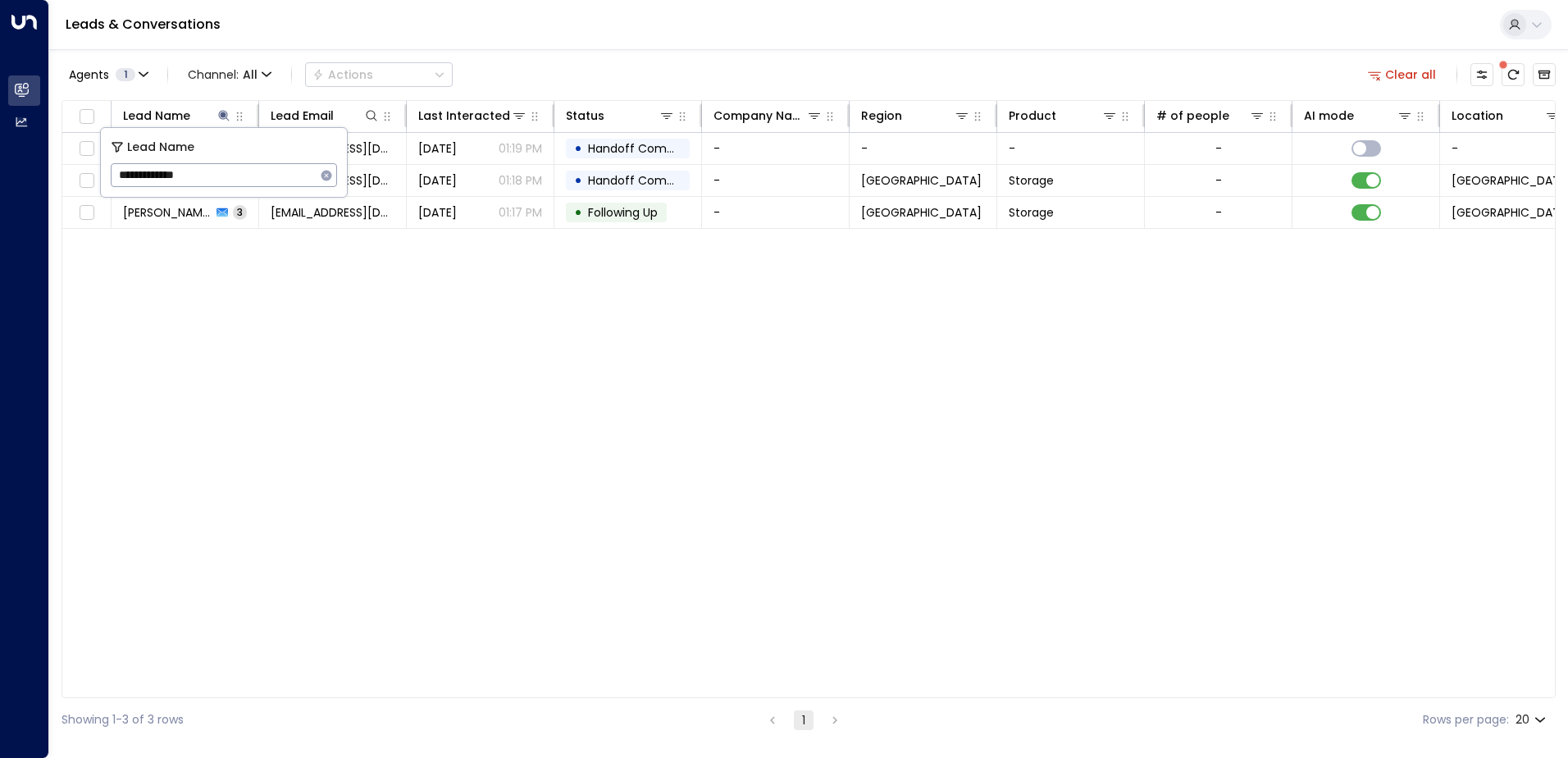
click at [237, 281] on div "Lead Name Lead Email Last Interacted Status Company Name Region Product # of pe…" at bounding box center [808, 399] width 1494 height 597
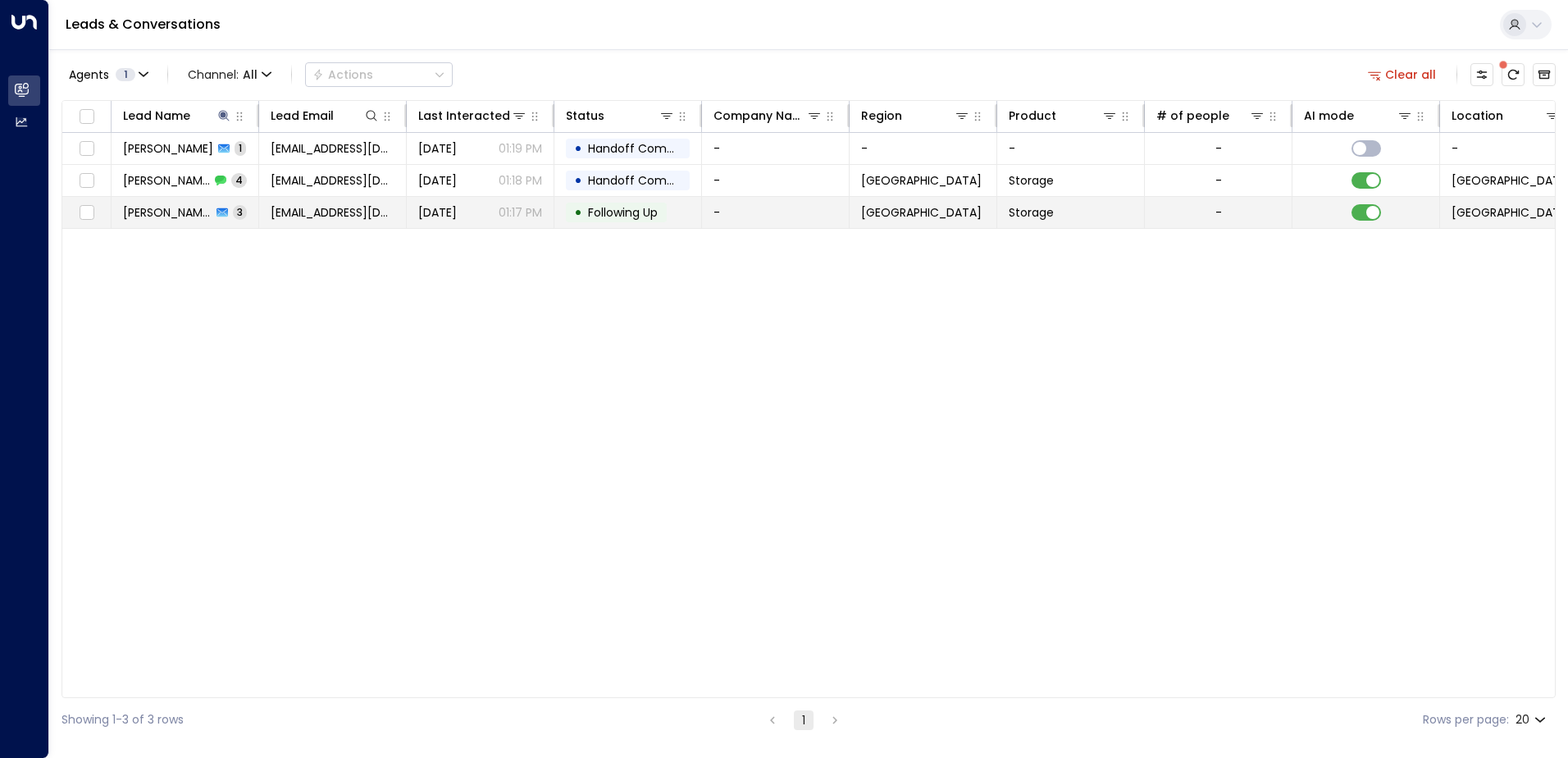
click at [218, 205] on div "[PERSON_NAME] 3" at bounding box center [184, 212] width 123 height 16
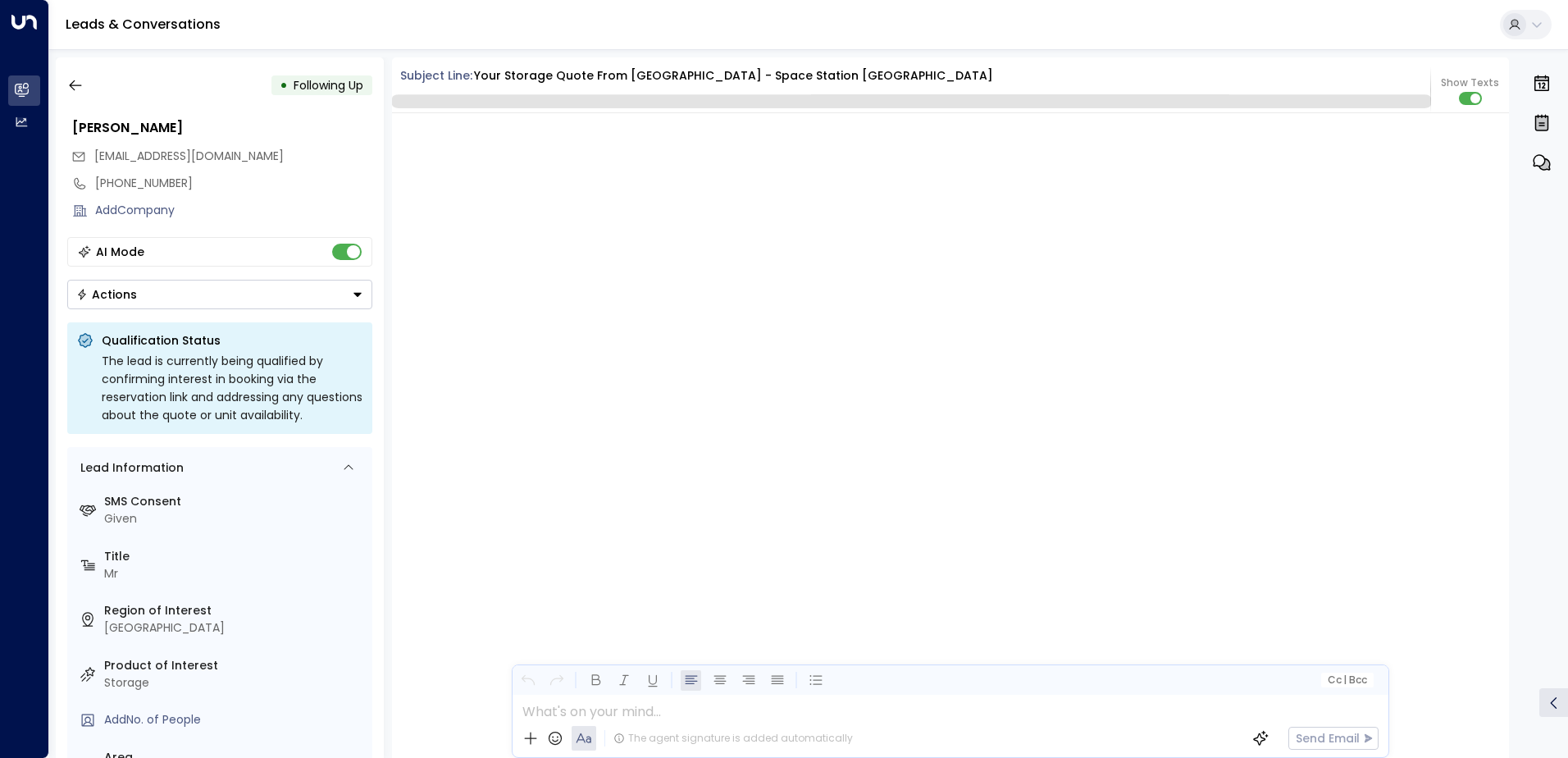
scroll to position [2747, 0]
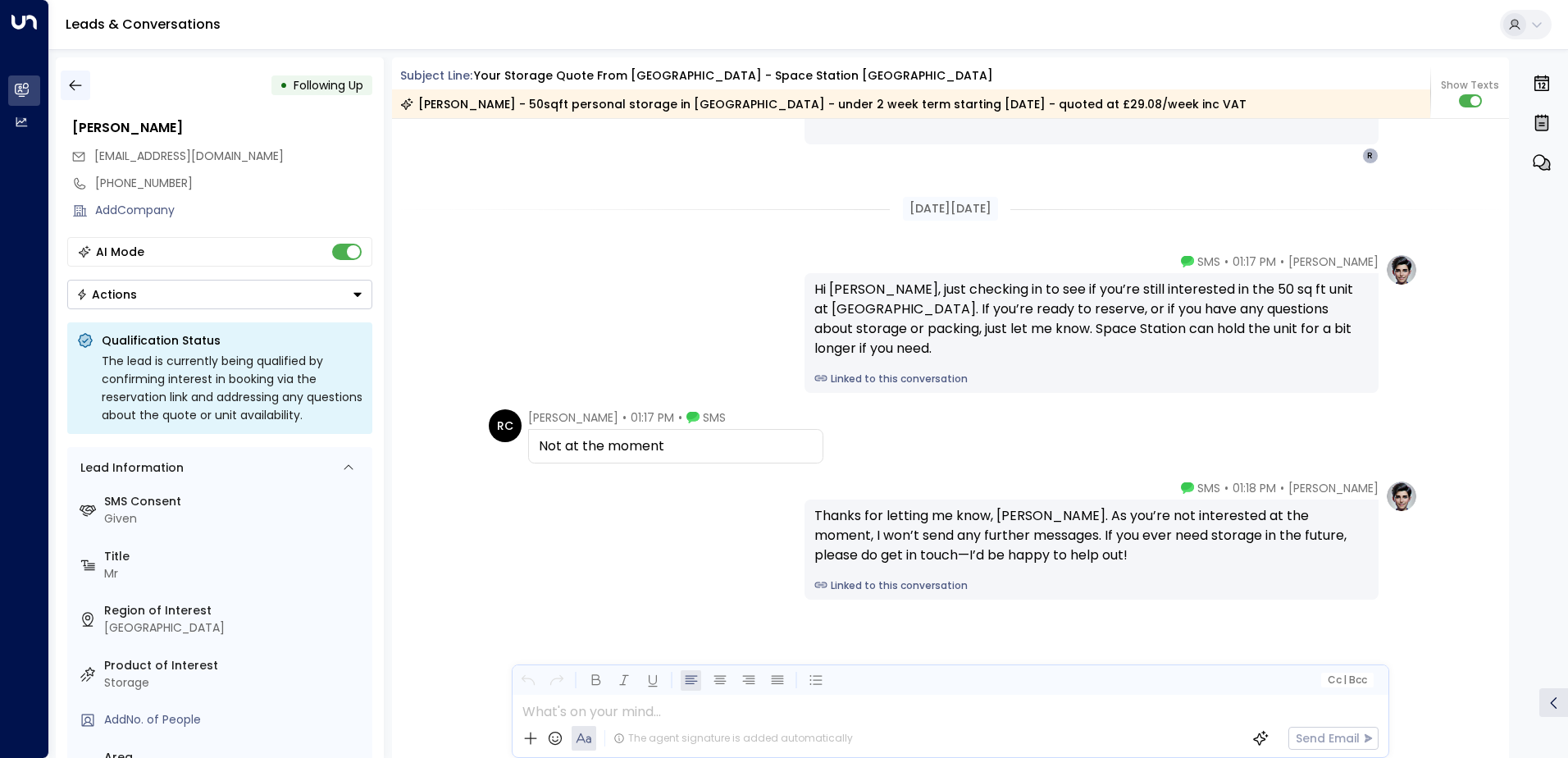
click at [75, 80] on icon "button" at bounding box center [75, 85] width 16 height 16
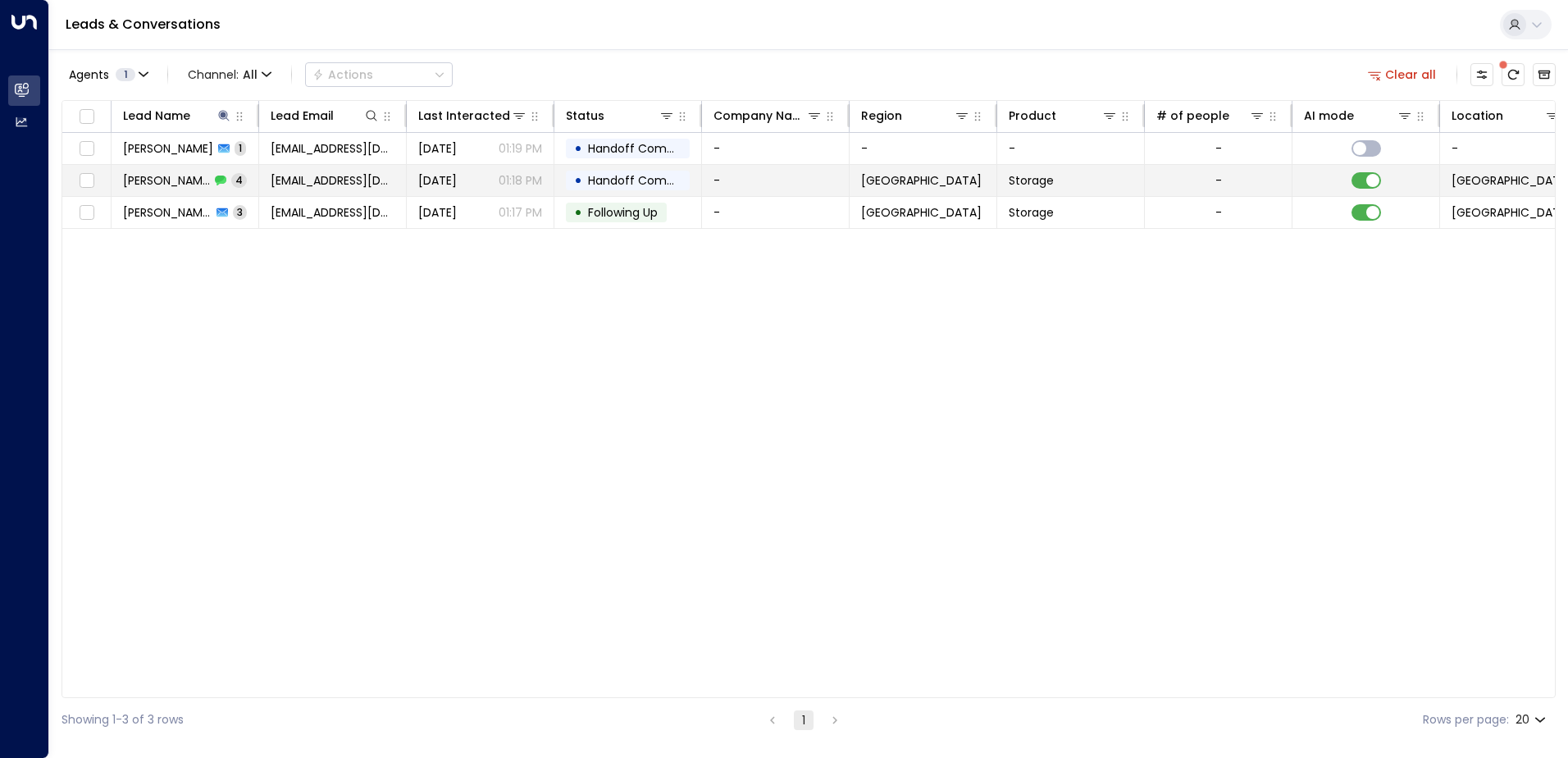
click at [220, 174] on div "[PERSON_NAME] 4" at bounding box center [184, 180] width 123 height 16
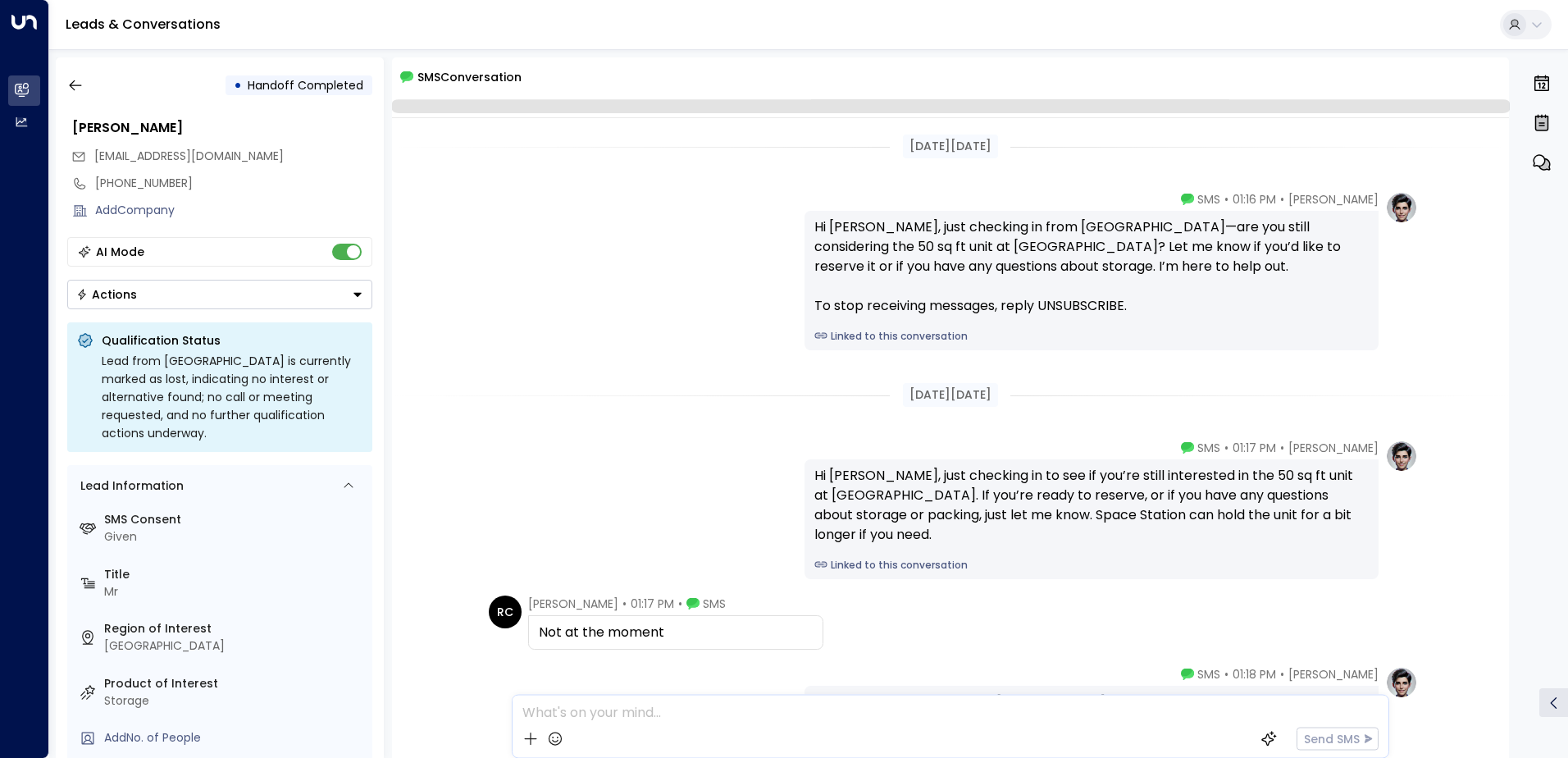
scroll to position [192, 0]
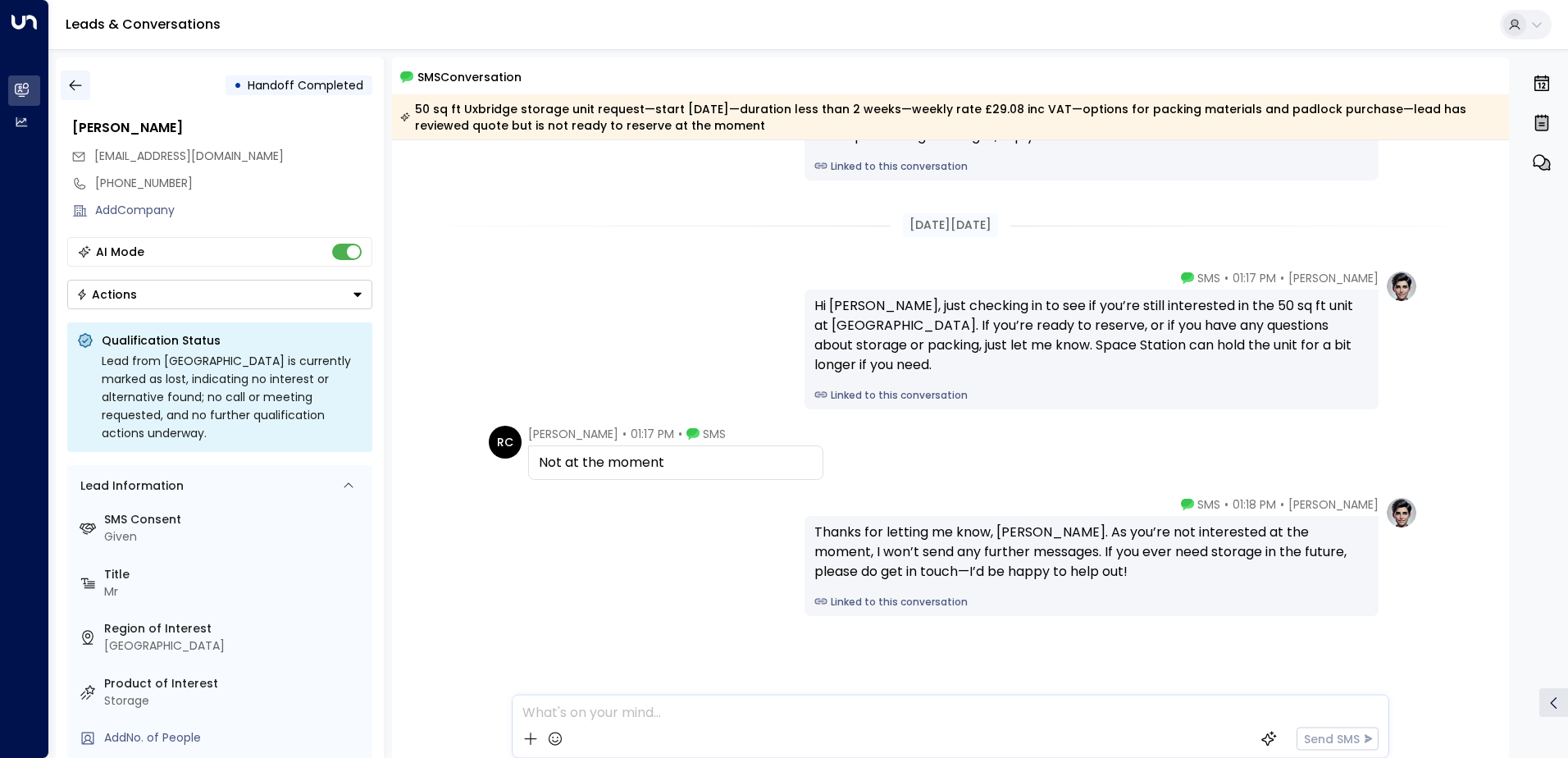
click at [73, 83] on icon "button" at bounding box center [75, 85] width 12 height 10
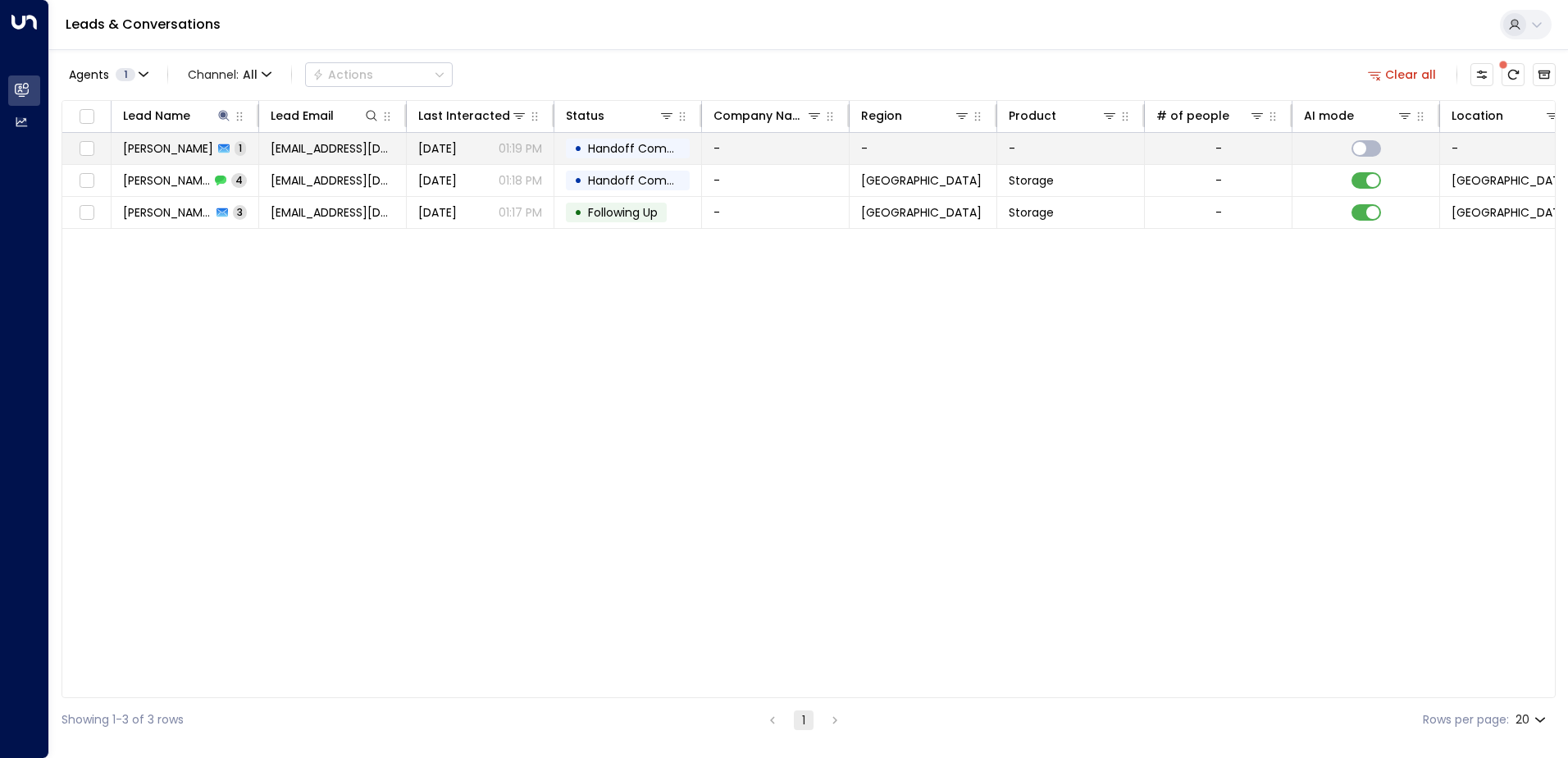
click at [218, 148] on icon at bounding box center [224, 148] width 11 height 11
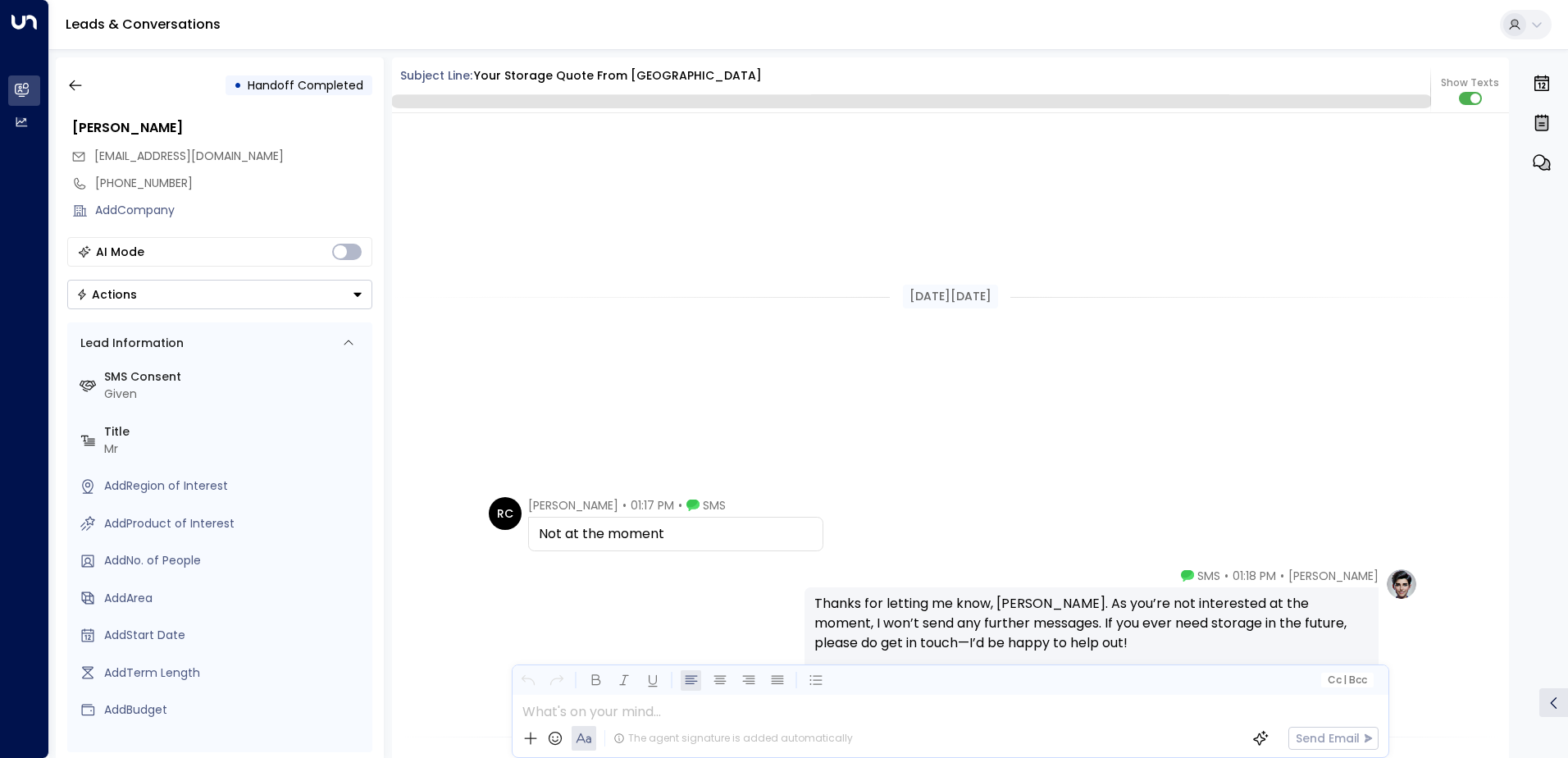
scroll to position [500, 0]
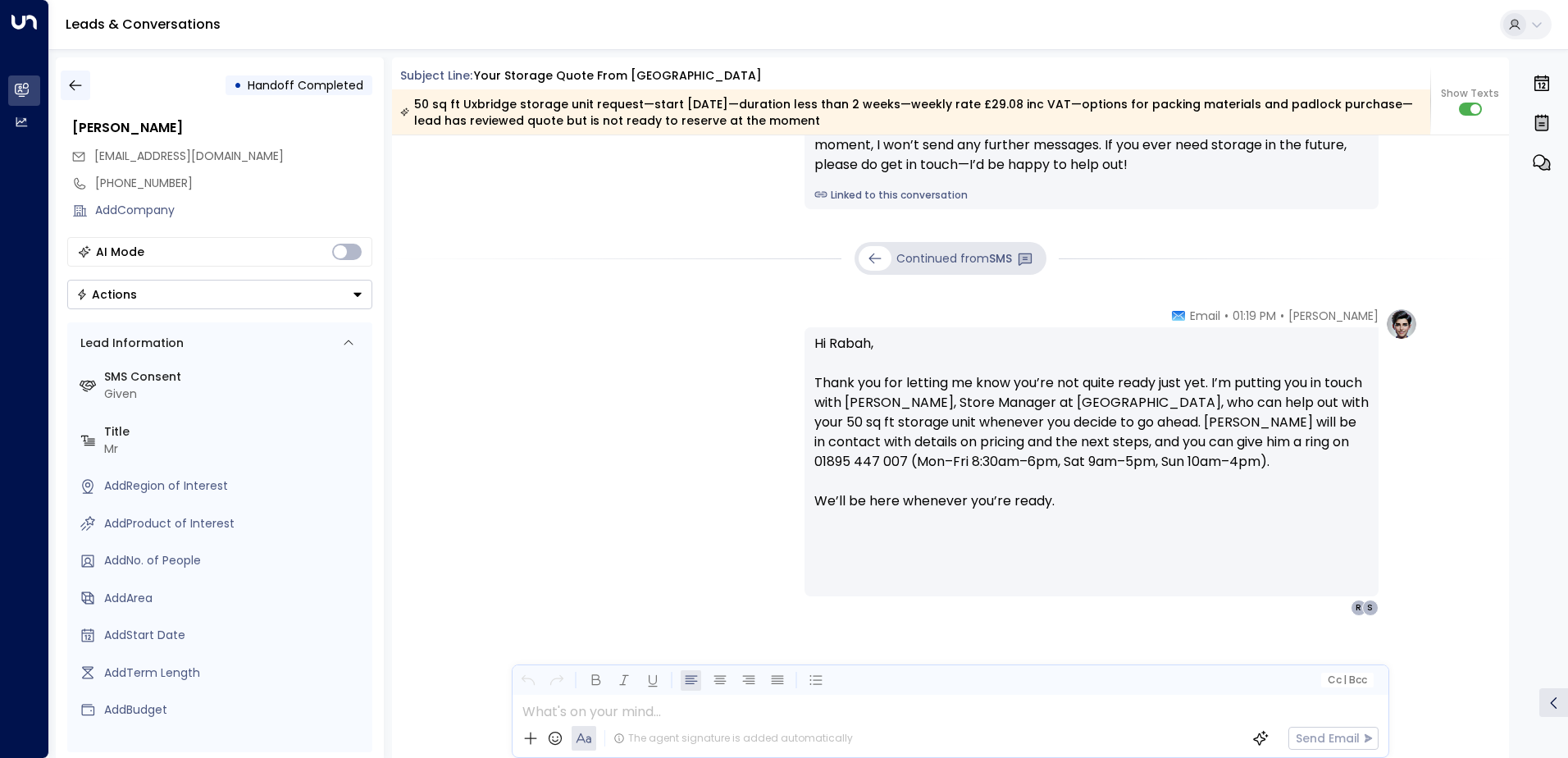
click at [72, 84] on icon "button" at bounding box center [75, 85] width 16 height 16
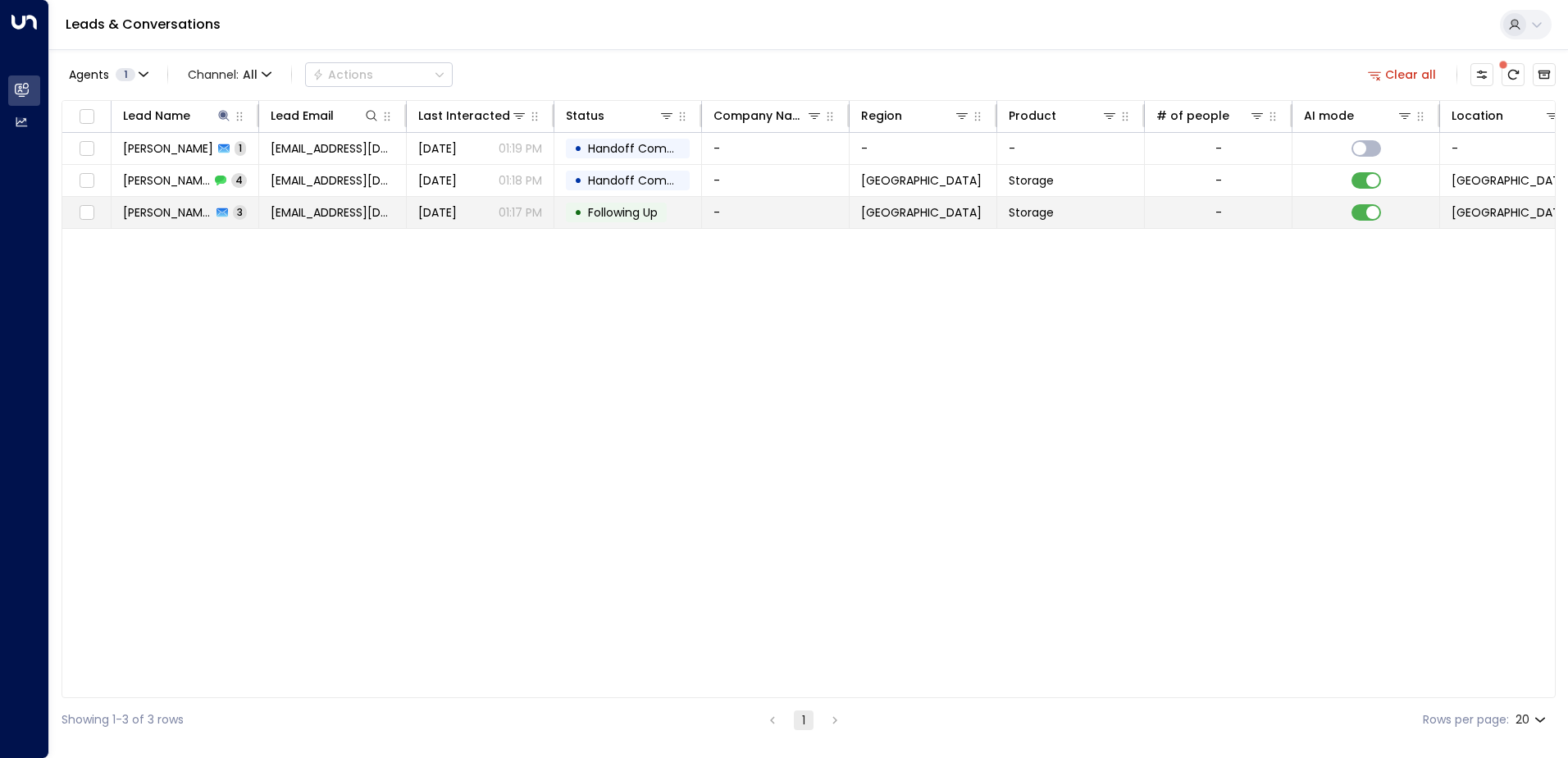
click at [164, 205] on span "[PERSON_NAME]" at bounding box center [167, 212] width 89 height 16
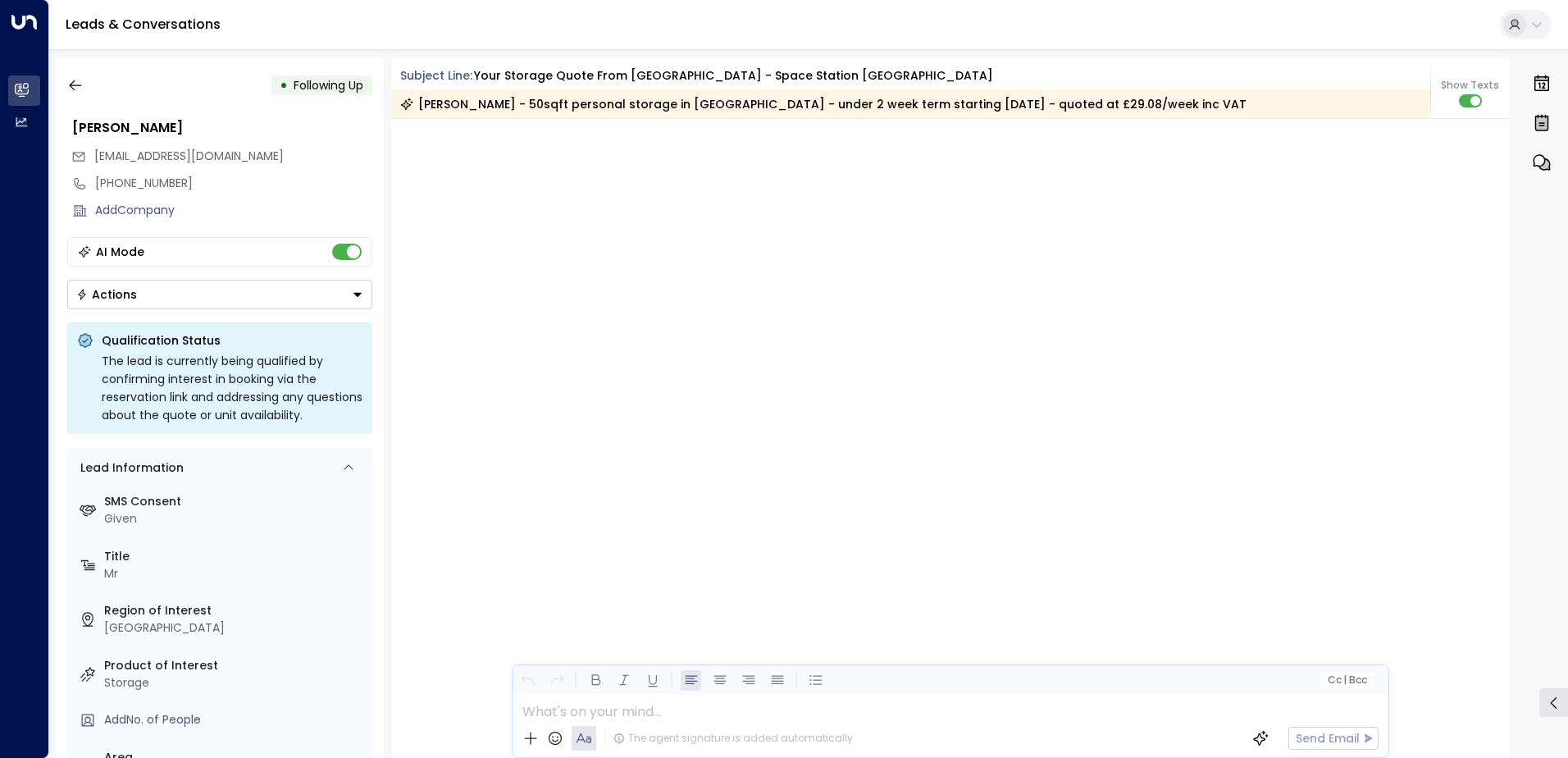
scroll to position [2753, 0]
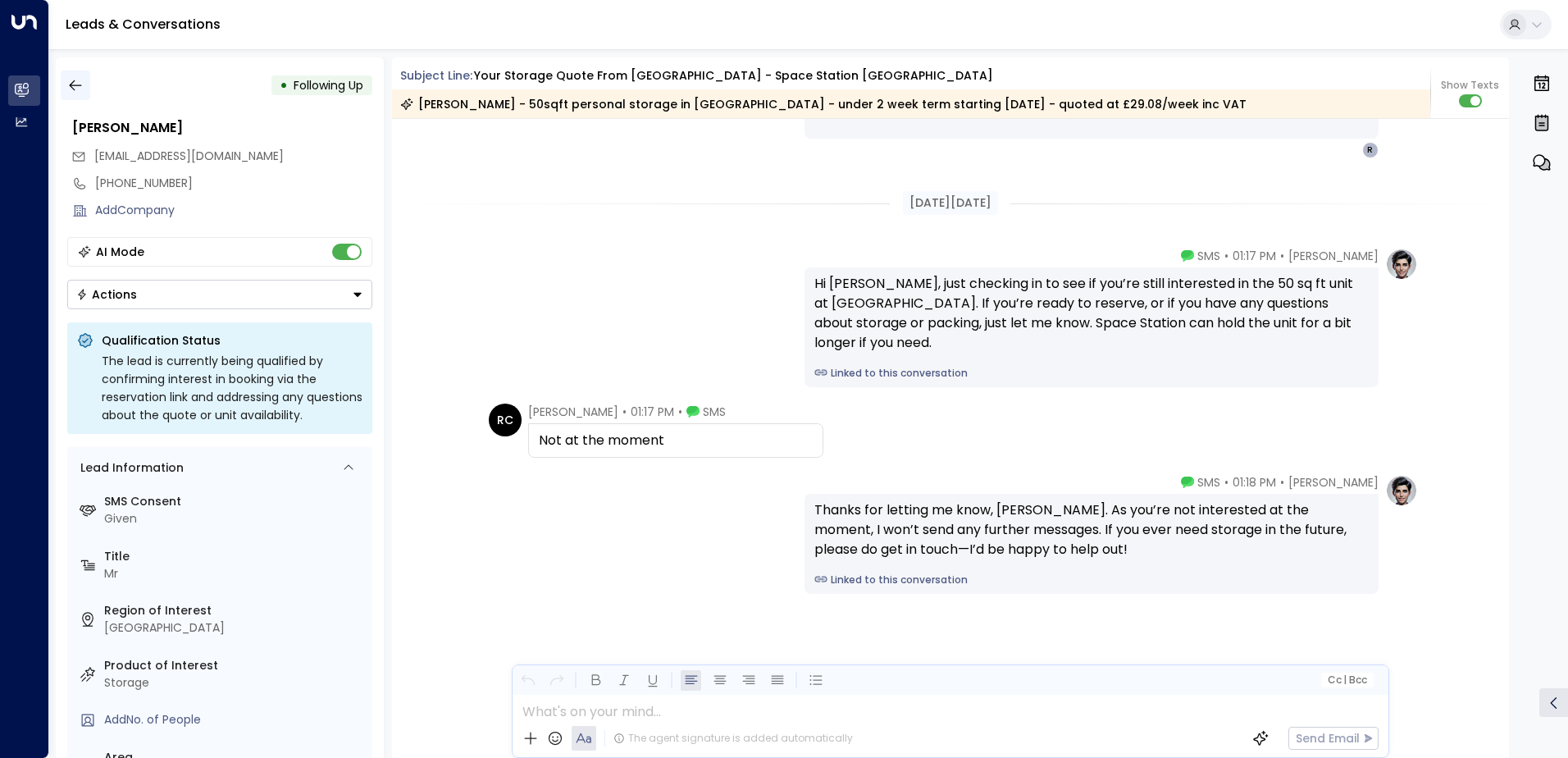
click at [70, 85] on icon "button" at bounding box center [75, 85] width 12 height 10
